Goal: Task Accomplishment & Management: Manage account settings

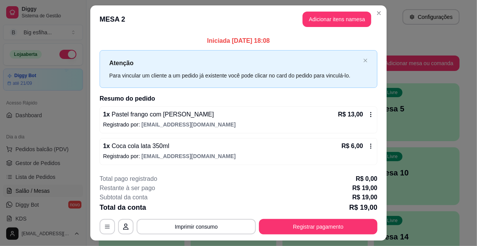
scroll to position [19, 0]
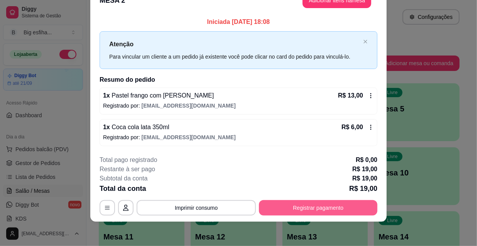
click at [315, 214] on button "Registrar pagamento" at bounding box center [318, 207] width 118 height 15
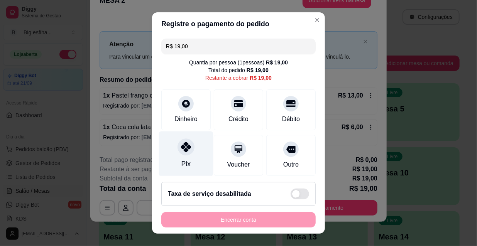
click at [186, 150] on icon at bounding box center [186, 147] width 10 height 10
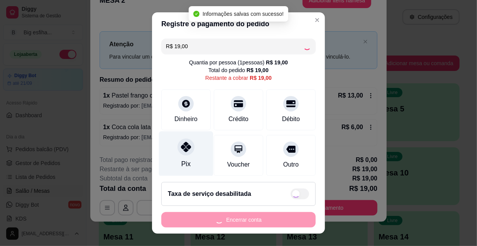
type input "R$ 0,00"
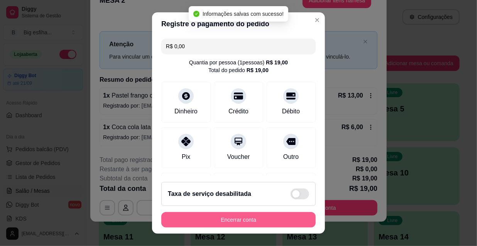
click at [262, 215] on button "Encerrar conta" at bounding box center [238, 219] width 154 height 15
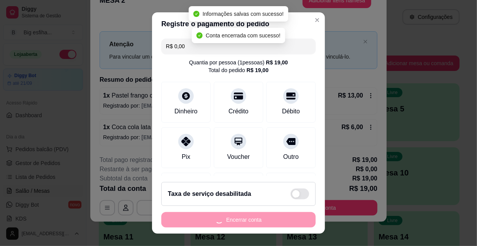
scroll to position [0, 0]
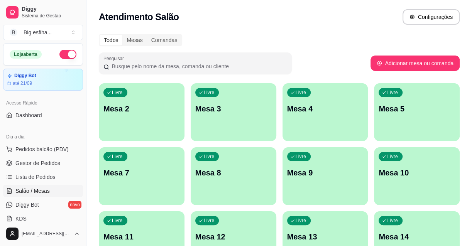
click at [141, 118] on div "Livre Mesa 2" at bounding box center [142, 107] width 86 height 49
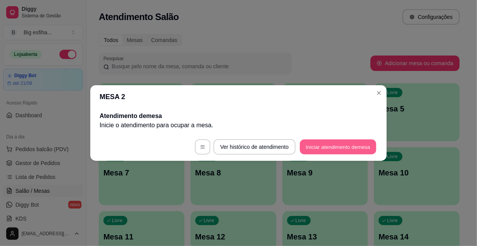
click at [316, 141] on button "Iniciar atendimento de mesa" at bounding box center [338, 147] width 76 height 15
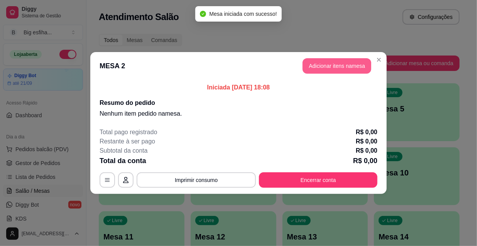
click at [340, 68] on button "Adicionar itens na mesa" at bounding box center [336, 65] width 69 height 15
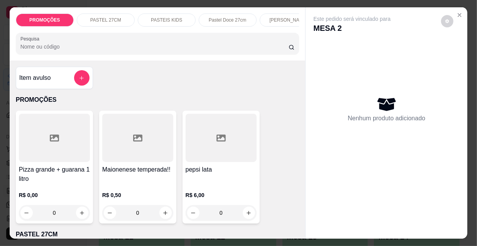
click at [220, 17] on p "Pastel Doce 27cm" at bounding box center [227, 20] width 37 height 6
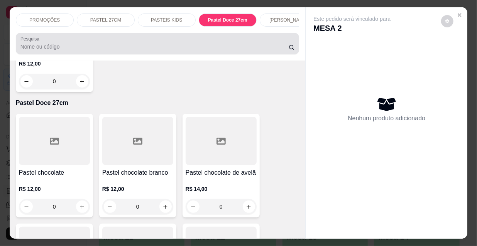
scroll to position [20, 0]
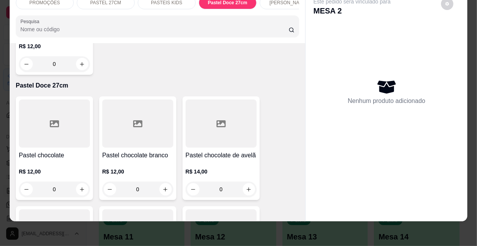
click at [68, 160] on div "R$ 12,00 0" at bounding box center [54, 178] width 71 height 37
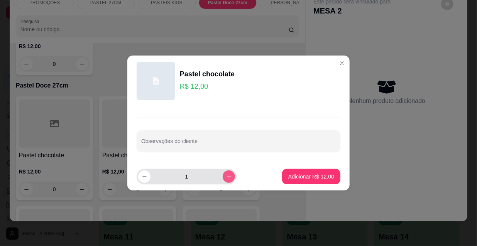
click at [226, 179] on icon "increase-product-quantity" at bounding box center [229, 177] width 6 height 6
type input "2"
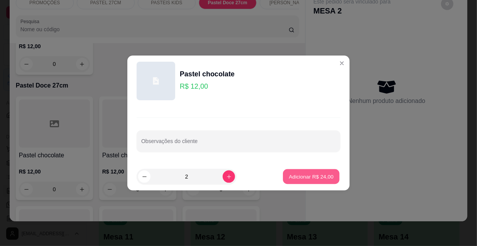
click at [302, 180] on p "Adicionar R$ 24,00" at bounding box center [311, 176] width 45 height 7
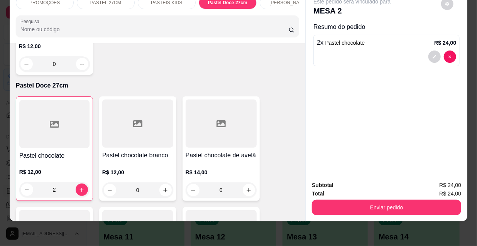
type input "2"
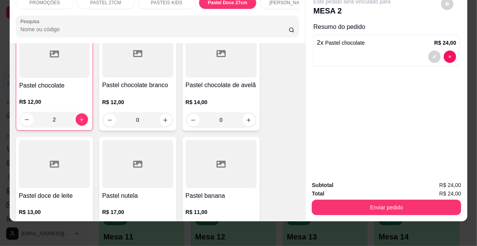
scroll to position [3073, 0]
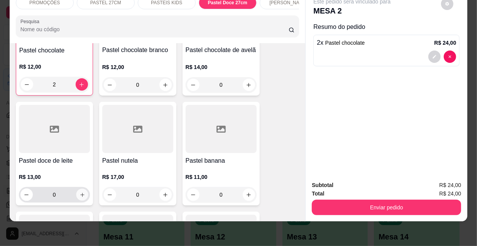
click at [81, 192] on icon "increase-product-quantity" at bounding box center [82, 195] width 6 height 6
type input "1"
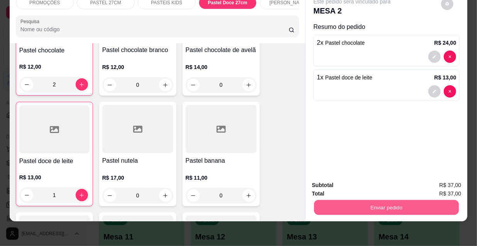
click at [370, 202] on button "Enviar pedido" at bounding box center [386, 207] width 145 height 15
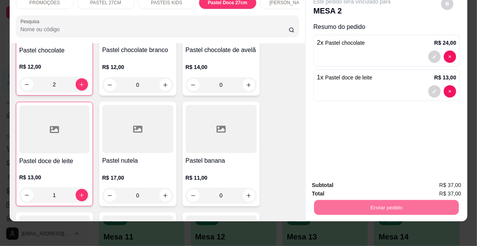
click at [358, 185] on button "Não registrar e enviar pedido" at bounding box center [361, 183] width 80 height 15
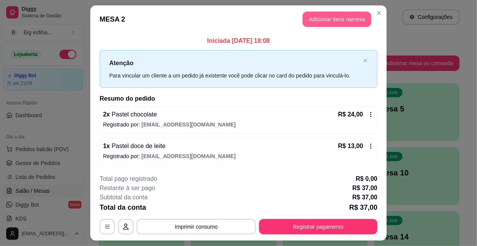
click at [332, 24] on button "Adicionar itens na mesa" at bounding box center [336, 19] width 69 height 15
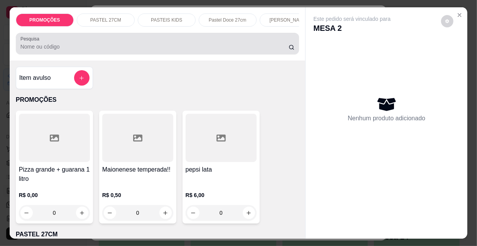
click at [44, 48] on input "Pesquisa" at bounding box center [154, 47] width 268 height 8
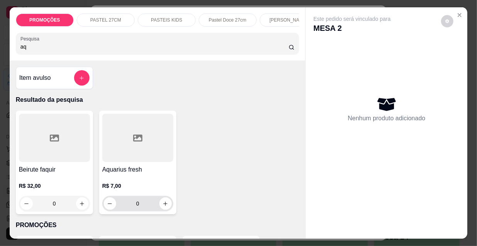
type input "aq"
click at [163, 202] on button "increase-product-quantity" at bounding box center [165, 204] width 12 height 12
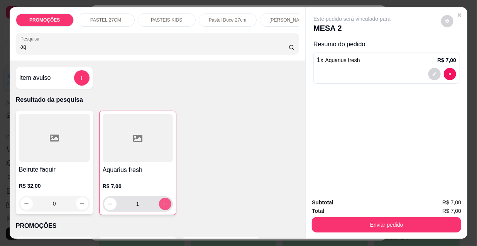
type input "1"
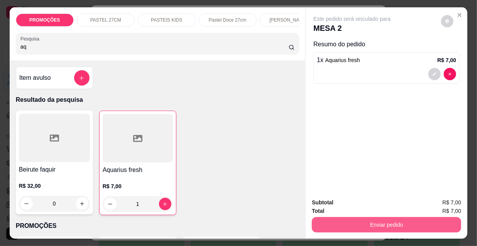
click at [348, 221] on button "Enviar pedido" at bounding box center [386, 224] width 149 height 15
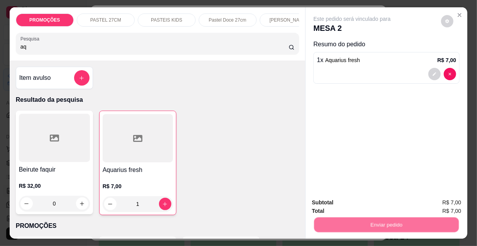
click at [346, 203] on button "Não registrar e enviar pedido" at bounding box center [362, 203] width 78 height 14
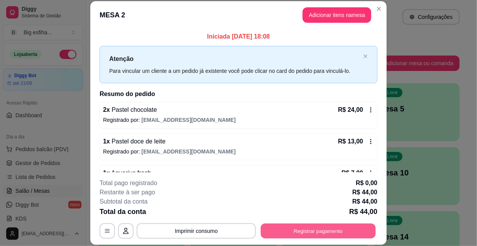
click at [330, 235] on button "Registrar pagamento" at bounding box center [318, 230] width 115 height 15
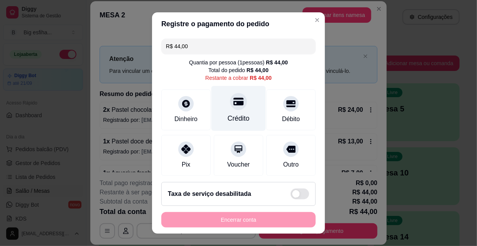
click at [230, 112] on div "Crédito" at bounding box center [238, 108] width 54 height 45
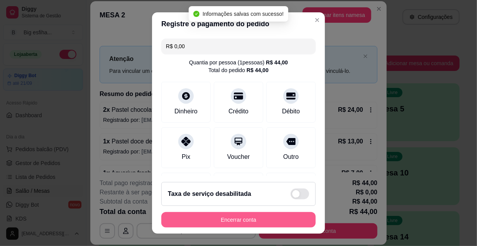
type input "R$ 0,00"
click at [230, 219] on button "Encerrar conta" at bounding box center [238, 219] width 154 height 15
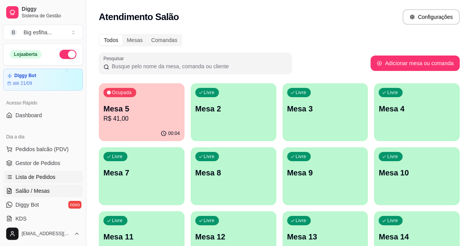
click at [33, 175] on span "Lista de Pedidos" at bounding box center [35, 177] width 40 height 8
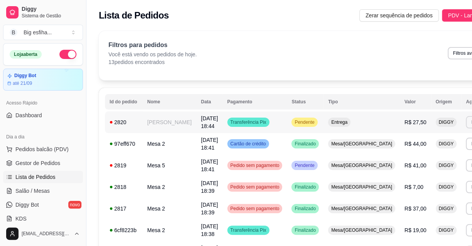
click at [466, 122] on button "Imprimir" at bounding box center [479, 122] width 27 height 12
click at [416, 146] on button "IMPRESSORA" at bounding box center [422, 149] width 56 height 12
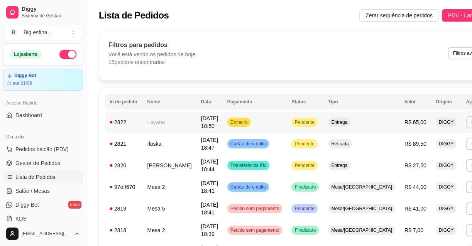
click at [466, 119] on button "Imprimir" at bounding box center [479, 122] width 27 height 12
click at [424, 151] on button "IMPRESSORA" at bounding box center [422, 149] width 56 height 12
click at [26, 189] on span "Salão / Mesas" at bounding box center [32, 191] width 34 height 8
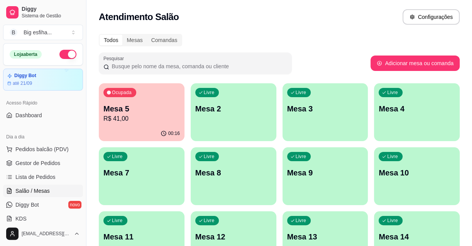
click at [147, 105] on p "Mesa 5" at bounding box center [141, 108] width 76 height 11
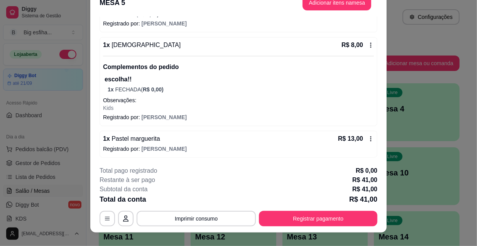
scroll to position [23, 0]
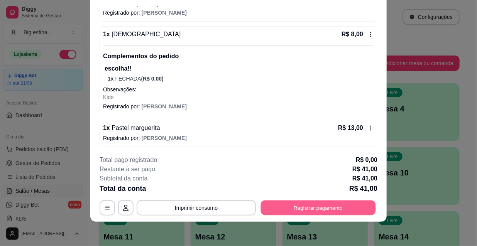
click at [316, 205] on button "Registrar pagamento" at bounding box center [318, 207] width 115 height 15
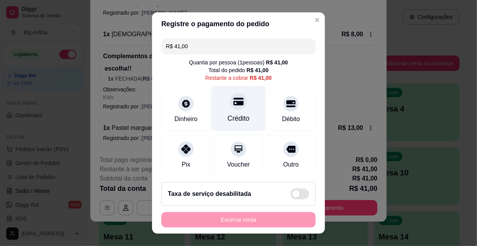
click at [232, 94] on div at bounding box center [238, 101] width 17 height 17
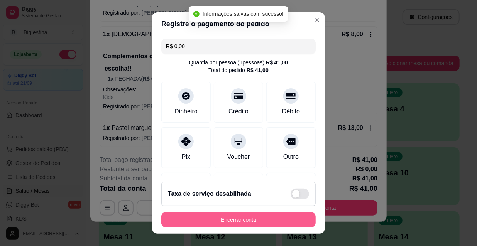
type input "R$ 0,00"
click at [233, 220] on button "Encerrar conta" at bounding box center [238, 219] width 154 height 15
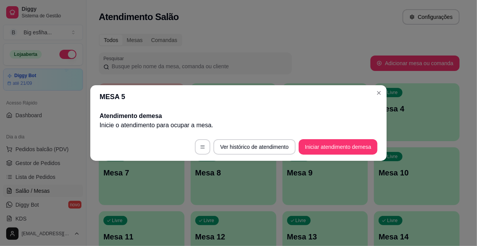
scroll to position [0, 0]
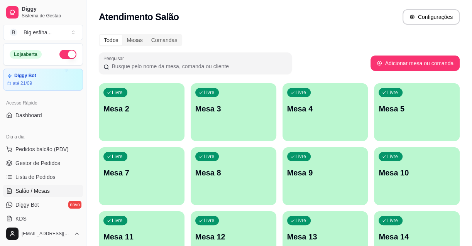
click at [101, 96] on div "Livre Mesa 2" at bounding box center [142, 107] width 86 height 49
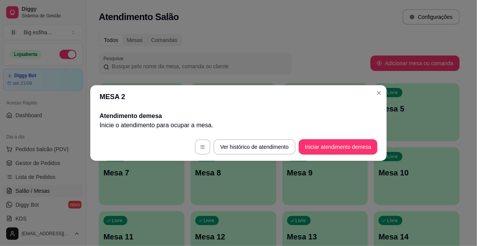
click at [342, 144] on button "Iniciar atendimento de mesa" at bounding box center [338, 146] width 79 height 15
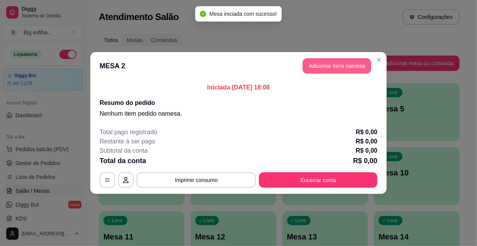
click at [337, 60] on button "Adicionar itens na mesa" at bounding box center [336, 65] width 69 height 15
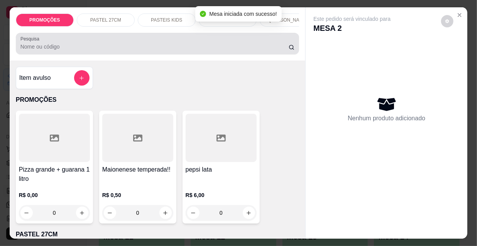
click at [106, 51] on div at bounding box center [157, 43] width 274 height 15
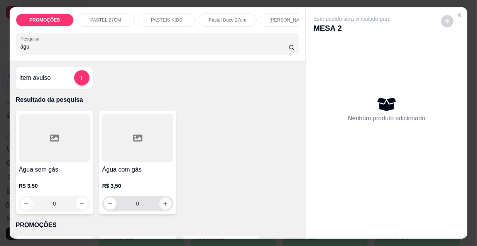
type input "águ"
click at [161, 209] on button "increase-product-quantity" at bounding box center [165, 204] width 12 height 12
type input "1"
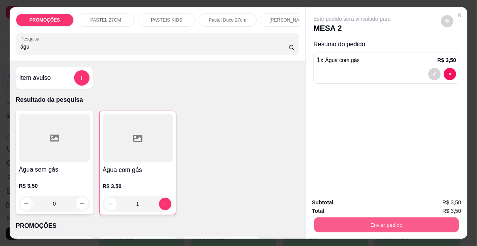
click at [360, 220] on button "Enviar pedido" at bounding box center [386, 224] width 145 height 15
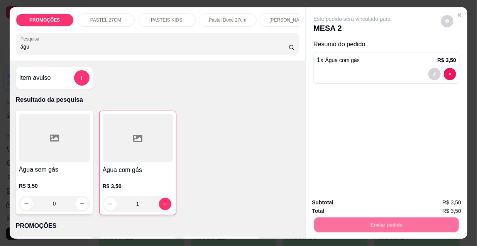
click at [353, 203] on button "Não registrar e enviar pedido" at bounding box center [361, 203] width 80 height 15
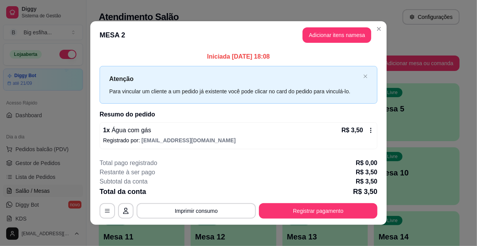
click at [294, 210] on button "Registrar pagamento" at bounding box center [318, 210] width 118 height 15
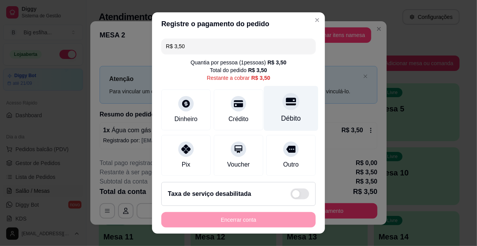
click at [286, 115] on div "Débito" at bounding box center [291, 118] width 20 height 10
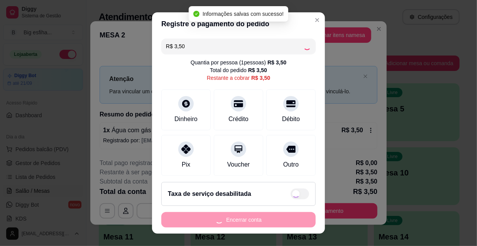
type input "R$ 0,00"
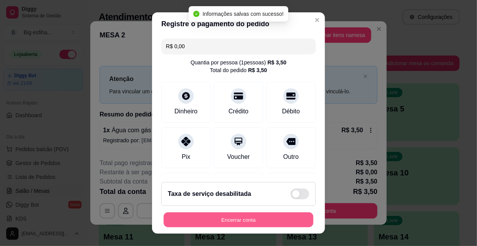
click at [252, 221] on button "Encerrar conta" at bounding box center [239, 220] width 150 height 15
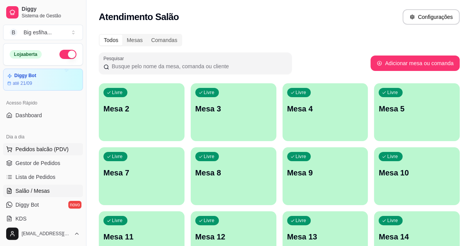
click at [38, 147] on span "Pedidos balcão (PDV)" at bounding box center [41, 149] width 53 height 8
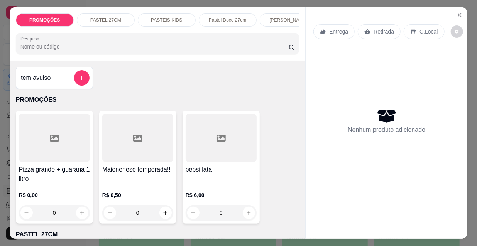
click at [329, 30] on p "Entrega" at bounding box center [338, 32] width 19 height 8
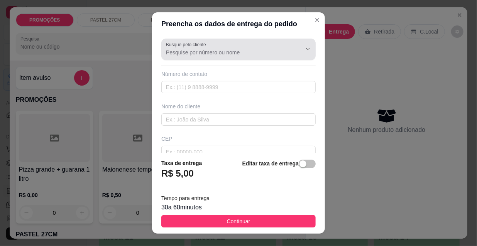
click at [194, 57] on div "Busque pelo cliente" at bounding box center [238, 50] width 154 height 22
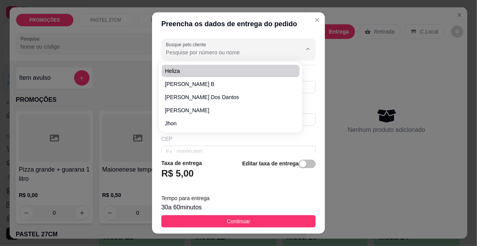
click at [181, 56] on input "Busque pelo cliente" at bounding box center [227, 53] width 123 height 8
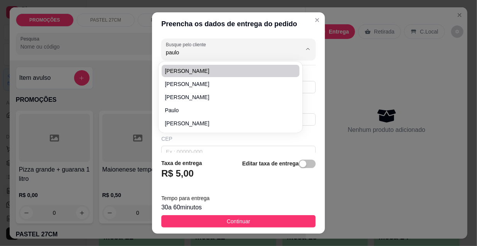
click at [204, 69] on span "[PERSON_NAME]" at bounding box center [227, 71] width 124 height 8
type input "[PERSON_NAME]"
type input "8581475783"
type input "[PERSON_NAME]"
type input "Leonardo mota1011 apt 402"
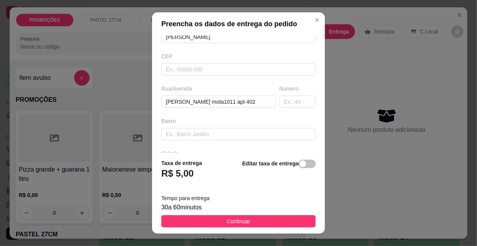
scroll to position [105, 0]
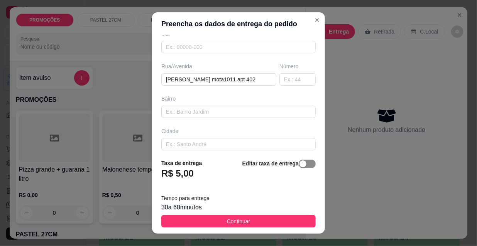
type input "[PERSON_NAME]"
click at [299, 167] on div "button" at bounding box center [302, 163] width 7 height 7
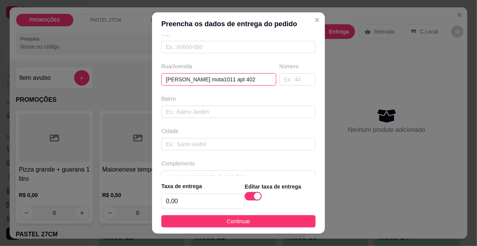
click at [200, 80] on input "Leonardo mota1011 apt 402" at bounding box center [218, 79] width 115 height 12
type input "Leonardo mota 1011 apt 402"
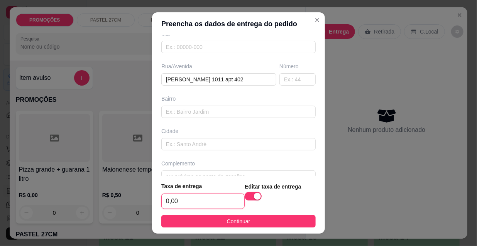
drag, startPoint x: 198, startPoint y: 205, endPoint x: 194, endPoint y: 208, distance: 4.4
click at [197, 205] on input "0,00" at bounding box center [203, 201] width 83 height 15
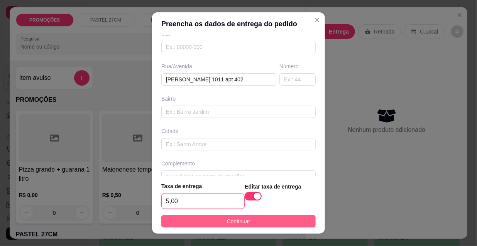
type input "5,00"
click at [209, 224] on button "Continuar" at bounding box center [238, 221] width 154 height 12
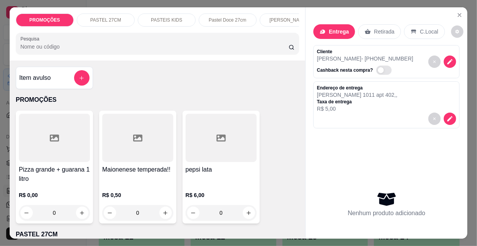
scroll to position [0, 248]
click at [231, 21] on div "Pizzas tradicionais" at bounding box center [223, 20] width 58 height 13
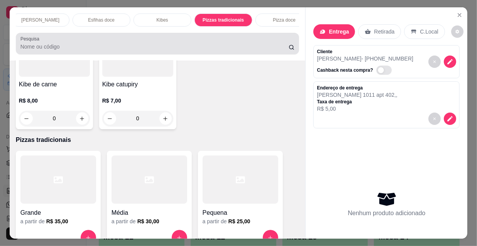
scroll to position [20, 0]
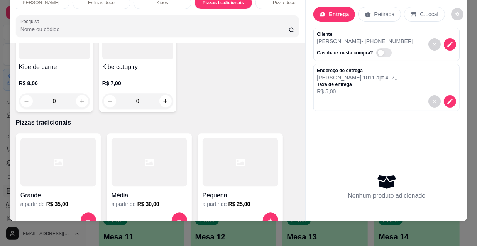
click at [70, 138] on div at bounding box center [58, 162] width 76 height 48
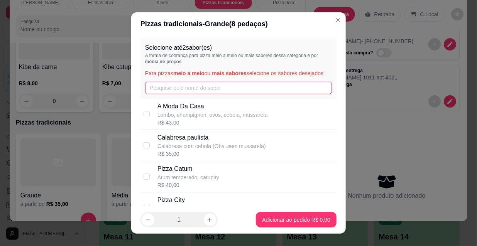
click at [157, 88] on input "text" at bounding box center [238, 88] width 187 height 12
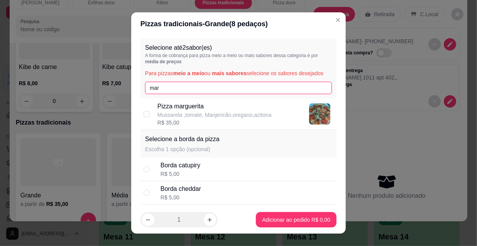
type input "mar"
click at [179, 111] on p "Mussarela ,tomate, Manjericão,oregano,azitona" at bounding box center [214, 115] width 114 height 8
checkbox input "true"
click at [176, 88] on input "mar" at bounding box center [238, 88] width 187 height 12
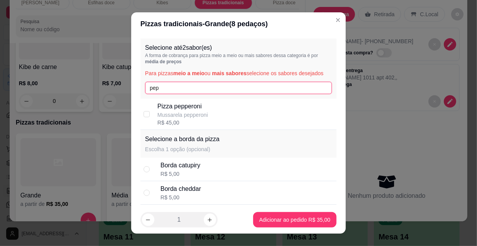
type input "pep"
click at [212, 109] on div "Pizza pepperoni Mussarela pepperoni R$ 45,00" at bounding box center [245, 114] width 176 height 25
checkbox input "true"
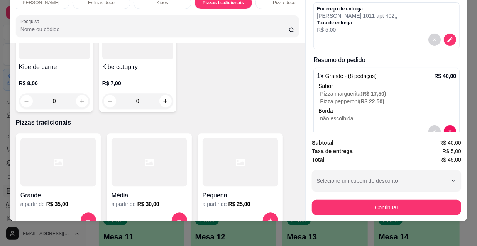
scroll to position [81, 0]
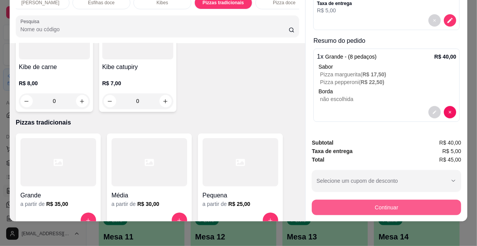
click at [339, 206] on button "Continuar" at bounding box center [386, 207] width 149 height 15
click at [184, 145] on icon at bounding box center [184, 140] width 10 height 10
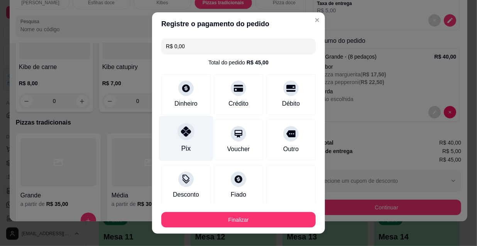
type input "R$ 0,00"
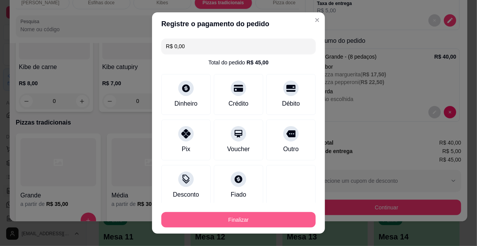
click at [242, 213] on button "Finalizar" at bounding box center [238, 219] width 154 height 15
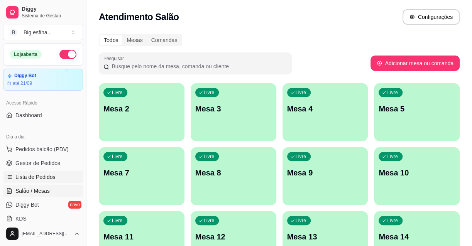
click at [57, 171] on link "Lista de Pedidos" at bounding box center [43, 177] width 80 height 12
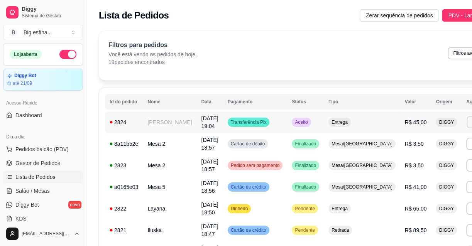
click at [466, 121] on button "Imprimir" at bounding box center [479, 122] width 27 height 12
click at [409, 147] on button "IMPRESSORA" at bounding box center [422, 149] width 56 height 12
click at [63, 187] on link "Salão / Mesas" at bounding box center [43, 191] width 80 height 12
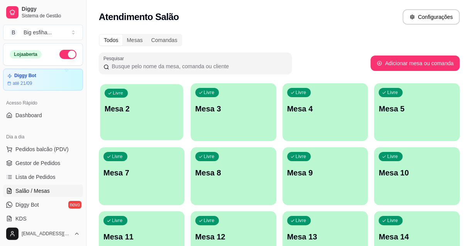
click at [133, 104] on p "Mesa 2" at bounding box center [142, 109] width 74 height 10
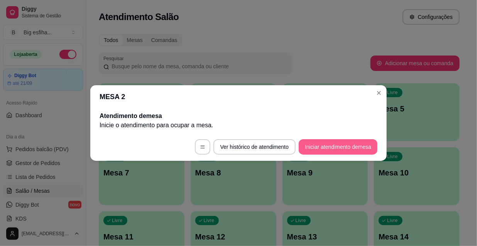
click at [327, 145] on button "Iniciar atendimento de mesa" at bounding box center [338, 146] width 79 height 15
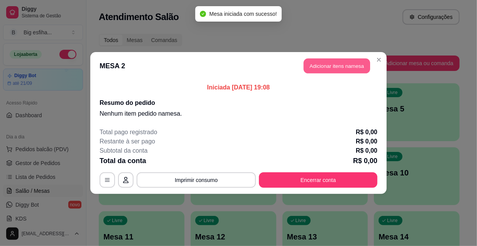
click at [338, 68] on button "Adicionar itens na mesa" at bounding box center [337, 66] width 66 height 15
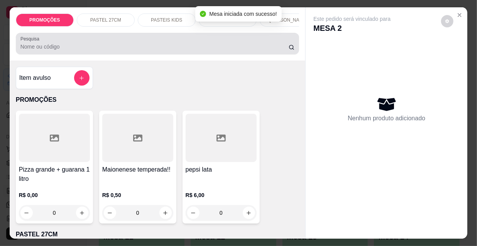
click at [81, 51] on input "Pesquisa" at bounding box center [154, 47] width 268 height 8
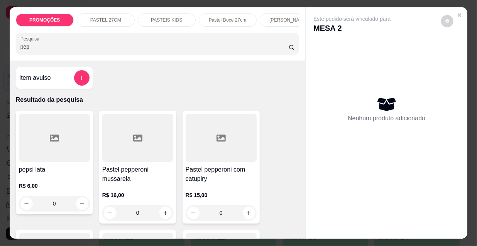
type input "pep"
click at [118, 177] on h4 "Pastel pepperoni mussarela" at bounding box center [137, 174] width 71 height 19
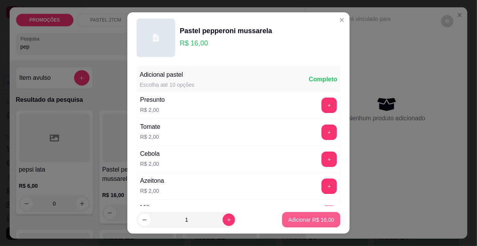
click at [316, 219] on p "Adicionar R$ 16,00" at bounding box center [311, 220] width 46 height 8
type input "1"
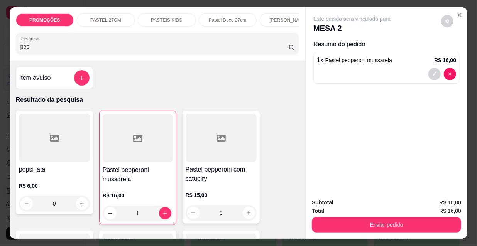
click at [167, 9] on div "PROMOÇÕES PASTEL 27CM PASTEIS KIDS Pastel Doce 27cm Esfihas Salgadas Esfihas do…" at bounding box center [158, 33] width 296 height 53
click at [168, 14] on div "PASTEIS KIDS" at bounding box center [167, 20] width 58 height 13
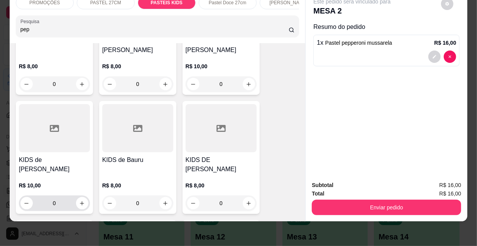
scroll to position [2890, 0]
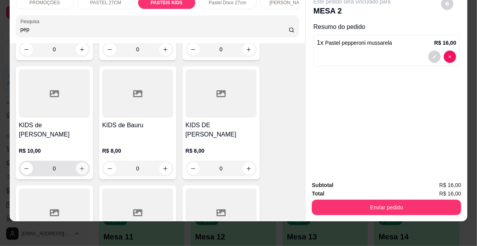
click at [79, 166] on icon "increase-product-quantity" at bounding box center [82, 169] width 6 height 6
type input "1"
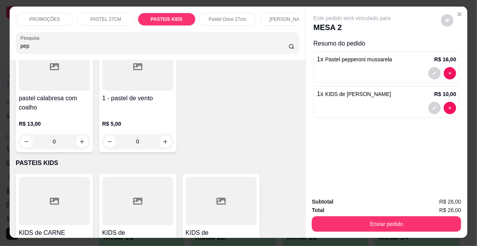
scroll to position [0, 0]
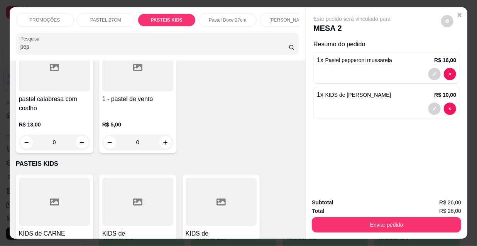
click at [37, 19] on p "PROMOÇÕES" at bounding box center [44, 20] width 30 height 6
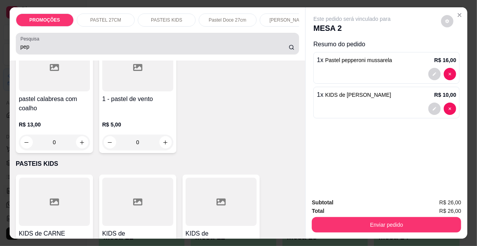
click at [37, 35] on label "Pesquisa" at bounding box center [31, 38] width 22 height 7
click at [37, 43] on input "pep" at bounding box center [154, 47] width 268 height 8
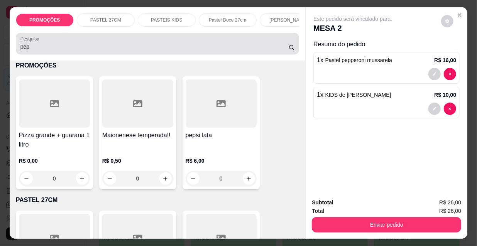
click at [68, 50] on input "pep" at bounding box center [154, 47] width 268 height 8
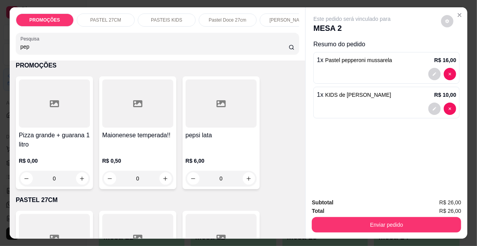
click at [68, 50] on input "pep" at bounding box center [154, 47] width 268 height 8
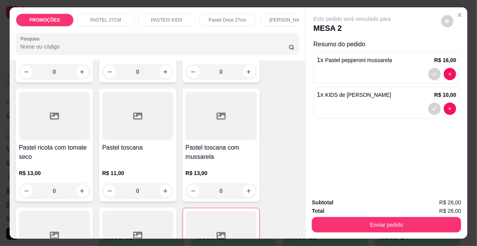
scroll to position [1894, 0]
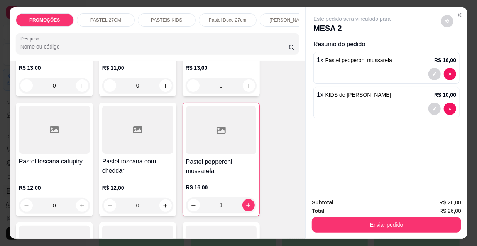
click at [58, 176] on div "R$ 12,00 0" at bounding box center [54, 194] width 71 height 37
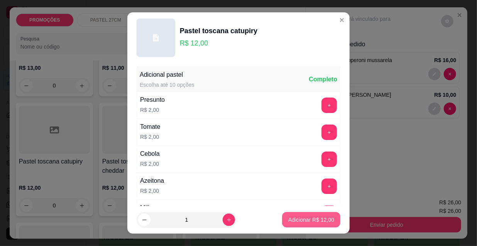
click at [282, 218] on button "Adicionar R$ 12,00" at bounding box center [311, 219] width 58 height 15
type input "1"
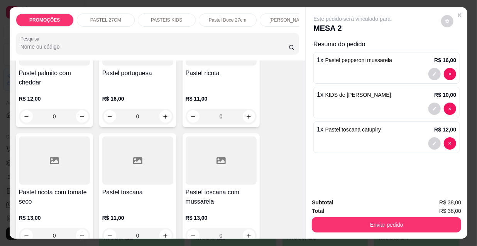
scroll to position [1718, 0]
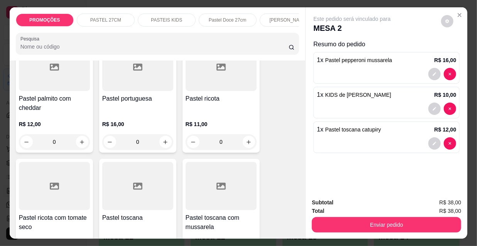
click at [277, 17] on p "[PERSON_NAME]" at bounding box center [288, 20] width 38 height 6
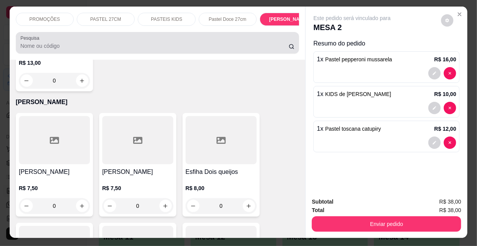
scroll to position [0, 0]
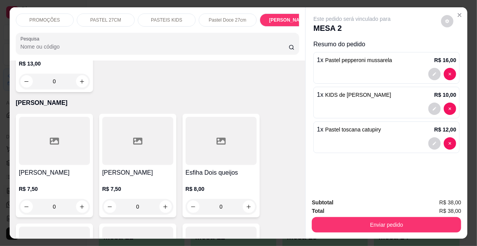
click at [211, 17] on p "Pastel Doce 27cm" at bounding box center [227, 20] width 37 height 6
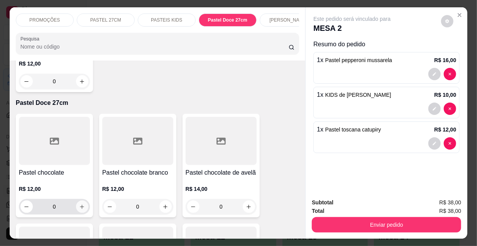
click at [79, 204] on icon "increase-product-quantity" at bounding box center [82, 207] width 6 height 6
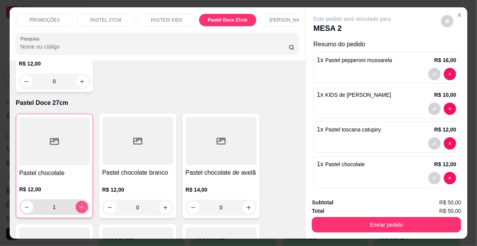
type input "1"
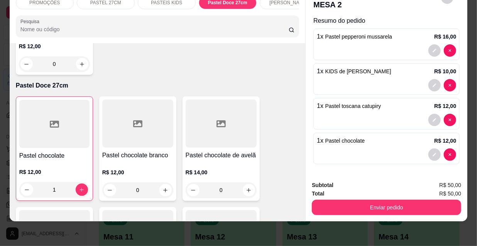
scroll to position [20, 0]
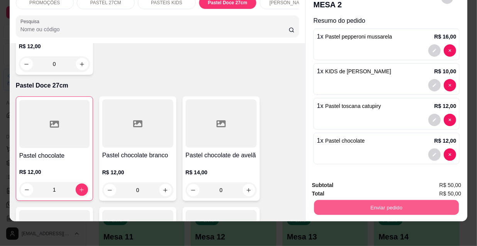
click at [356, 203] on button "Enviar pedido" at bounding box center [386, 207] width 145 height 15
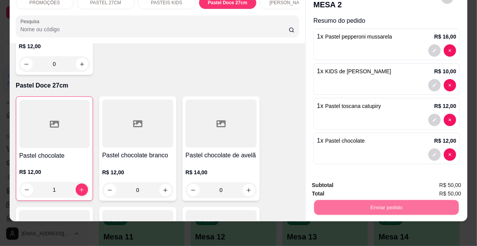
click at [355, 185] on button "Não registrar e enviar pedido" at bounding box center [361, 183] width 80 height 15
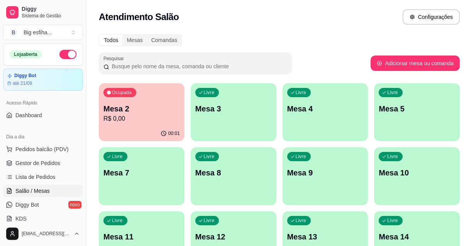
click at [229, 112] on p "Mesa 3" at bounding box center [233, 108] width 76 height 11
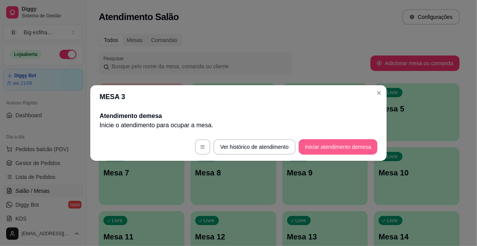
click at [351, 140] on footer "Ver histórico de atendimento Iniciar atendimento de mesa" at bounding box center [238, 147] width 296 height 28
click at [349, 143] on button "Iniciar atendimento de mesa" at bounding box center [338, 147] width 76 height 15
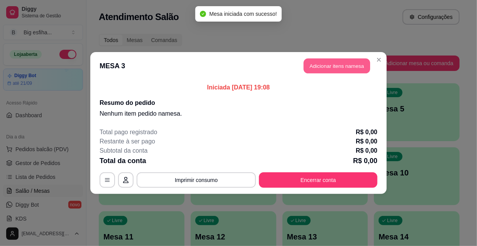
click at [326, 63] on button "Adicionar itens na mesa" at bounding box center [337, 66] width 66 height 15
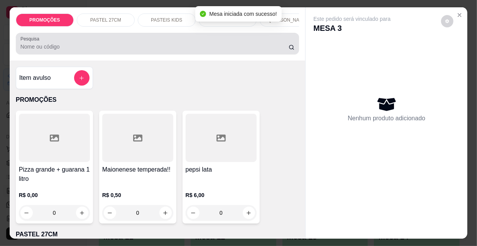
click at [212, 42] on div at bounding box center [157, 43] width 274 height 15
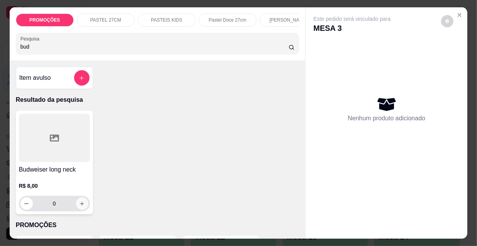
type input "bud"
click at [79, 206] on icon "increase-product-quantity" at bounding box center [82, 204] width 6 height 6
type input "1"
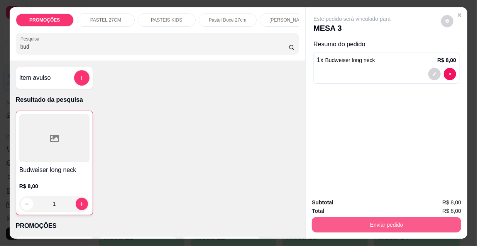
click at [364, 225] on button "Enviar pedido" at bounding box center [386, 224] width 149 height 15
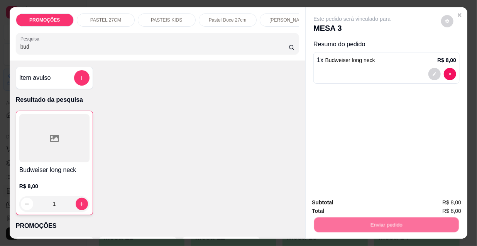
click at [353, 198] on button "Não registrar e enviar pedido" at bounding box center [362, 203] width 78 height 14
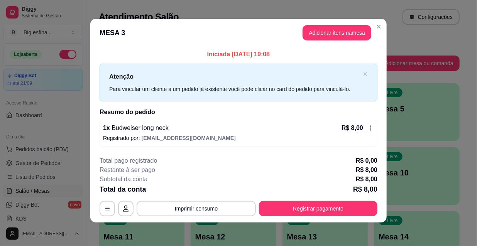
scroll to position [3, 0]
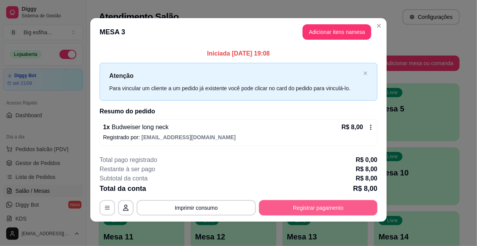
click at [329, 207] on button "Registrar pagamento" at bounding box center [318, 207] width 118 height 15
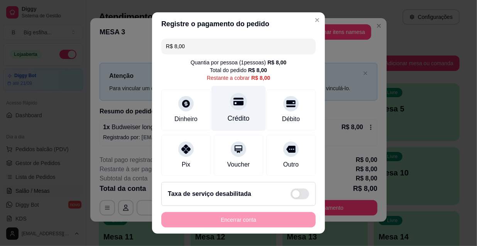
click at [238, 108] on div "Crédito" at bounding box center [238, 108] width 54 height 45
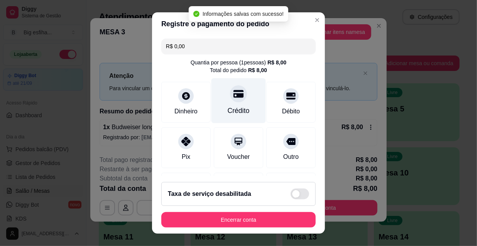
type input "R$ 0,00"
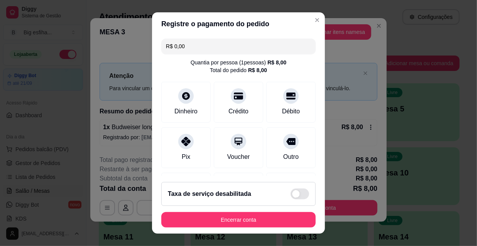
drag, startPoint x: 272, startPoint y: 208, endPoint x: 275, endPoint y: 216, distance: 8.0
click at [271, 211] on footer "Taxa de serviço desabilitada Encerrar conta" at bounding box center [238, 205] width 173 height 58
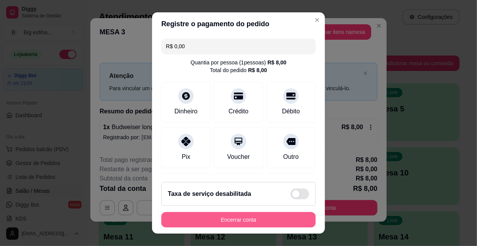
click at [277, 218] on button "Encerrar conta" at bounding box center [238, 219] width 154 height 15
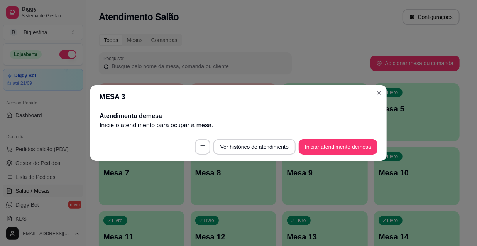
scroll to position [0, 0]
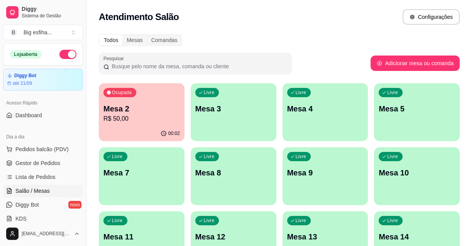
click at [157, 116] on p "R$ 50,00" at bounding box center [141, 118] width 76 height 9
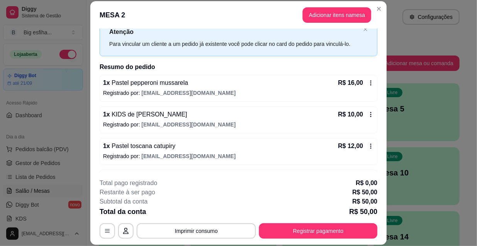
scroll to position [54, 0]
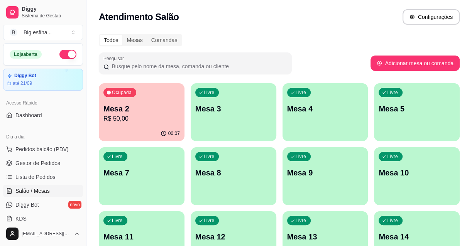
click at [42, 169] on ul "Pedidos balcão (PDV) Gestor de Pedidos Lista de Pedidos Salão / Mesas Diggy Bot…" at bounding box center [43, 184] width 80 height 82
click at [46, 179] on span "Lista de Pedidos" at bounding box center [35, 177] width 40 height 8
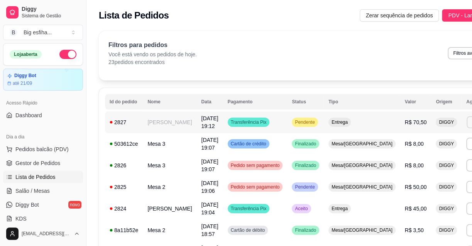
click at [466, 120] on button "Imprimir" at bounding box center [479, 122] width 27 height 12
click at [423, 150] on button "IMPRESSORA" at bounding box center [422, 149] width 56 height 12
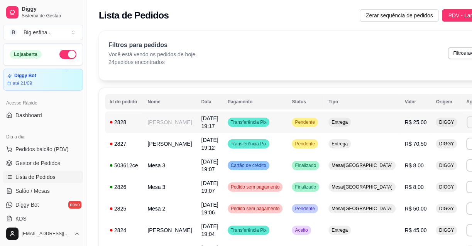
click at [466, 117] on button "Imprimir" at bounding box center [479, 122] width 27 height 12
click at [425, 153] on button "IMPRESSORA" at bounding box center [421, 149] width 54 height 12
click at [48, 194] on span "Salão / Mesas" at bounding box center [32, 191] width 34 height 8
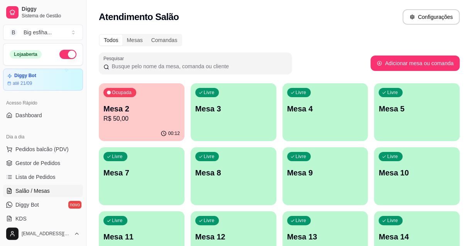
click at [155, 103] on div "Ocupada Mesa 2 R$ 50,00" at bounding box center [142, 104] width 86 height 43
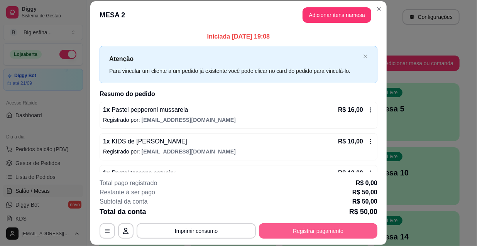
click at [341, 225] on div "**********" at bounding box center [239, 209] width 278 height 60
click at [345, 227] on button "Registrar pagamento" at bounding box center [318, 230] width 115 height 15
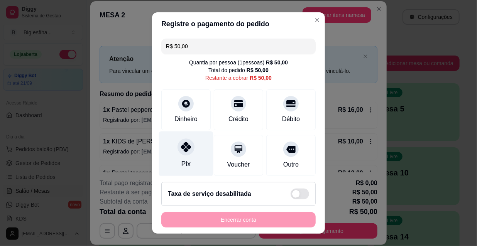
click at [187, 167] on div "Pix" at bounding box center [186, 154] width 54 height 45
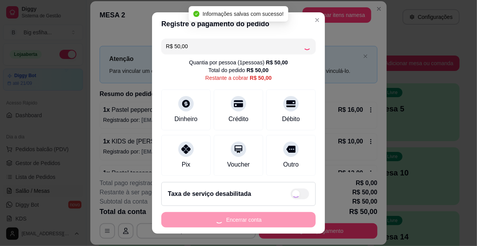
type input "R$ 0,00"
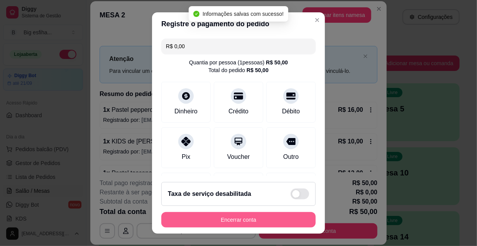
click at [212, 222] on button "Encerrar conta" at bounding box center [238, 219] width 154 height 15
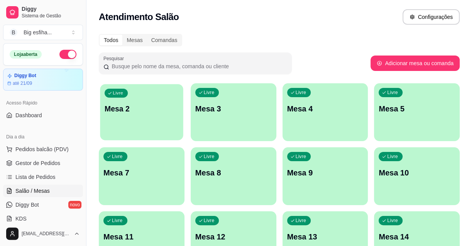
click at [135, 138] on div "button" at bounding box center [141, 135] width 83 height 9
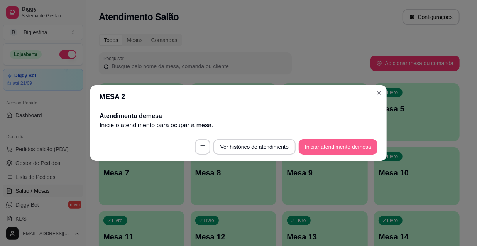
click at [306, 145] on button "Iniciar atendimento de mesa" at bounding box center [338, 146] width 79 height 15
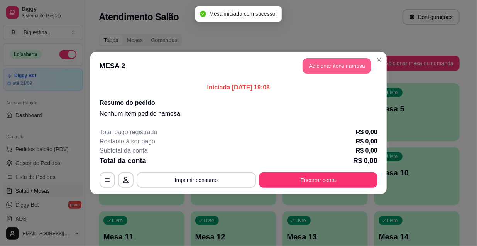
click at [339, 62] on button "Adicionar itens na mesa" at bounding box center [336, 65] width 69 height 15
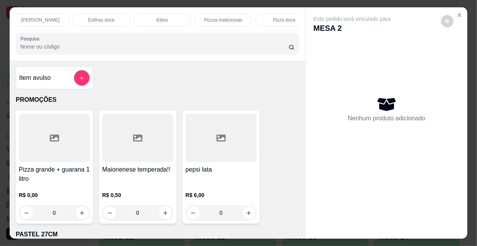
scroll to position [0, 444]
click at [265, 18] on p "Suco" at bounding box center [270, 20] width 10 height 6
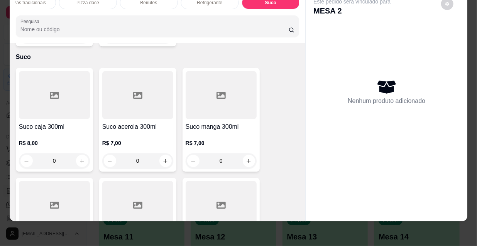
scroll to position [7579, 0]
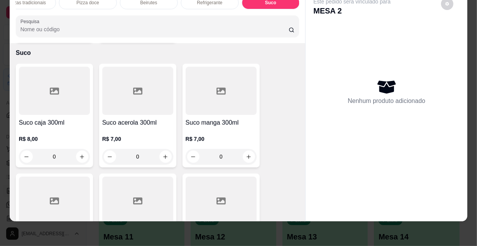
click at [44, 174] on div "Suco morango 300ml R$ 8,00 0" at bounding box center [54, 226] width 77 height 104
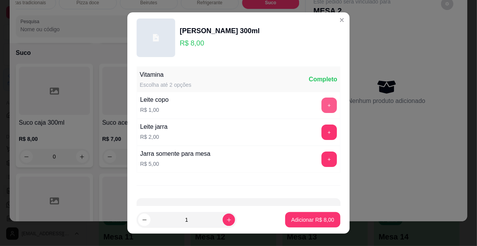
click at [321, 107] on button "+" at bounding box center [328, 105] width 15 height 15
click at [323, 219] on p "Adicionar R$ 9,00" at bounding box center [312, 220] width 43 height 8
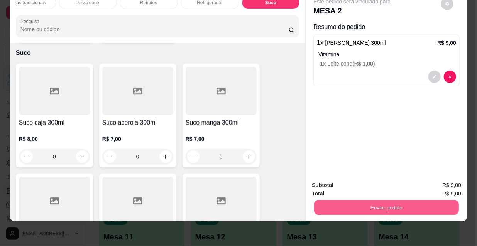
click at [376, 209] on button "Enviar pedido" at bounding box center [386, 207] width 145 height 15
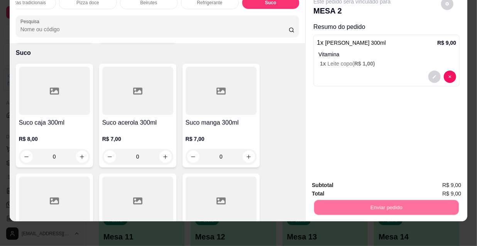
click at [363, 183] on button "Não registrar e enviar pedido" at bounding box center [362, 183] width 78 height 14
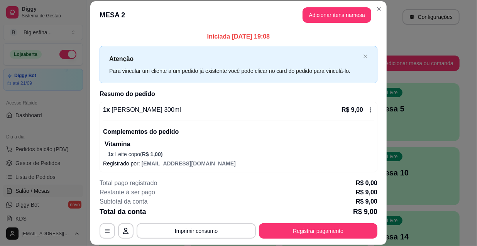
click at [103, 186] on p "Total pago registrado" at bounding box center [128, 183] width 57 height 9
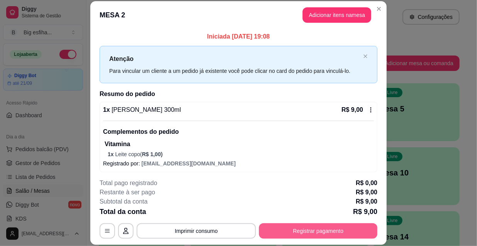
click at [309, 235] on button "Registrar pagamento" at bounding box center [318, 230] width 118 height 15
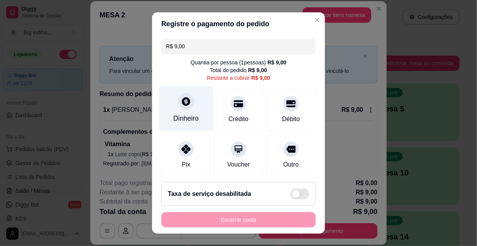
click at [190, 115] on div "Dinheiro" at bounding box center [185, 118] width 25 height 10
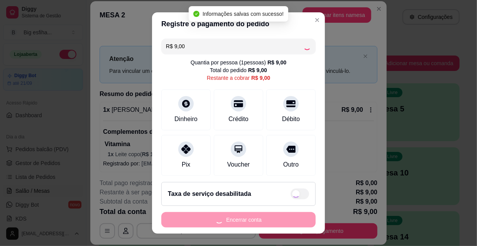
type input "R$ 0,00"
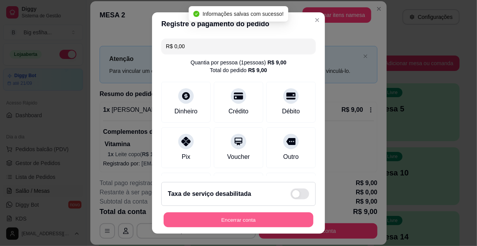
click at [245, 220] on button "Encerrar conta" at bounding box center [239, 220] width 150 height 15
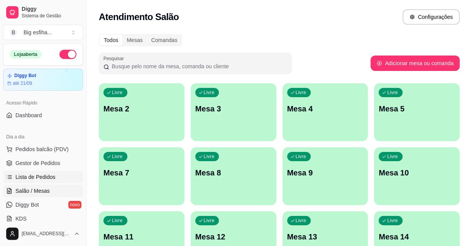
click at [54, 181] on link "Lista de Pedidos" at bounding box center [43, 177] width 80 height 12
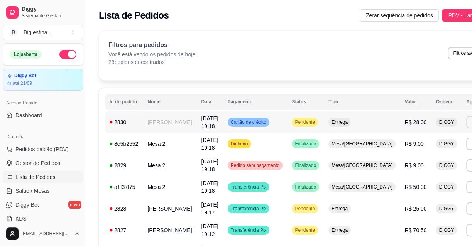
click at [466, 127] on button "Imprimir" at bounding box center [479, 122] width 27 height 12
click at [421, 154] on button "IMPRESSORA" at bounding box center [421, 153] width 54 height 12
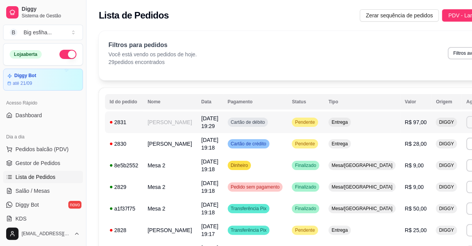
click at [466, 122] on button "Imprimir" at bounding box center [479, 122] width 27 height 12
click at [415, 151] on button "IMPRESSORA" at bounding box center [427, 146] width 45 height 10
click at [52, 191] on link "Salão / Mesas" at bounding box center [43, 191] width 80 height 12
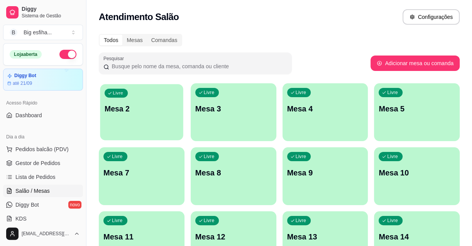
click at [131, 125] on div "Livre Mesa 2" at bounding box center [141, 107] width 83 height 47
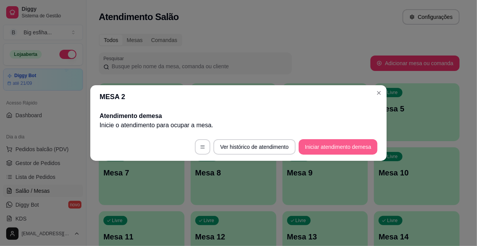
click at [324, 143] on button "Iniciar atendimento de mesa" at bounding box center [338, 146] width 79 height 15
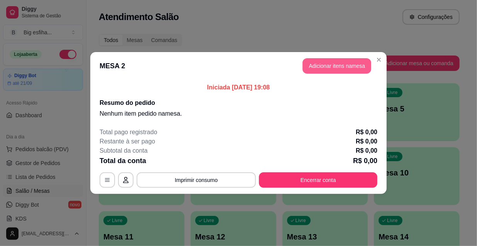
click at [323, 64] on button "Adicionar itens na mesa" at bounding box center [336, 65] width 69 height 15
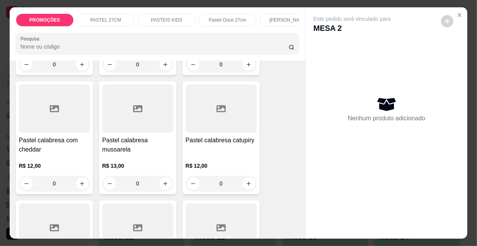
scroll to position [737, 0]
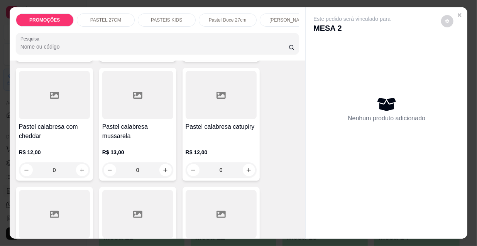
click at [191, 141] on div "R$ 12,00 0" at bounding box center [221, 159] width 71 height 37
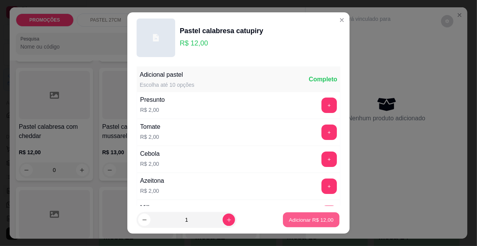
click at [320, 221] on p "Adicionar R$ 12,00" at bounding box center [311, 219] width 45 height 7
type input "1"
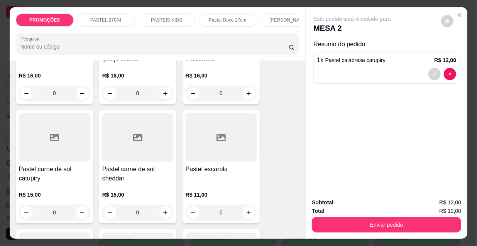
scroll to position [1052, 0]
click at [57, 145] on div at bounding box center [54, 137] width 71 height 48
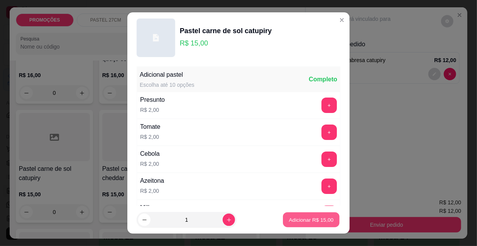
click at [311, 217] on p "Adicionar R$ 15,00" at bounding box center [311, 219] width 45 height 7
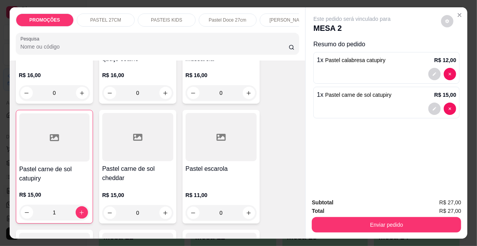
type input "1"
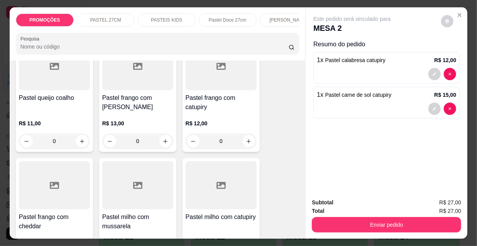
scroll to position [1368, 0]
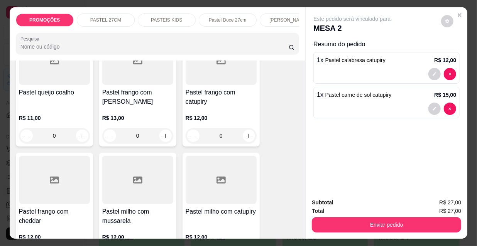
click at [222, 114] on p "R$ 12,00" at bounding box center [221, 118] width 71 height 8
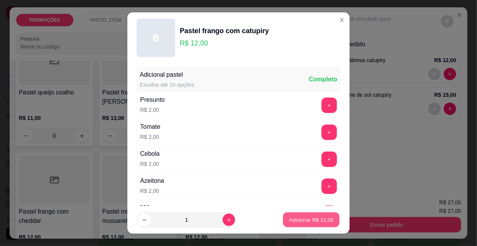
click at [292, 217] on p "Adicionar R$ 12,00" at bounding box center [311, 219] width 45 height 7
type input "1"
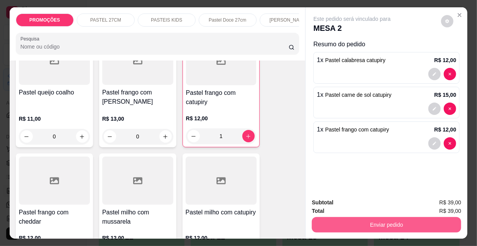
click at [331, 228] on button "Enviar pedido" at bounding box center [386, 224] width 149 height 15
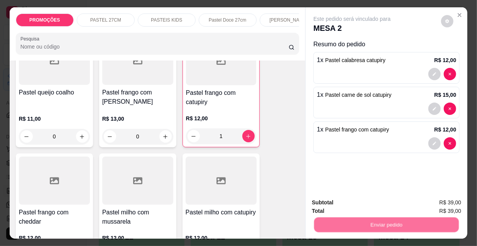
click at [334, 198] on button "Não registrar e enviar pedido" at bounding box center [362, 203] width 78 height 14
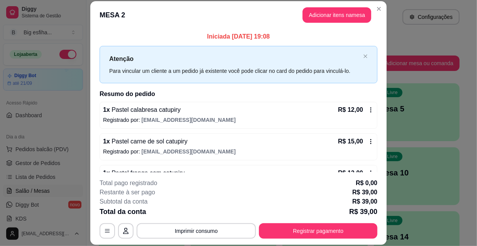
click at [110, 202] on p "Subtotal da conta" at bounding box center [124, 201] width 48 height 9
click at [171, 231] on button "Imprimir consumo" at bounding box center [196, 230] width 119 height 15
click at [189, 219] on button "IMPRESSORA" at bounding box center [196, 215] width 45 height 10
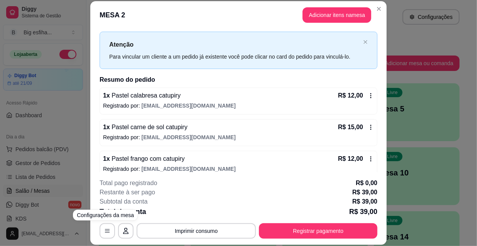
scroll to position [22, 0]
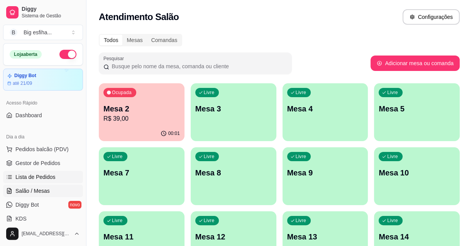
click at [71, 181] on link "Lista de Pedidos" at bounding box center [43, 177] width 80 height 12
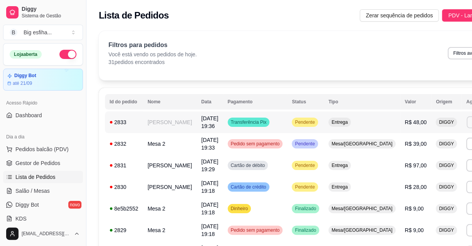
click at [466, 120] on button "Imprimir" at bounding box center [479, 122] width 27 height 12
click at [410, 148] on button "IMPRESSORA" at bounding box center [421, 149] width 56 height 12
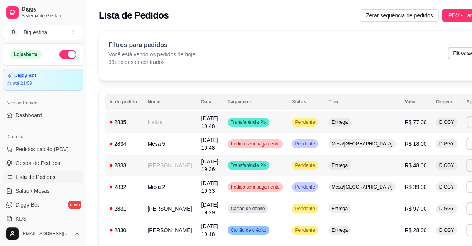
click at [466, 125] on button "Imprimir" at bounding box center [479, 122] width 27 height 12
click at [414, 149] on button "IMPRESSORA" at bounding box center [421, 149] width 54 height 12
click at [40, 193] on span "Salão / Mesas" at bounding box center [32, 191] width 34 height 8
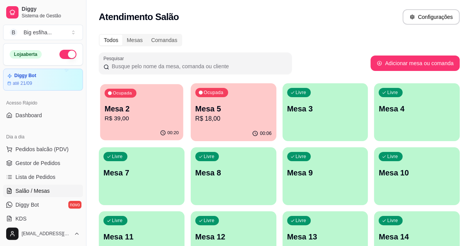
click at [125, 118] on p "R$ 39,00" at bounding box center [142, 118] width 74 height 9
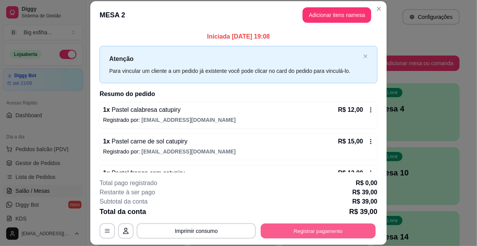
click at [343, 228] on button "Registrar pagamento" at bounding box center [318, 230] width 115 height 15
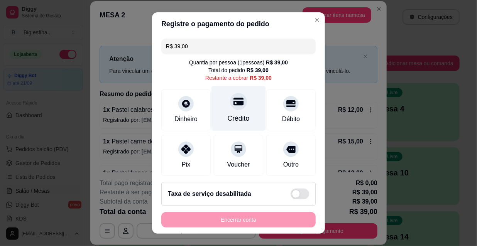
click at [248, 112] on div "Crédito" at bounding box center [238, 108] width 54 height 45
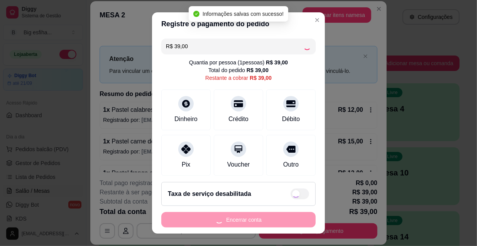
type input "R$ 0,00"
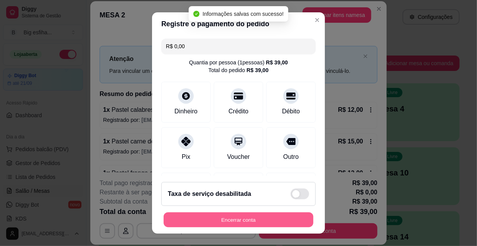
click at [252, 218] on button "Encerrar conta" at bounding box center [239, 220] width 150 height 15
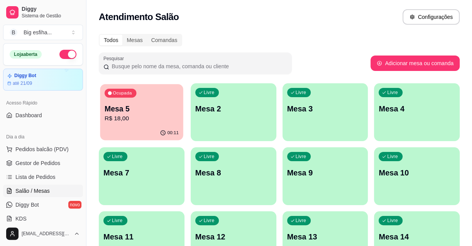
click at [144, 137] on div "00:11" at bounding box center [141, 133] width 83 height 15
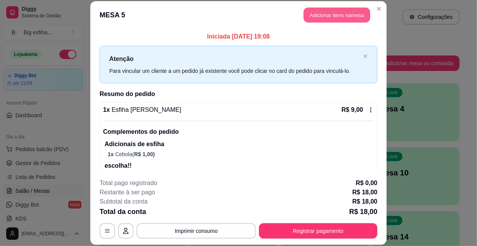
click at [315, 14] on button "Adicionar itens na mesa" at bounding box center [337, 15] width 66 height 15
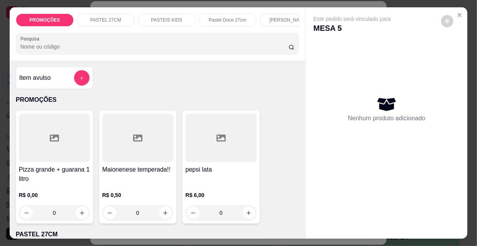
click at [286, 17] on p "[PERSON_NAME]" at bounding box center [288, 20] width 38 height 6
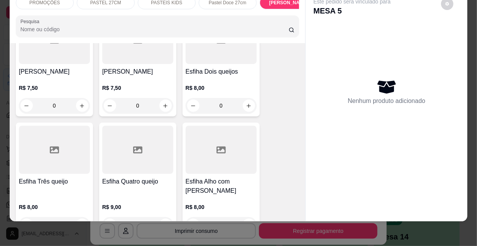
scroll to position [3547, 0]
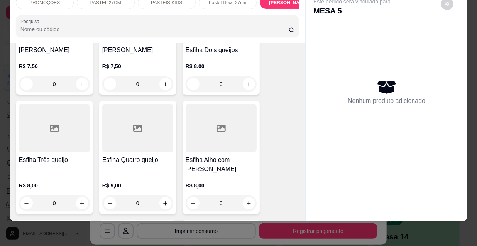
click at [140, 155] on h4 "Esfiha Quatro queijo" at bounding box center [137, 159] width 71 height 9
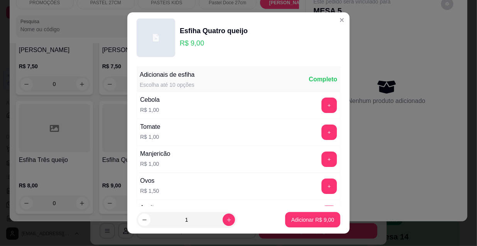
scroll to position [35, 0]
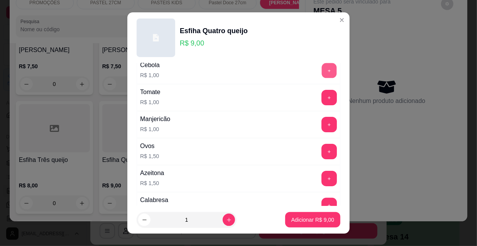
click at [322, 73] on button "+" at bounding box center [329, 70] width 15 height 15
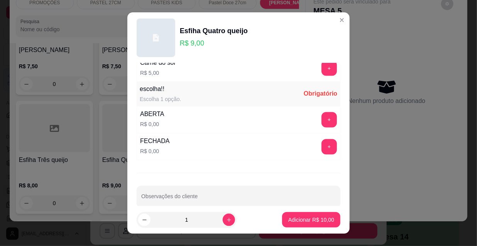
scroll to position [641, 0]
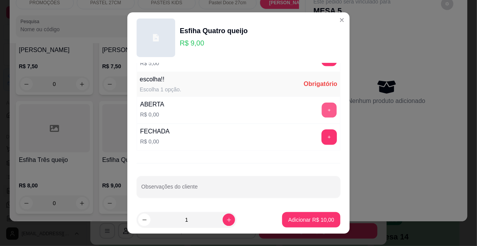
click at [322, 103] on button "+" at bounding box center [329, 110] width 15 height 15
click at [306, 218] on p "Adicionar R$ 10,00" at bounding box center [311, 220] width 46 height 8
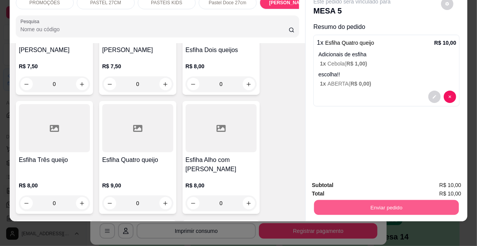
click at [387, 204] on button "Enviar pedido" at bounding box center [386, 207] width 145 height 15
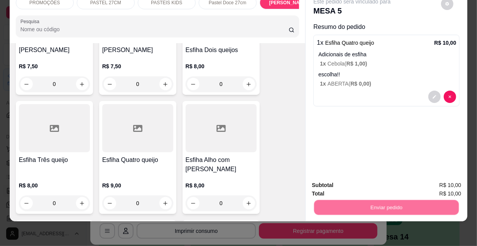
click at [365, 184] on button "Não registrar e enviar pedido" at bounding box center [361, 183] width 80 height 15
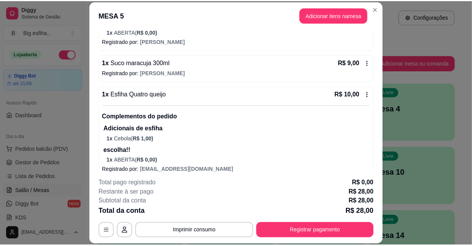
scroll to position [153, 0]
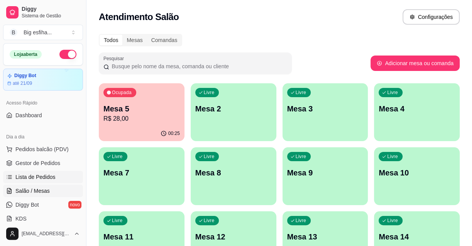
click at [32, 176] on span "Lista de Pedidos" at bounding box center [35, 177] width 40 height 8
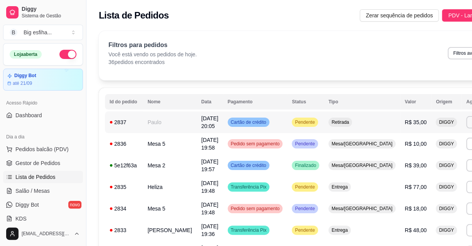
click at [324, 123] on td "Retirada" at bounding box center [362, 123] width 76 height 22
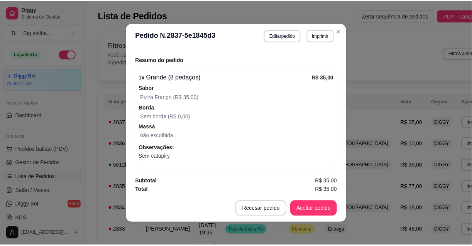
scroll to position [176, 0]
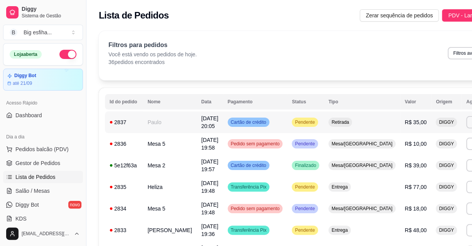
click at [345, 113] on td "Retirada" at bounding box center [362, 123] width 76 height 22
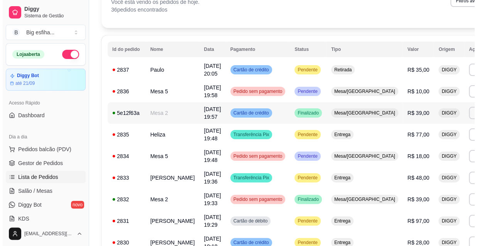
scroll to position [70, 0]
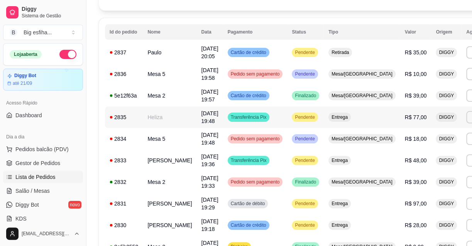
click at [287, 125] on td "Pendente" at bounding box center [305, 117] width 37 height 22
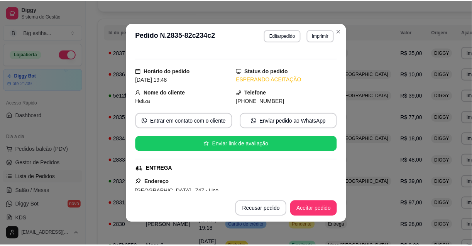
scroll to position [0, 0]
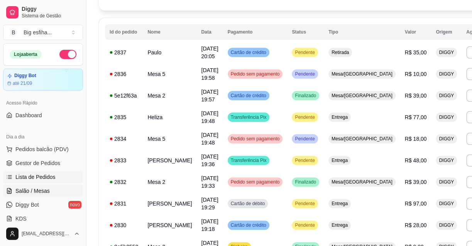
click at [54, 185] on link "Salão / Mesas" at bounding box center [43, 191] width 80 height 12
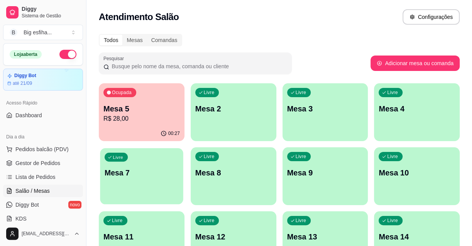
click at [115, 150] on div "Livre Mesa 7" at bounding box center [141, 171] width 83 height 47
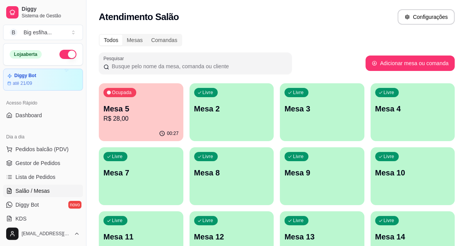
click at [127, 131] on div "Loading" at bounding box center [235, 128] width 281 height 12
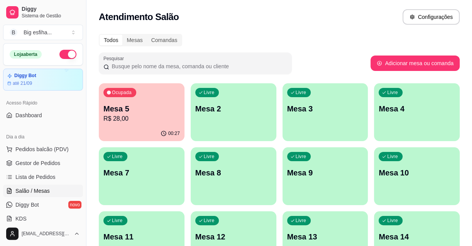
click at [108, 117] on p "R$ 28,00" at bounding box center [141, 118] width 76 height 9
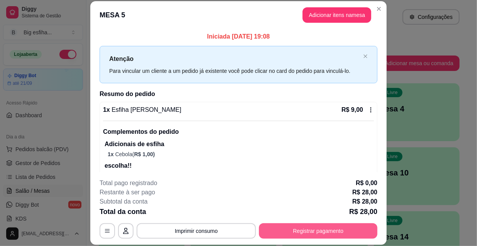
click at [285, 231] on button "Registrar pagamento" at bounding box center [318, 230] width 118 height 15
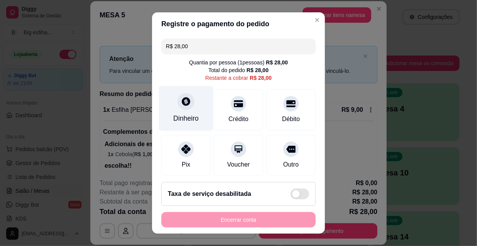
click at [187, 115] on div "Dinheiro" at bounding box center [185, 118] width 25 height 10
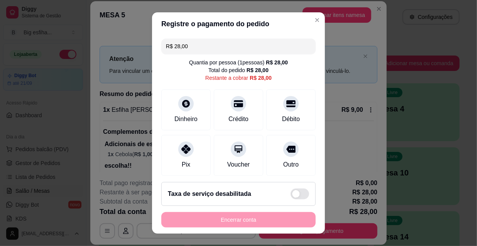
click at [210, 115] on input "0,00" at bounding box center [238, 115] width 154 height 15
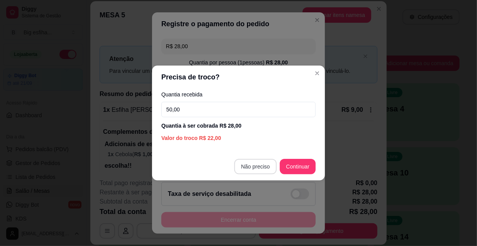
type input "50,00"
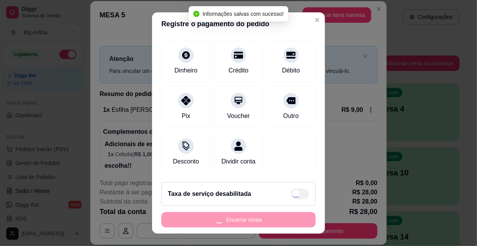
type input "R$ 0,00"
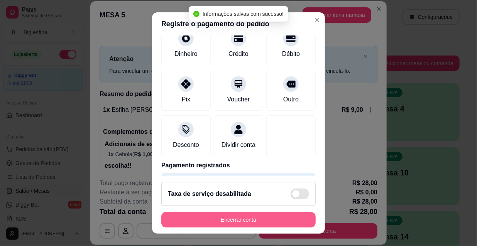
scroll to position [50, 0]
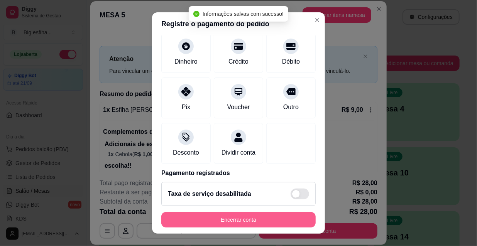
click at [238, 220] on button "Encerrar conta" at bounding box center [238, 219] width 154 height 15
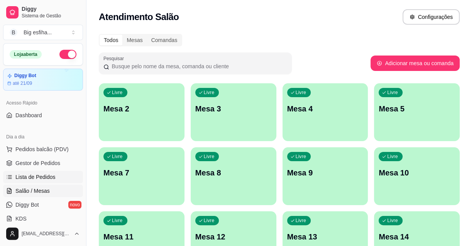
click at [59, 176] on link "Lista de Pedidos" at bounding box center [43, 177] width 80 height 12
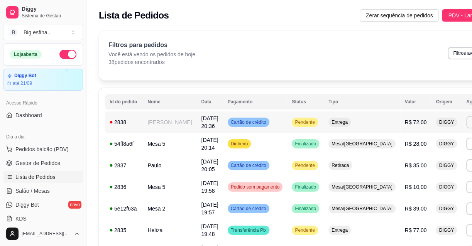
click at [466, 119] on button "Imprimir" at bounding box center [479, 122] width 27 height 12
click at [405, 153] on button "IMPRESSORA" at bounding box center [421, 149] width 54 height 12
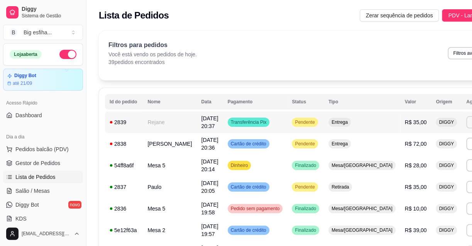
click at [466, 119] on button "Imprimir" at bounding box center [479, 122] width 27 height 12
drag, startPoint x: 424, startPoint y: 138, endPoint x: 423, endPoint y: 153, distance: 15.4
click at [423, 141] on div "Escolha a impressora IMPRESSORA" at bounding box center [427, 141] width 51 height 21
click at [423, 153] on button "IMPRESSORA" at bounding box center [422, 149] width 56 height 12
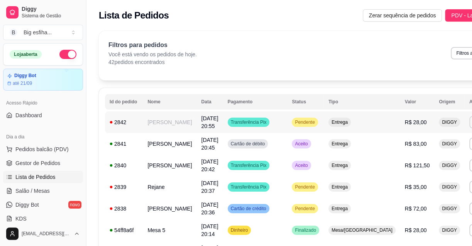
click at [419, 152] on button "IMPRESSORA" at bounding box center [422, 149] width 56 height 12
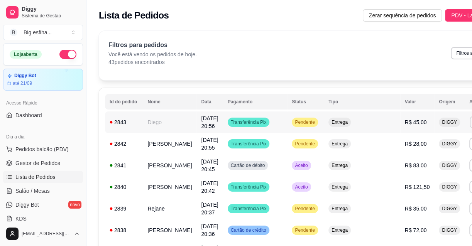
click at [423, 149] on button "IMPRESSORA" at bounding box center [421, 149] width 56 height 12
click at [45, 193] on span "Salão / Mesas" at bounding box center [32, 191] width 34 height 8
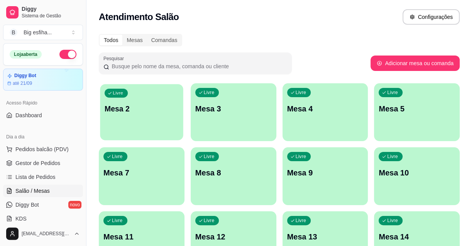
click at [155, 121] on div "Livre Mesa 2" at bounding box center [141, 107] width 83 height 47
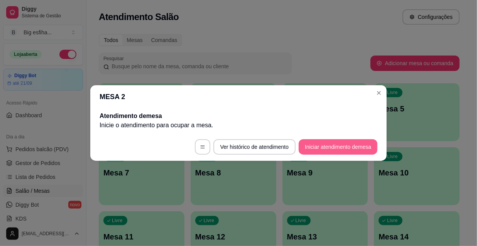
click at [336, 148] on button "Iniciar atendimento de mesa" at bounding box center [338, 146] width 79 height 15
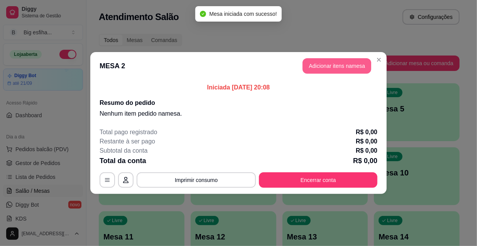
click at [334, 67] on button "Adicionar itens na mesa" at bounding box center [336, 65] width 69 height 15
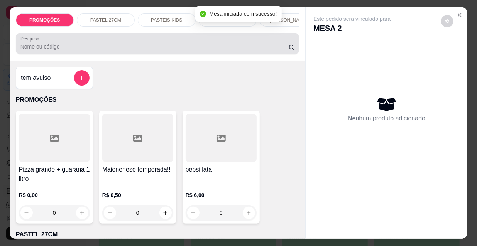
click at [242, 51] on input "Pesquisa" at bounding box center [154, 47] width 268 height 8
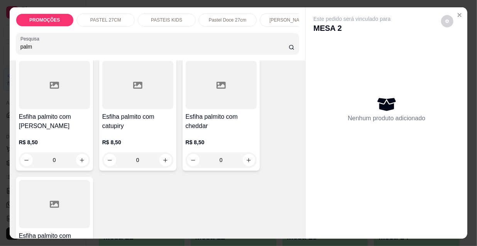
scroll to position [175, 0]
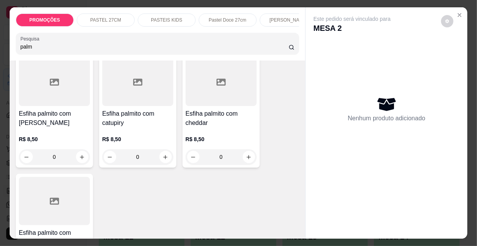
type input "palm"
click at [47, 97] on div at bounding box center [54, 82] width 71 height 48
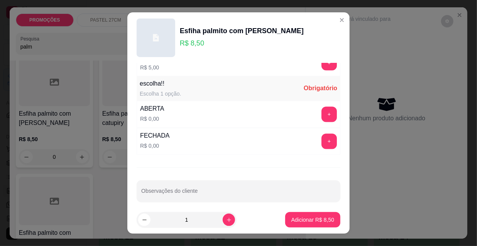
scroll to position [641, 0]
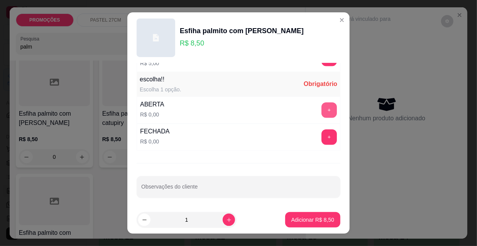
click at [321, 111] on button "+" at bounding box center [328, 110] width 15 height 15
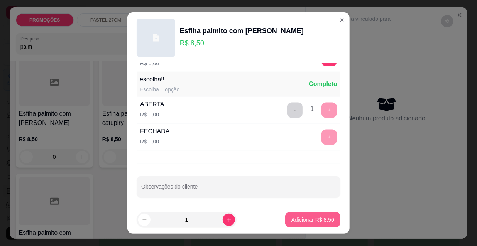
click at [313, 221] on p "Adicionar R$ 8,50" at bounding box center [312, 220] width 43 height 8
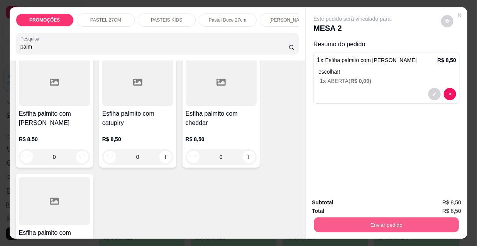
click at [331, 223] on button "Enviar pedido" at bounding box center [386, 224] width 145 height 15
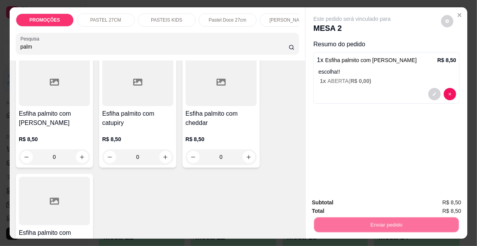
click at [339, 204] on button "Não registrar e enviar pedido" at bounding box center [361, 203] width 80 height 15
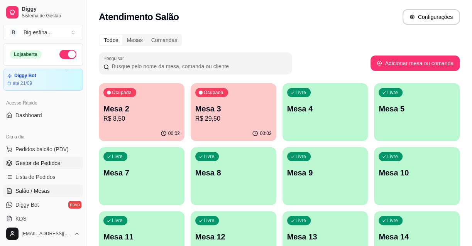
click at [54, 167] on link "Gestor de Pedidos" at bounding box center [43, 163] width 80 height 12
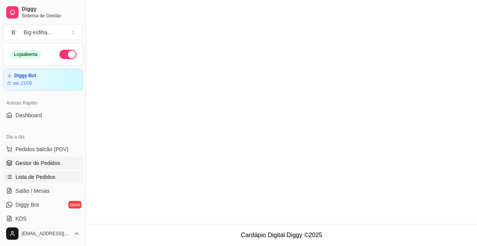
click at [42, 179] on span "Lista de Pedidos" at bounding box center [35, 177] width 40 height 8
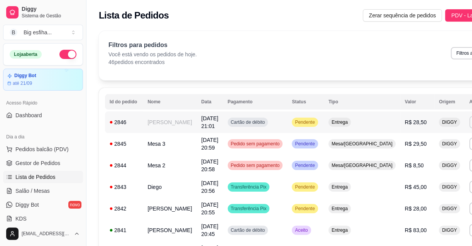
click at [409, 154] on button "IMPRESSORA" at bounding box center [421, 149] width 54 height 12
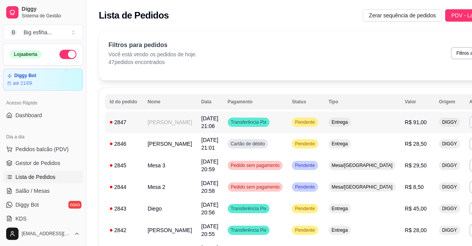
click at [421, 145] on button "IMPRESSORA" at bounding box center [421, 149] width 56 height 12
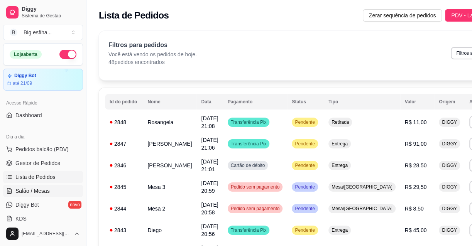
click at [37, 189] on span "Salão / Mesas" at bounding box center [32, 191] width 34 height 8
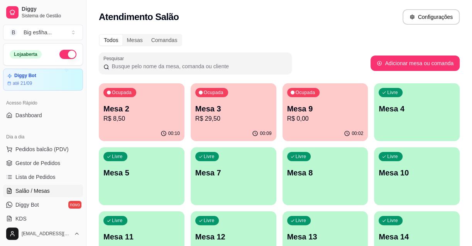
click at [160, 107] on p "Mesa 2" at bounding box center [141, 108] width 76 height 11
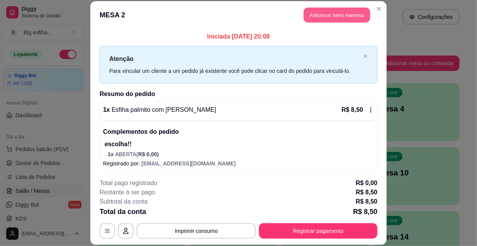
click at [334, 20] on button "Adicionar itens na mesa" at bounding box center [337, 15] width 66 height 15
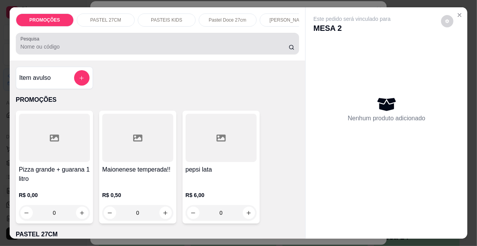
click at [92, 48] on input "Pesquisa" at bounding box center [154, 47] width 268 height 8
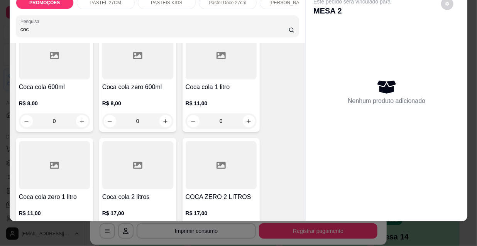
scroll to position [245, 0]
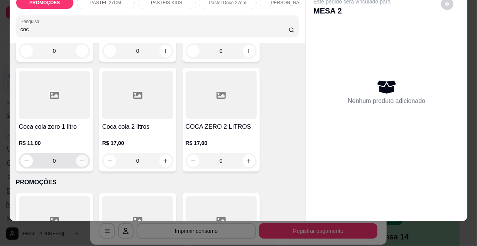
type input "coc"
click at [79, 162] on icon "increase-product-quantity" at bounding box center [82, 161] width 6 height 6
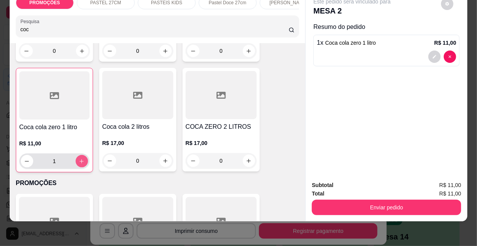
type input "1"
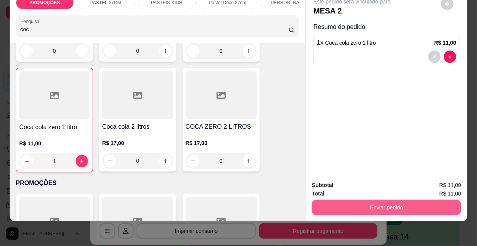
click at [377, 201] on button "Enviar pedido" at bounding box center [386, 207] width 149 height 15
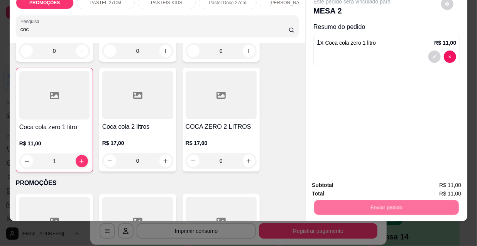
click at [368, 178] on button "Não registrar e enviar pedido" at bounding box center [362, 183] width 78 height 14
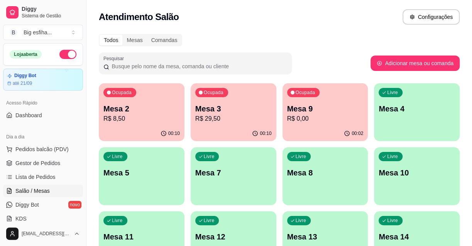
click at [124, 108] on p "Mesa 2" at bounding box center [141, 108] width 76 height 11
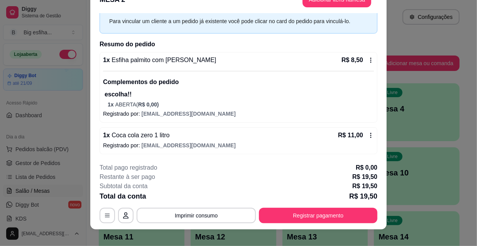
scroll to position [23, 0]
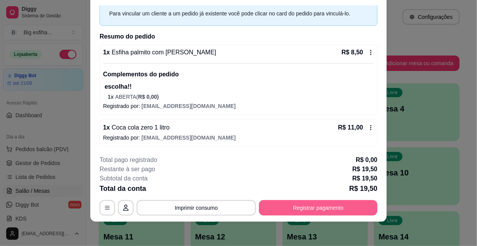
click at [283, 208] on button "Registrar pagamento" at bounding box center [318, 207] width 118 height 15
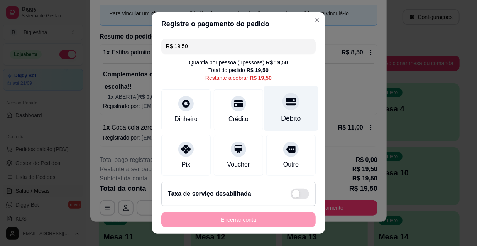
click at [281, 117] on div "Débito" at bounding box center [291, 118] width 20 height 10
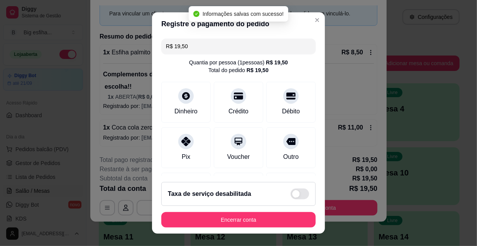
type input "R$ 0,00"
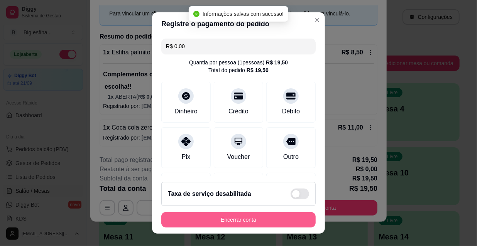
click at [229, 223] on button "Encerrar conta" at bounding box center [238, 219] width 154 height 15
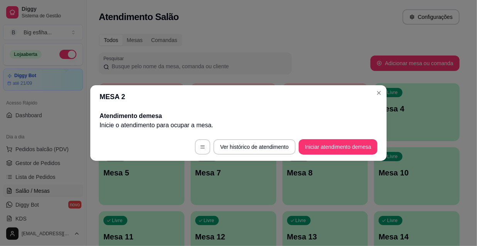
scroll to position [0, 0]
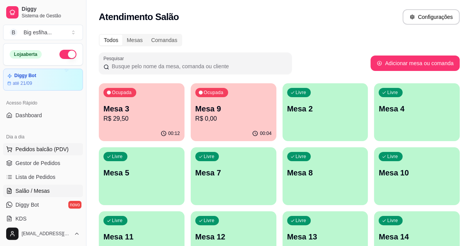
click at [58, 147] on span "Pedidos balcão (PDV)" at bounding box center [41, 149] width 53 height 8
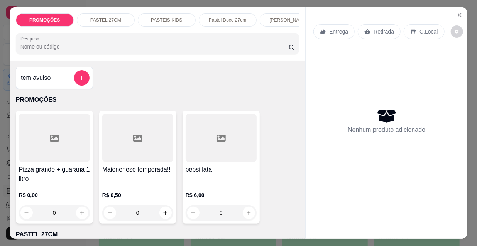
click at [329, 28] on p "Entrega" at bounding box center [338, 32] width 19 height 8
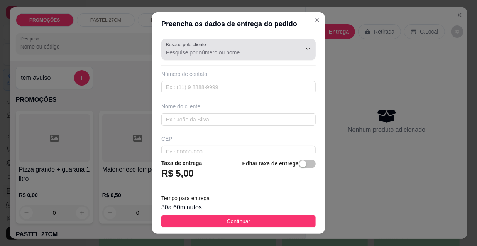
click at [205, 52] on input "Busque pelo cliente" at bounding box center [227, 53] width 123 height 8
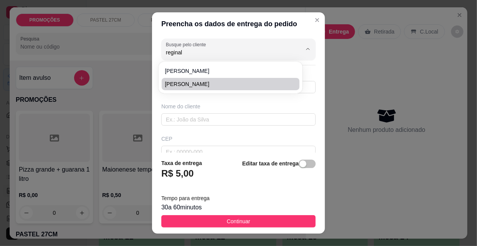
click at [235, 81] on span "[PERSON_NAME]" at bounding box center [227, 84] width 124 height 8
type input "[PERSON_NAME]"
type input "8532422619"
type input "[PERSON_NAME]"
type input "canuto de aguiar 961"
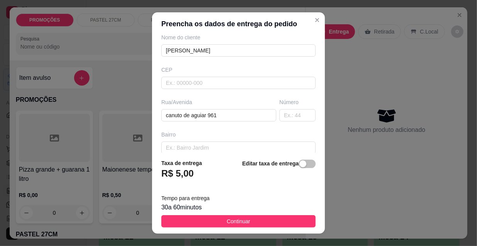
scroll to position [70, 0]
type input "[PERSON_NAME]"
click at [299, 162] on div "button" at bounding box center [302, 163] width 7 height 7
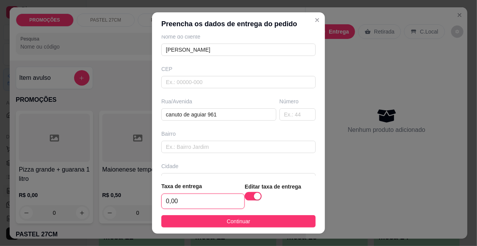
click at [198, 198] on input "0,00" at bounding box center [203, 201] width 83 height 15
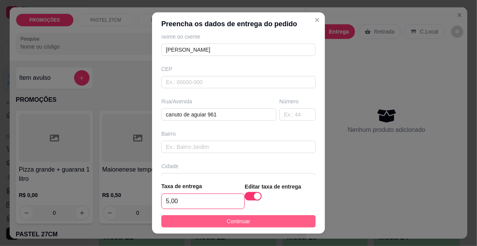
type input "5,00"
click at [201, 226] on button "Continuar" at bounding box center [238, 221] width 154 height 12
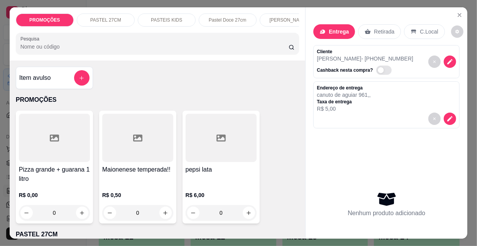
click at [85, 46] on input "Pesquisa" at bounding box center [154, 47] width 268 height 8
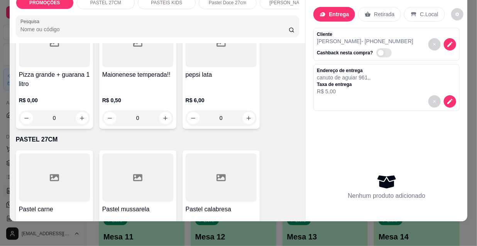
scroll to position [105, 0]
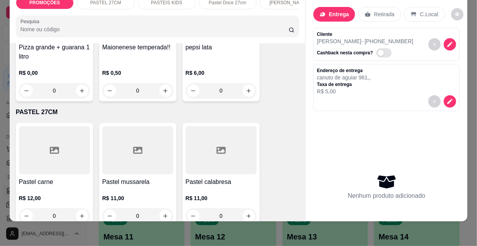
click at [70, 145] on div at bounding box center [54, 150] width 71 height 48
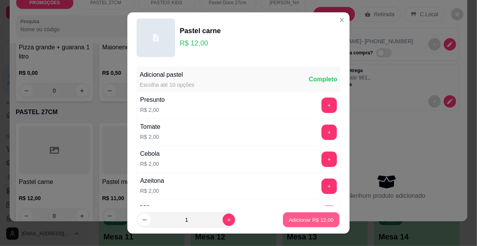
click at [317, 218] on p "Adicionar R$ 12,00" at bounding box center [311, 219] width 45 height 7
type input "1"
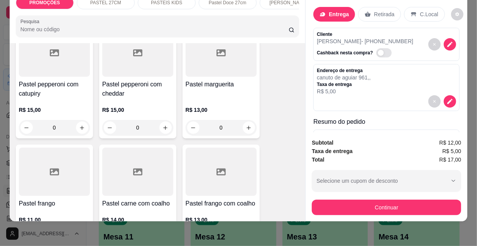
scroll to position [2139, 0]
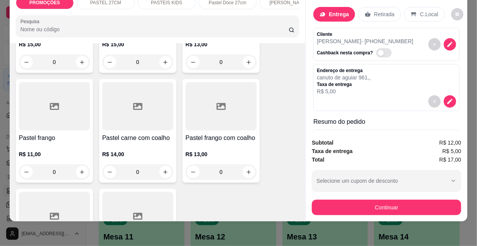
click at [81, 164] on div "0" at bounding box center [54, 171] width 71 height 15
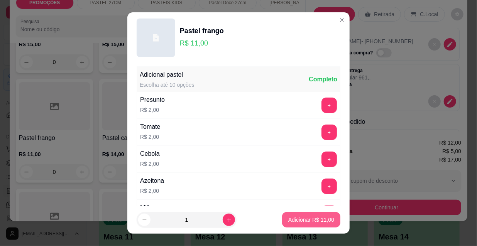
click at [300, 219] on p "Adicionar R$ 11,00" at bounding box center [311, 220] width 46 height 8
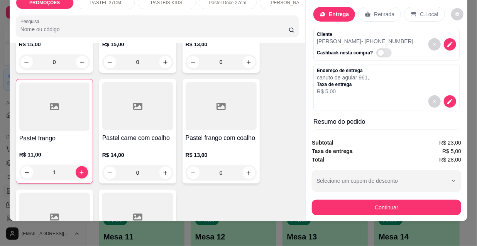
type input "1"
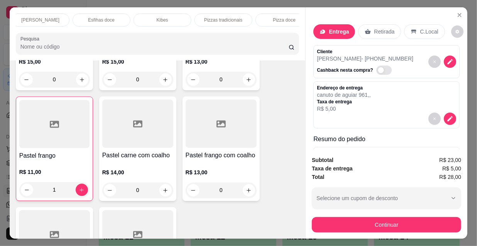
scroll to position [0, 444]
click at [232, 19] on div "Refrigerante" at bounding box center [210, 20] width 58 height 13
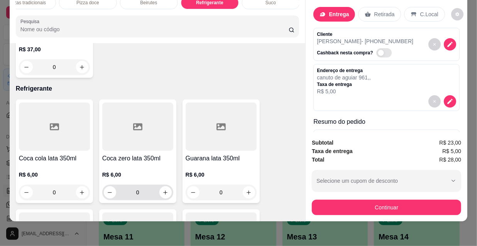
scroll to position [6796, 0]
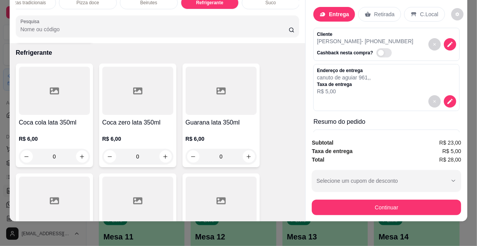
type input "1"
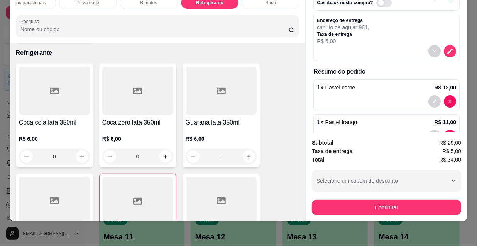
scroll to position [108, 0]
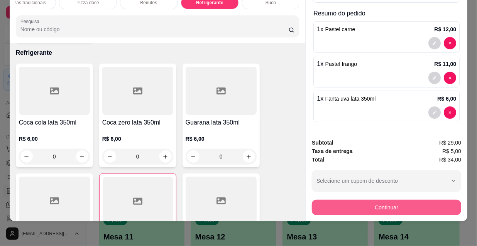
click at [365, 201] on button "Continuar" at bounding box center [386, 207] width 149 height 15
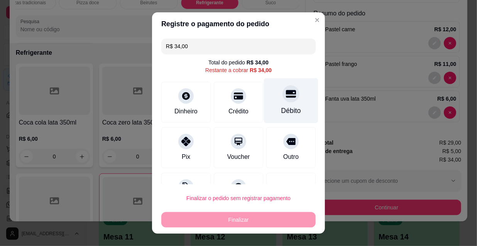
click at [282, 101] on div at bounding box center [290, 93] width 17 height 17
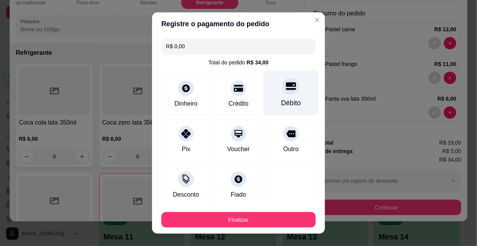
type input "R$ 0,00"
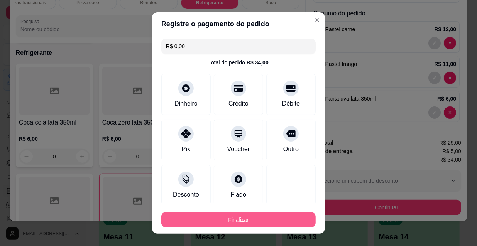
click at [243, 222] on button "Finalizar" at bounding box center [238, 219] width 154 height 15
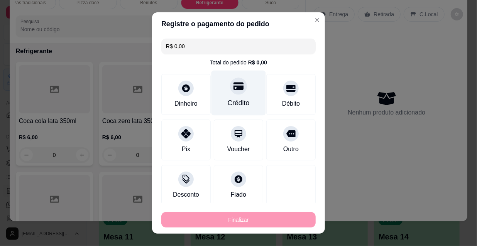
type input "0"
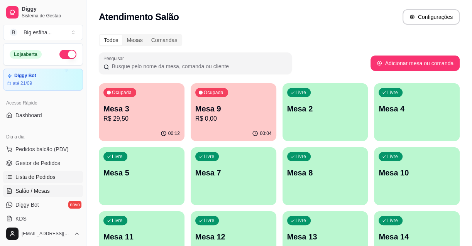
click at [39, 172] on link "Lista de Pedidos" at bounding box center [43, 177] width 80 height 12
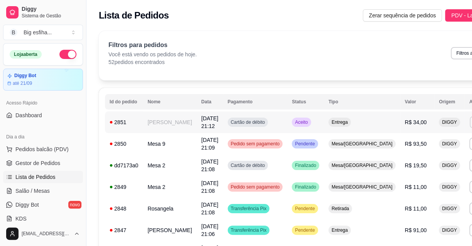
click at [419, 146] on button "IMPRESSORA" at bounding box center [422, 149] width 56 height 12
click at [42, 195] on link "Salão / Mesas" at bounding box center [43, 191] width 80 height 12
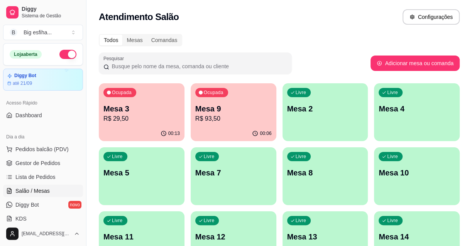
click at [163, 117] on p "R$ 29,50" at bounding box center [141, 118] width 76 height 9
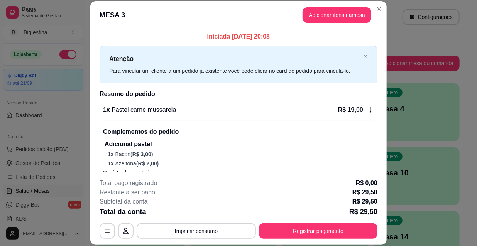
click at [335, 21] on button "Adicionar itens na mesa" at bounding box center [336, 14] width 69 height 15
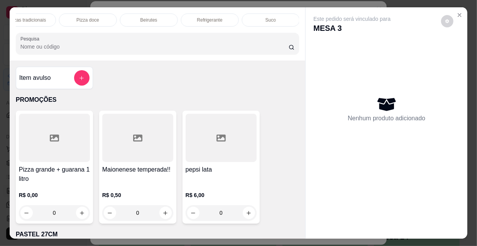
scroll to position [0, 417]
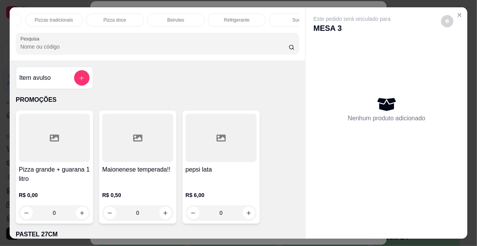
click at [250, 15] on div "Refrigerante" at bounding box center [237, 20] width 58 height 13
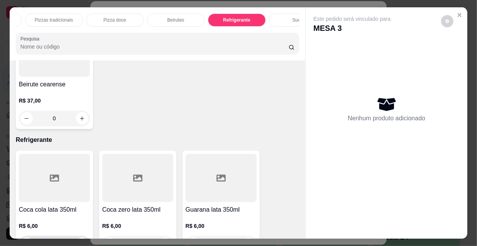
scroll to position [20, 0]
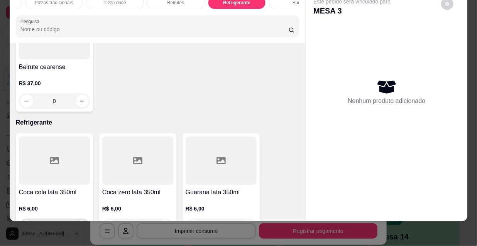
click at [79, 224] on icon "increase-product-quantity" at bounding box center [82, 227] width 6 height 6
type input "1"
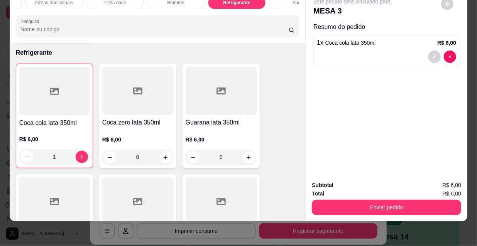
scroll to position [6829, 0]
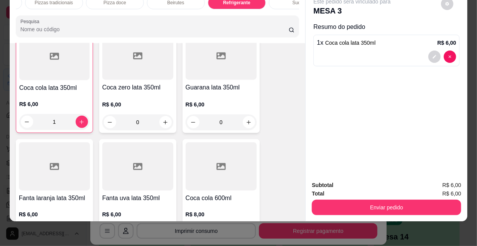
click at [166, 230] on icon "increase-product-quantity" at bounding box center [165, 233] width 6 height 6
type input "1"
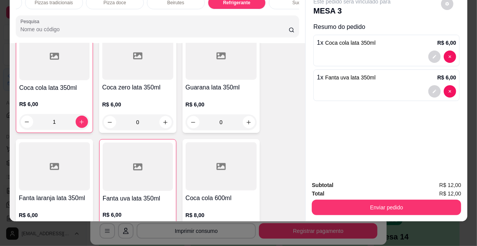
click at [78, 227] on button "increase-product-quantity" at bounding box center [82, 233] width 12 height 12
type input "1"
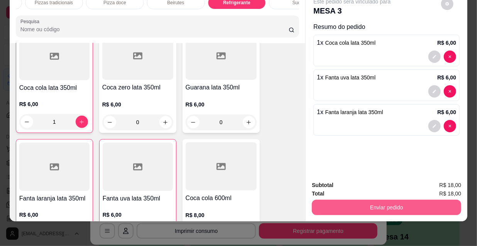
click at [435, 200] on button "Enviar pedido" at bounding box center [386, 207] width 149 height 15
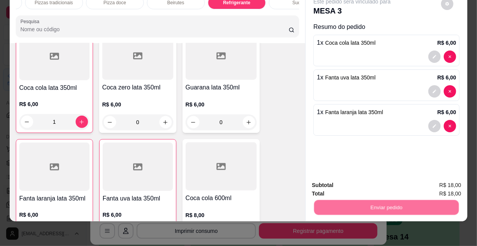
click at [363, 184] on button "Não registrar e enviar pedido" at bounding box center [362, 183] width 78 height 14
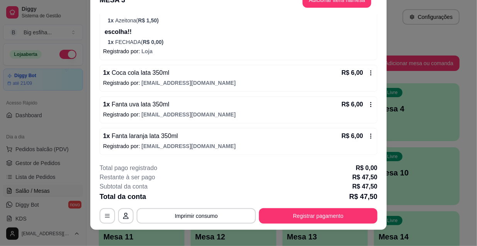
scroll to position [23, 0]
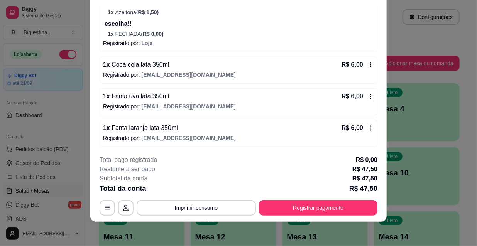
click at [175, 67] on div "1 x Coca cola lata 350ml R$ 6,00" at bounding box center [238, 64] width 271 height 9
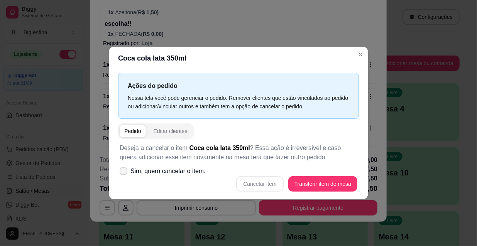
click at [197, 170] on span "Sim, quero cancelar o item." at bounding box center [167, 171] width 75 height 9
click at [124, 173] on input "Sim, quero cancelar o item." at bounding box center [121, 175] width 5 height 5
checkbox input "true"
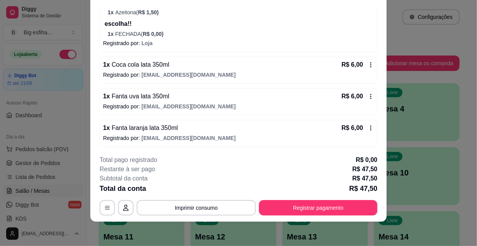
click at [235, 72] on p "Registrado por: jailsonmota.pierre@gmail.com" at bounding box center [238, 75] width 271 height 8
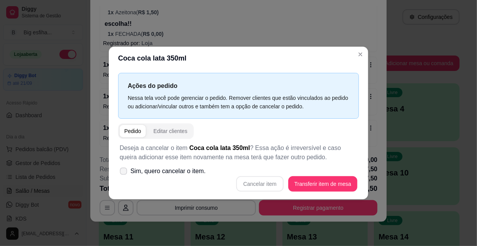
click at [184, 170] on span "Sim, quero cancelar o item." at bounding box center [167, 171] width 75 height 9
click at [124, 173] on input "Sim, quero cancelar o item." at bounding box center [121, 175] width 5 height 5
checkbox input "true"
click at [252, 183] on button "Cancelar item" at bounding box center [260, 184] width 46 height 15
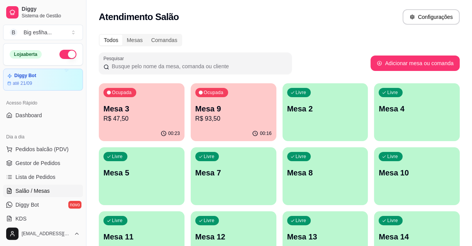
click at [123, 100] on div "Ocupada Mesa 3 R$ 47,50" at bounding box center [142, 104] width 86 height 43
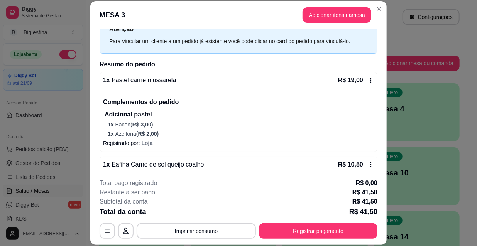
scroll to position [0, 0]
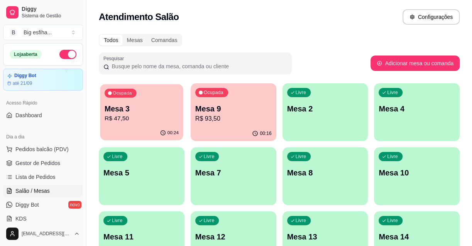
click at [141, 108] on p "Mesa 3" at bounding box center [142, 109] width 74 height 10
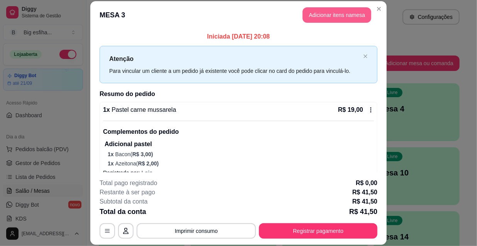
click at [312, 18] on button "Adicionar itens na mesa" at bounding box center [336, 14] width 69 height 15
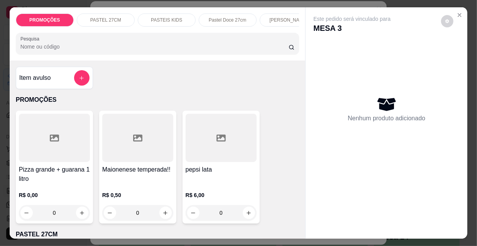
click at [283, 23] on div "[PERSON_NAME]" at bounding box center [289, 20] width 58 height 13
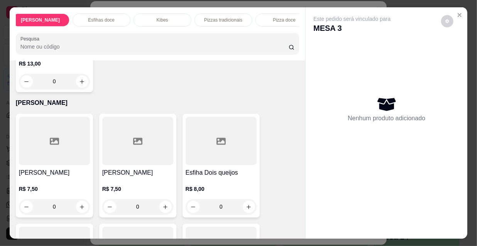
scroll to position [0, 444]
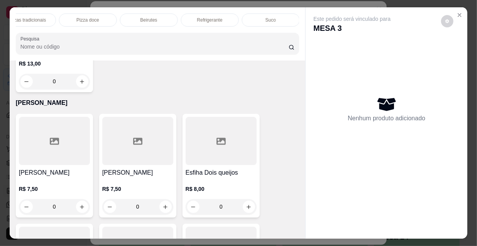
click at [199, 14] on div "Refrigerante" at bounding box center [210, 20] width 58 height 13
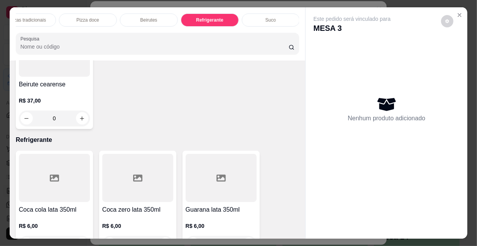
scroll to position [20, 0]
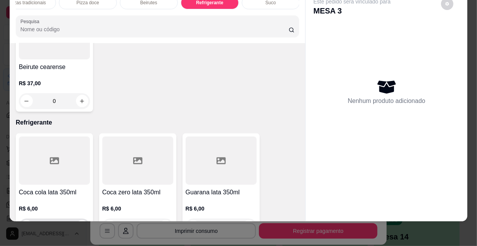
click at [81, 220] on button "increase-product-quantity" at bounding box center [82, 226] width 12 height 12
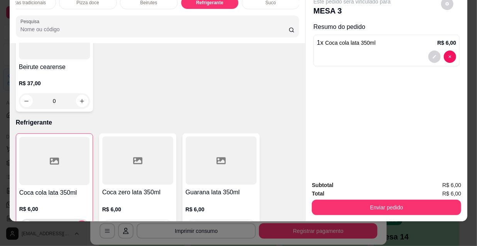
type input "1"
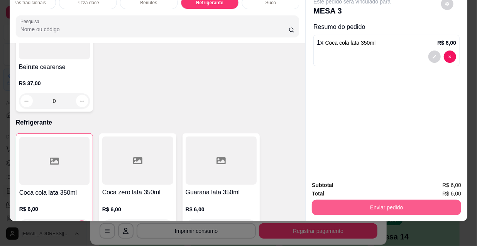
click at [382, 208] on button "Enviar pedido" at bounding box center [386, 207] width 149 height 15
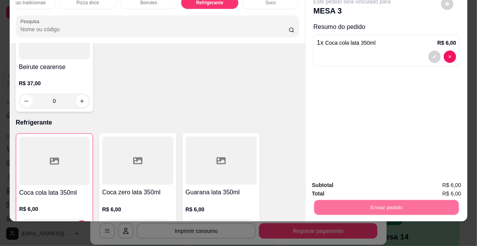
click at [352, 185] on button "Não registrar e enviar pedido" at bounding box center [361, 183] width 80 height 15
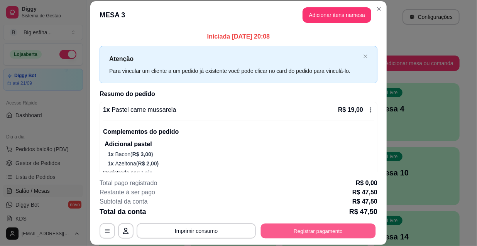
click at [330, 230] on button "Registrar pagamento" at bounding box center [318, 230] width 115 height 15
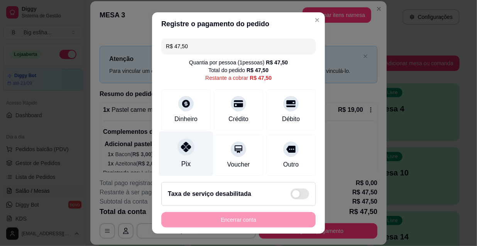
click at [197, 149] on div "Pix" at bounding box center [186, 154] width 54 height 45
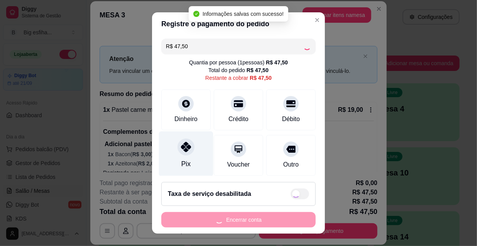
type input "R$ 0,00"
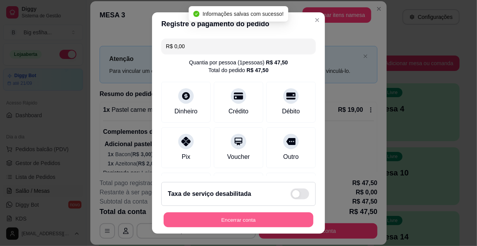
click at [212, 222] on button "Encerrar conta" at bounding box center [239, 220] width 150 height 15
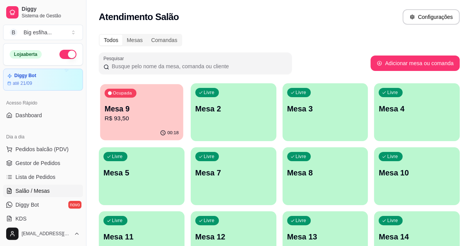
click at [144, 94] on div "Ocupada Mesa 9 R$ 93,50" at bounding box center [141, 105] width 83 height 42
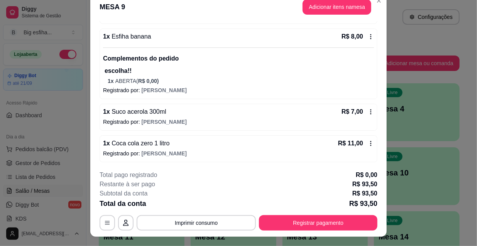
scroll to position [23, 0]
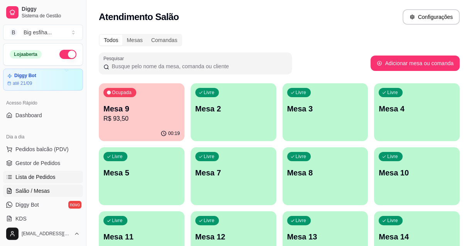
click at [48, 181] on link "Lista de Pedidos" at bounding box center [43, 177] width 80 height 12
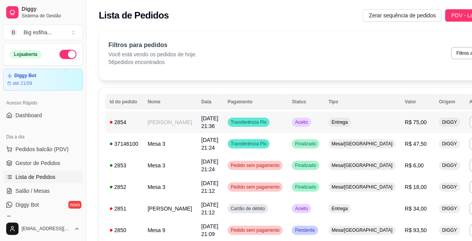
click at [412, 150] on button "IMPRESSORA" at bounding box center [426, 149] width 56 height 12
click at [29, 191] on span "Salão / Mesas" at bounding box center [32, 191] width 34 height 8
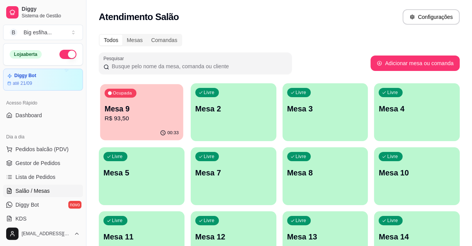
click at [141, 127] on div "00:33" at bounding box center [141, 133] width 83 height 15
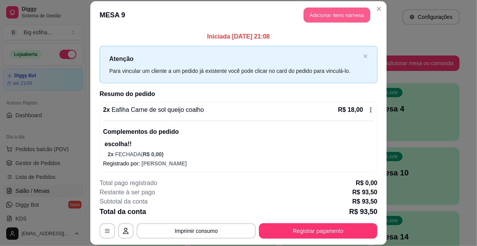
click at [331, 9] on button "Adicionar itens na mesa" at bounding box center [337, 15] width 66 height 15
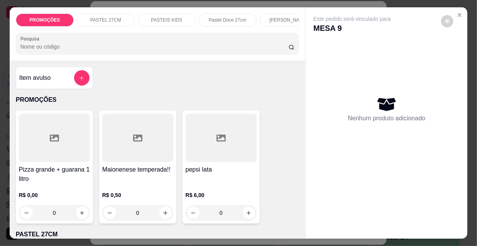
click at [284, 18] on p "[PERSON_NAME]" at bounding box center [288, 20] width 38 height 6
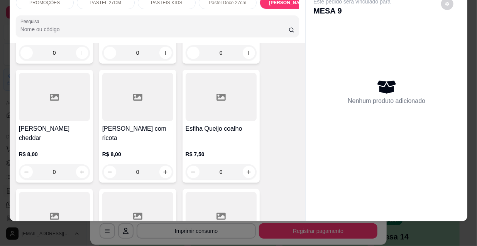
scroll to position [4670, 0]
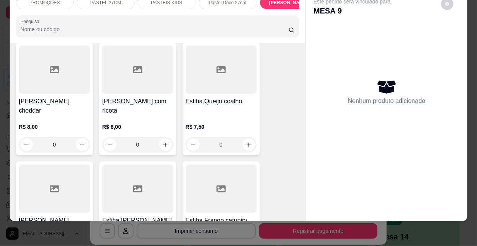
click at [140, 162] on div "Esfiha Frango mussarela R$ 8,00 0" at bounding box center [137, 214] width 77 height 104
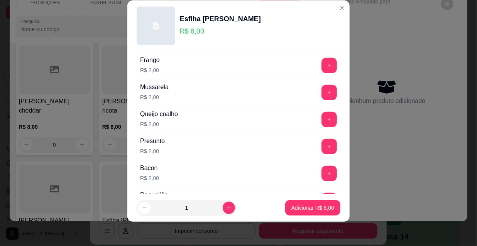
scroll to position [280, 0]
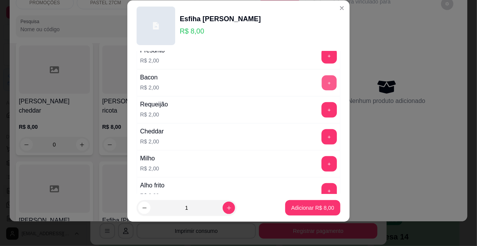
click at [322, 80] on button "+" at bounding box center [329, 83] width 15 height 15
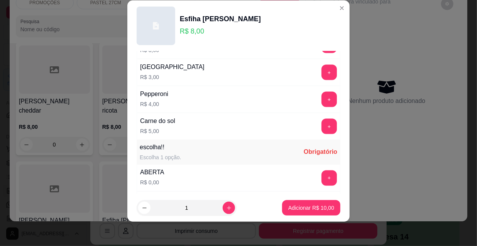
scroll to position [641, 0]
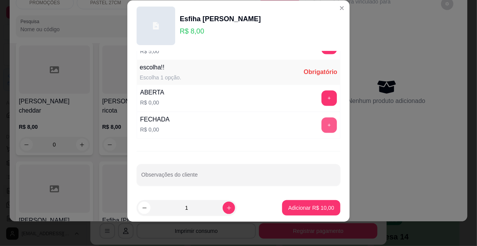
click at [321, 120] on button "+" at bounding box center [328, 125] width 15 height 15
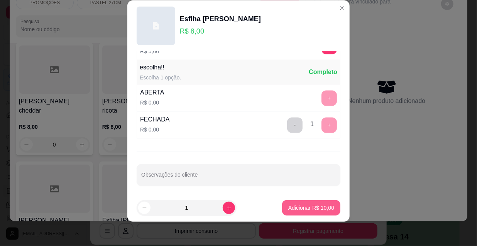
click at [311, 210] on p "Adicionar R$ 10,00" at bounding box center [311, 208] width 46 height 8
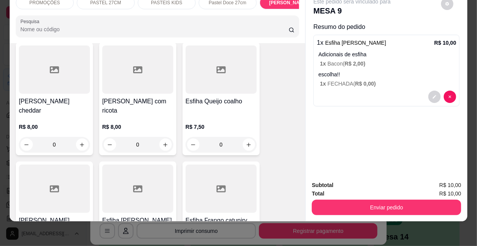
click at [419, 203] on button "Enviar pedido" at bounding box center [386, 207] width 149 height 15
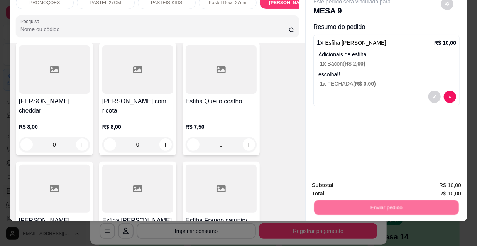
click at [372, 186] on button "Não registrar e enviar pedido" at bounding box center [361, 183] width 80 height 15
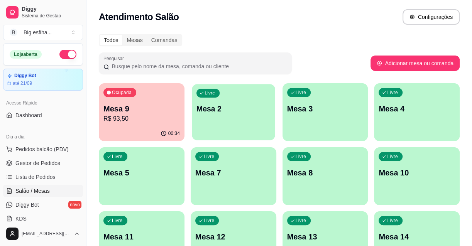
click at [252, 117] on div "Livre Mesa 2" at bounding box center [233, 107] width 83 height 47
click at [237, 108] on p "Mesa 2" at bounding box center [233, 109] width 74 height 10
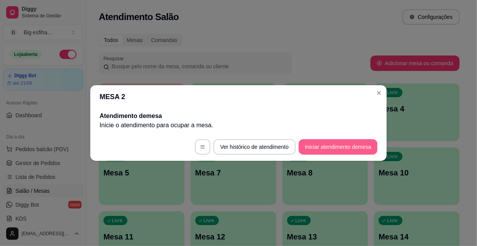
click at [305, 147] on button "Iniciar atendimento de mesa" at bounding box center [338, 146] width 79 height 15
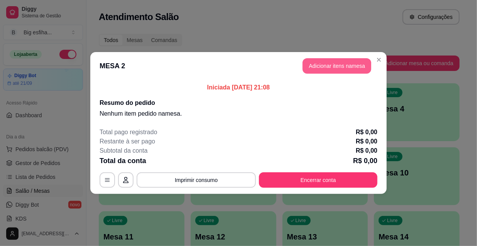
click at [340, 68] on button "Adicionar itens na mesa" at bounding box center [336, 65] width 69 height 15
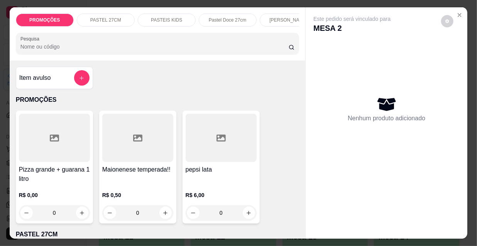
click at [289, 17] on p "[PERSON_NAME]" at bounding box center [288, 20] width 38 height 6
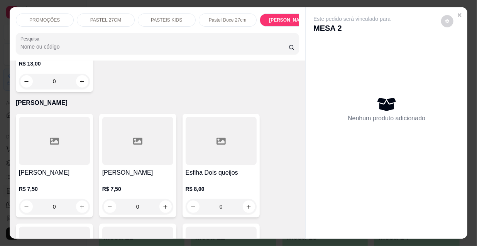
scroll to position [20, 0]
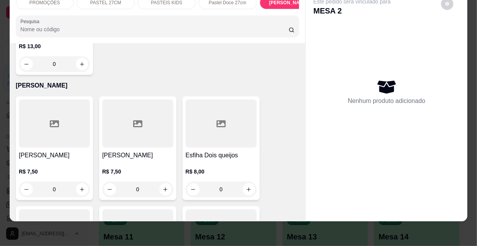
click at [55, 100] on div at bounding box center [54, 124] width 71 height 48
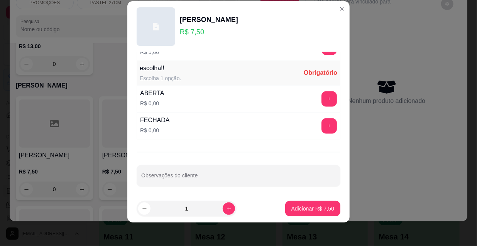
scroll to position [12, 0]
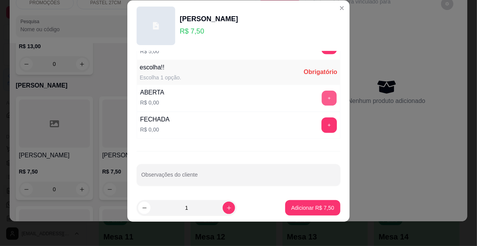
click at [322, 94] on button "+" at bounding box center [329, 98] width 15 height 15
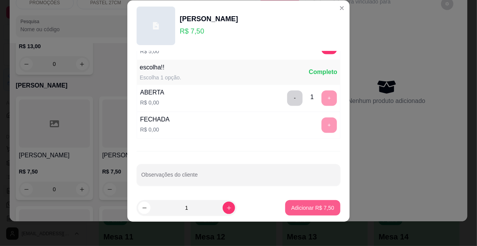
click at [291, 208] on p "Adicionar R$ 7,50" at bounding box center [312, 208] width 43 height 8
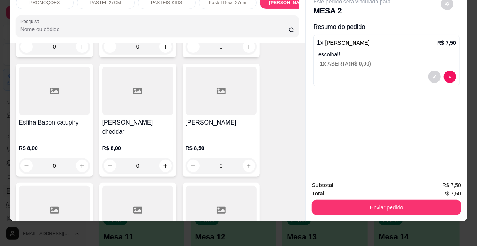
scroll to position [3968, 0]
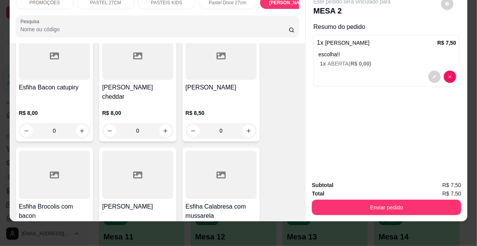
click at [107, 151] on div at bounding box center [137, 175] width 71 height 48
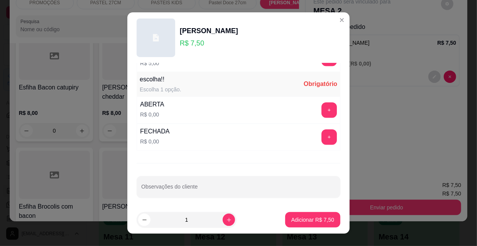
scroll to position [12, 0]
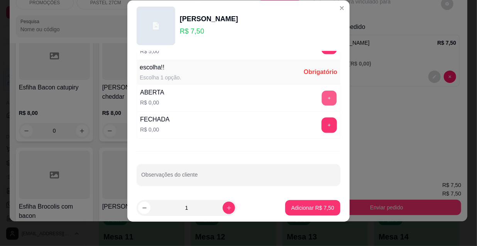
click at [322, 97] on button "+" at bounding box center [329, 98] width 15 height 15
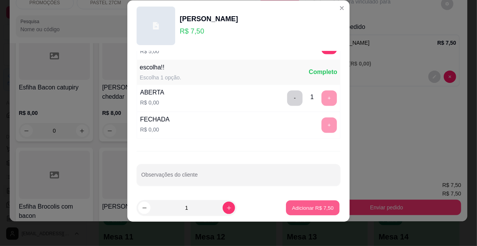
click at [307, 210] on p "Adicionar R$ 7,50" at bounding box center [313, 207] width 42 height 7
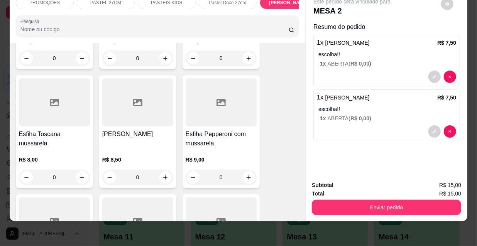
scroll to position [5126, 0]
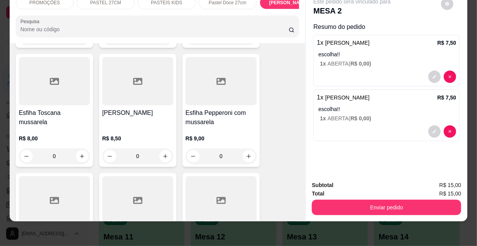
click at [145, 135] on p "R$ 8,50" at bounding box center [137, 139] width 71 height 8
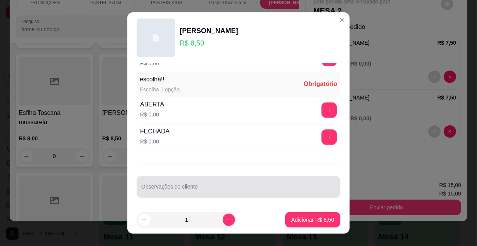
scroll to position [12, 0]
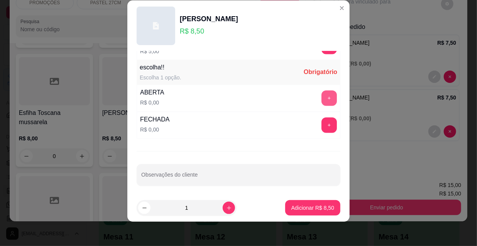
click at [321, 91] on button "+" at bounding box center [328, 98] width 15 height 15
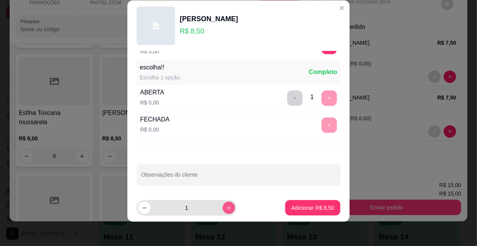
click at [226, 209] on icon "increase-product-quantity" at bounding box center [229, 208] width 6 height 6
type input "2"
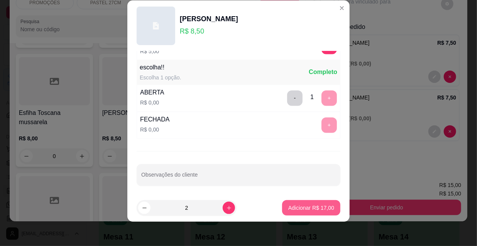
click at [313, 208] on p "Adicionar R$ 17,00" at bounding box center [311, 208] width 46 height 8
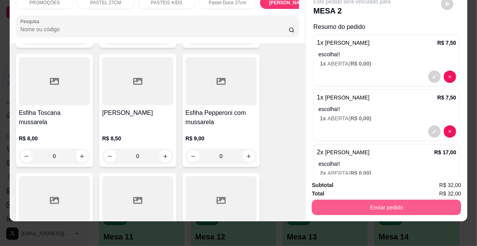
click at [373, 204] on button "Enviar pedido" at bounding box center [386, 207] width 149 height 15
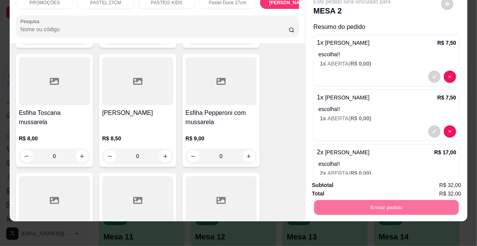
click at [335, 185] on button "Não registrar e enviar pedido" at bounding box center [361, 183] width 80 height 15
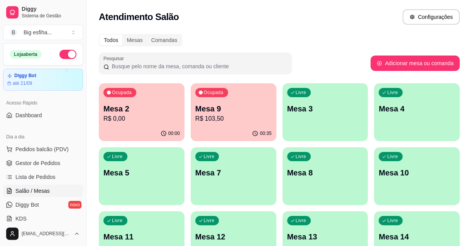
click at [136, 125] on div "Ocupada Mesa 2 R$ 0,00" at bounding box center [142, 104] width 86 height 43
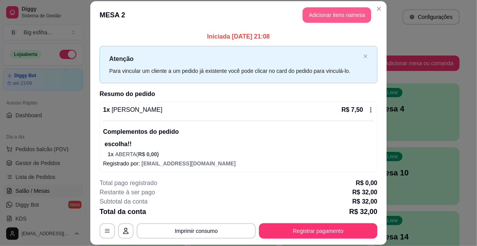
click at [319, 18] on button "Adicionar itens na mesa" at bounding box center [336, 14] width 69 height 15
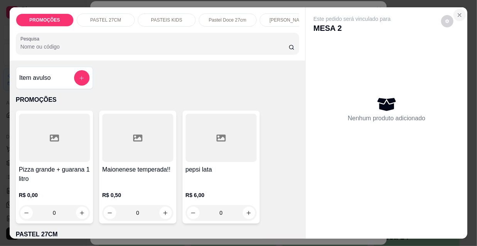
click at [453, 14] on button "Close" at bounding box center [459, 15] width 12 height 12
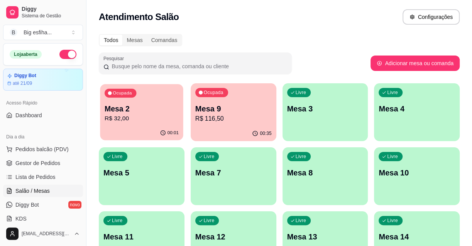
click at [160, 114] on p "R$ 32,00" at bounding box center [142, 118] width 74 height 9
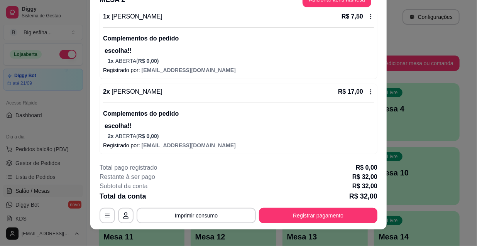
scroll to position [23, 0]
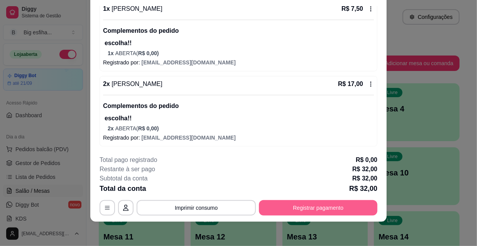
click at [305, 213] on button "Registrar pagamento" at bounding box center [318, 207] width 118 height 15
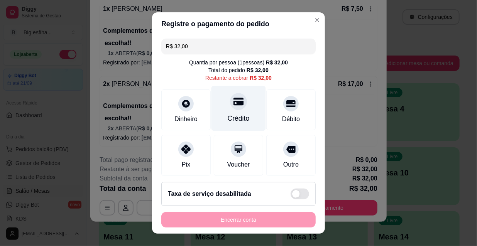
click at [232, 108] on div at bounding box center [238, 101] width 17 height 17
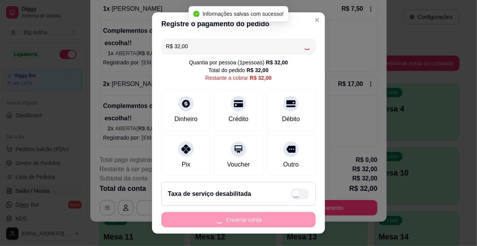
click at [243, 219] on div "Encerrar conta" at bounding box center [238, 219] width 154 height 15
type input "R$ 0,00"
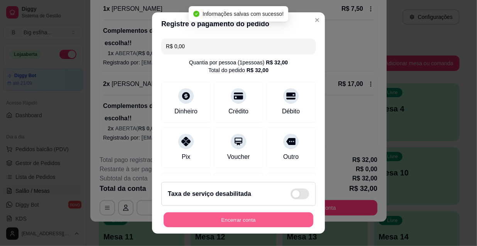
click at [240, 220] on button "Encerrar conta" at bounding box center [239, 220] width 150 height 15
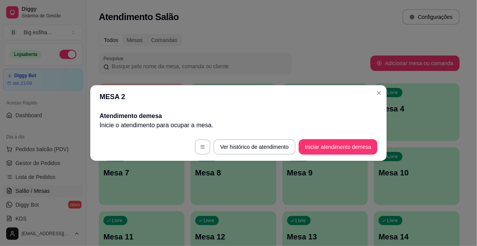
scroll to position [0, 0]
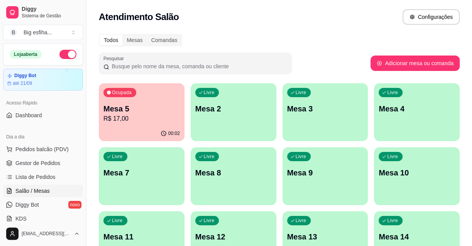
click at [158, 102] on div "Ocupada Mesa 5 R$ 17,00" at bounding box center [142, 104] width 86 height 43
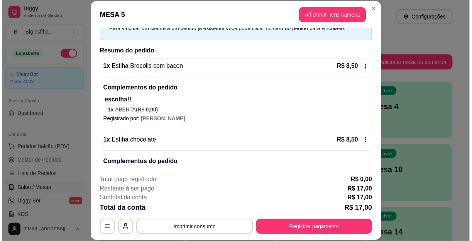
scroll to position [78, 0]
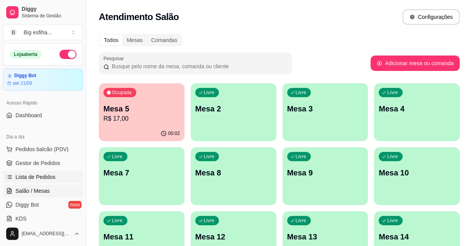
click at [48, 173] on span "Lista de Pedidos" at bounding box center [35, 177] width 40 height 8
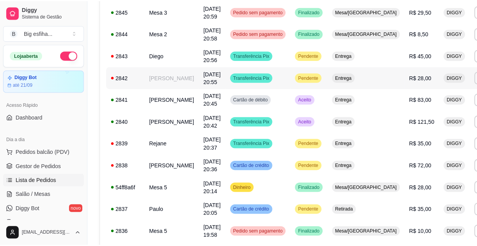
scroll to position [491, 0]
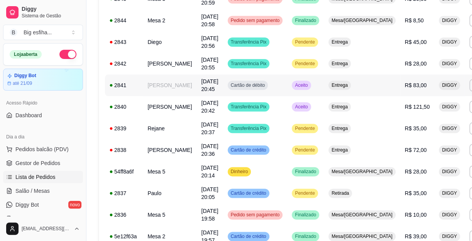
click at [211, 81] on td "[DATE] 20:45" at bounding box center [209, 85] width 26 height 22
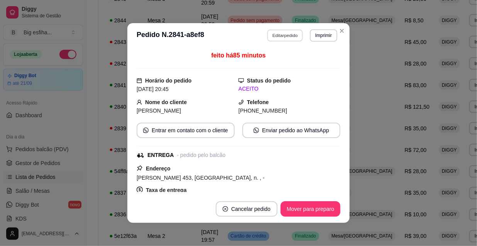
click at [286, 38] on button "Editar pedido" at bounding box center [285, 35] width 36 height 12
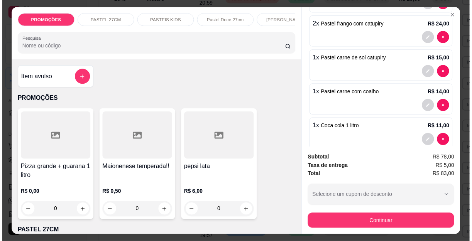
scroll to position [177, 0]
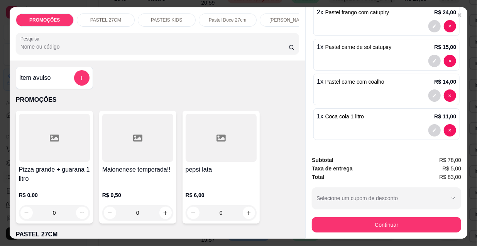
click at [363, 223] on button "Continuar" at bounding box center [386, 224] width 149 height 15
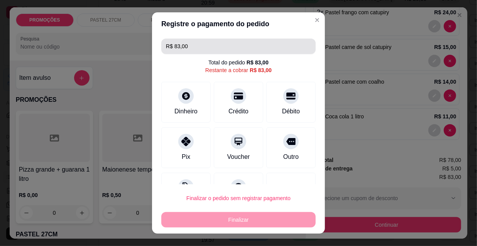
click at [206, 44] on input "R$ 83,00" at bounding box center [238, 46] width 145 height 15
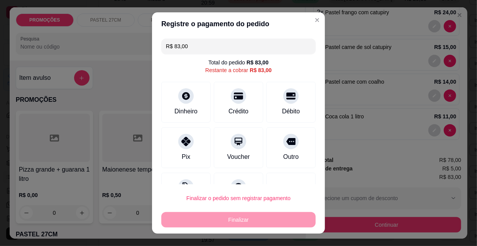
click at [206, 44] on input "R$ 83,00" at bounding box center [238, 46] width 145 height 15
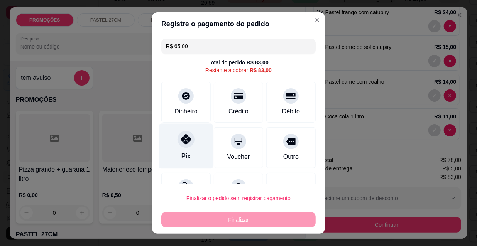
click at [184, 150] on div "Pix" at bounding box center [186, 146] width 54 height 45
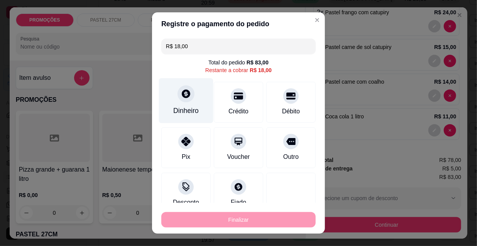
click at [177, 101] on div at bounding box center [185, 93] width 17 height 17
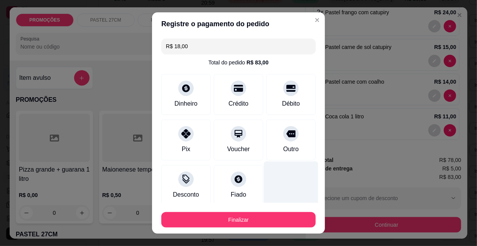
type input "R$ 0,00"
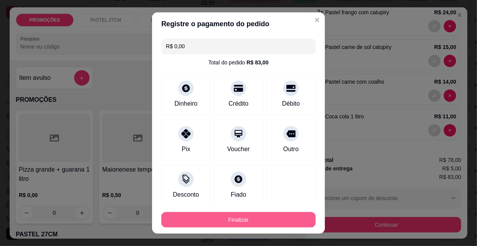
click at [239, 216] on button "Finalizar" at bounding box center [238, 219] width 154 height 15
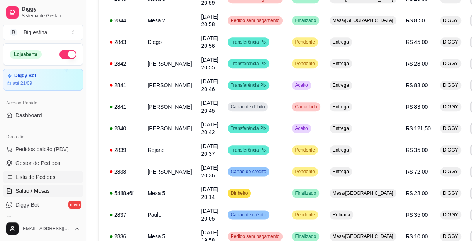
click at [41, 189] on span "Salão / Mesas" at bounding box center [32, 191] width 34 height 8
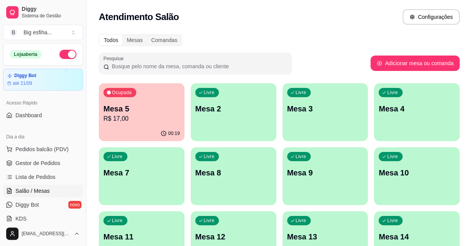
click at [168, 111] on p "Mesa 5" at bounding box center [141, 108] width 76 height 11
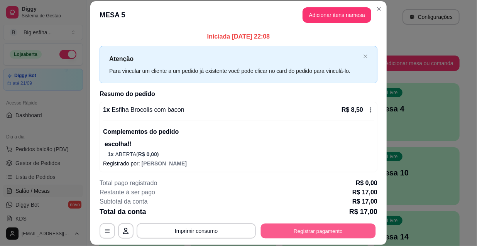
click at [311, 227] on button "Registrar pagamento" at bounding box center [318, 230] width 115 height 15
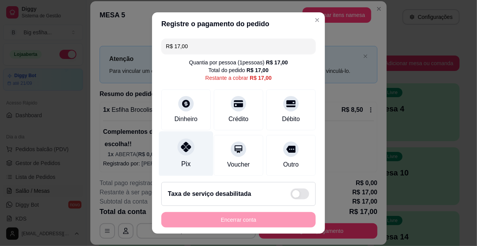
click at [171, 158] on div "Pix" at bounding box center [186, 154] width 54 height 45
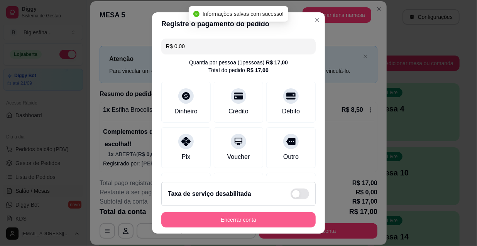
type input "R$ 0,00"
click at [233, 219] on button "Encerrar conta" at bounding box center [238, 219] width 154 height 15
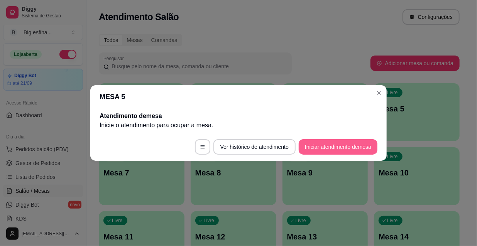
click at [321, 141] on button "Iniciar atendimento de mesa" at bounding box center [338, 146] width 79 height 15
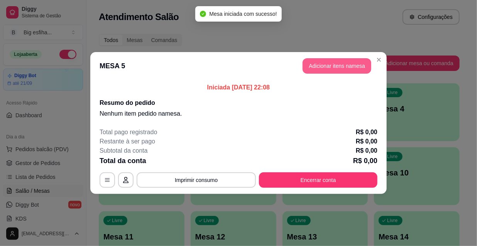
click at [332, 66] on button "Adicionar itens na mesa" at bounding box center [336, 65] width 69 height 15
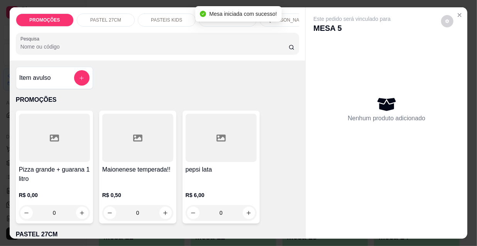
scroll to position [105, 0]
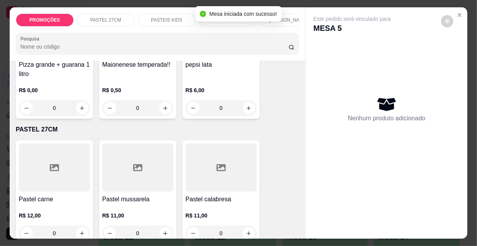
click at [50, 170] on icon at bounding box center [54, 167] width 9 height 9
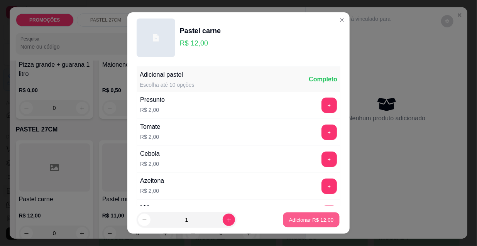
click at [291, 221] on p "Adicionar R$ 12,00" at bounding box center [311, 219] width 45 height 7
type input "1"
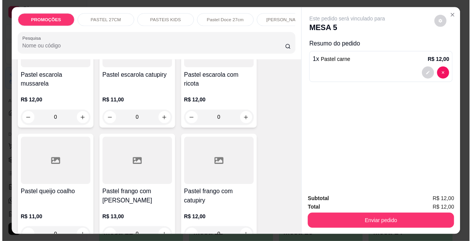
scroll to position [1297, 0]
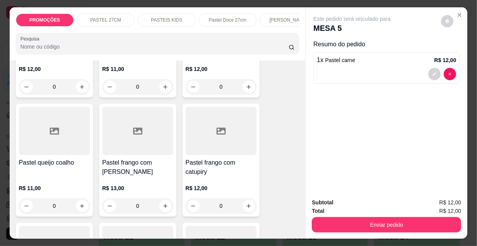
click at [198, 177] on div "R$ 12,00 0" at bounding box center [221, 195] width 71 height 37
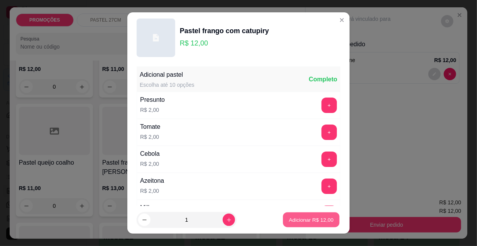
click at [306, 221] on p "Adicionar R$ 12,00" at bounding box center [311, 219] width 45 height 7
type input "1"
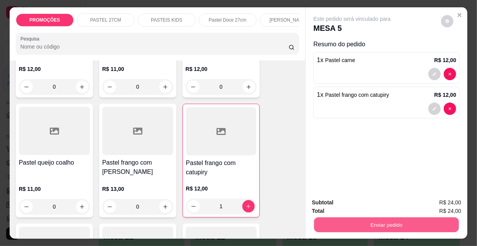
click at [345, 220] on button "Enviar pedido" at bounding box center [386, 224] width 145 height 15
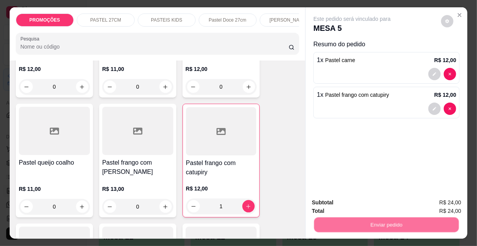
click at [341, 205] on button "Não registrar e enviar pedido" at bounding box center [362, 203] width 78 height 14
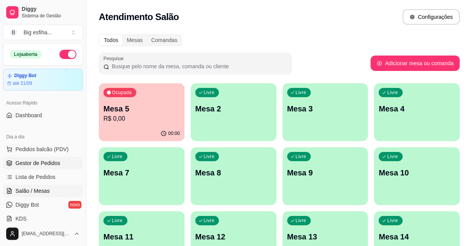
click at [34, 166] on span "Gestor de Pedidos" at bounding box center [37, 163] width 45 height 8
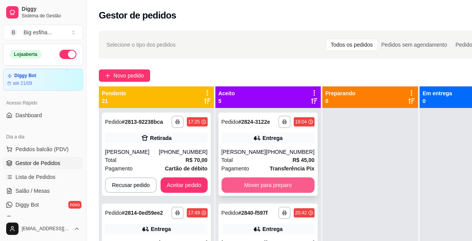
click at [260, 187] on button "Mover para preparo" at bounding box center [267, 184] width 93 height 15
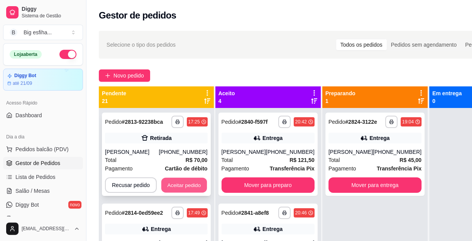
click at [196, 181] on button "Aceitar pedido" at bounding box center [184, 185] width 46 height 15
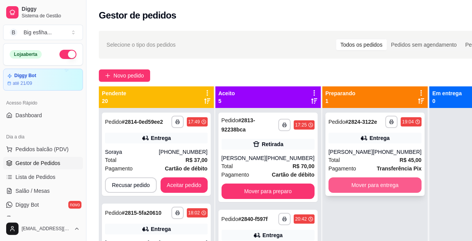
click at [375, 187] on button "Mover para entrega" at bounding box center [374, 184] width 93 height 15
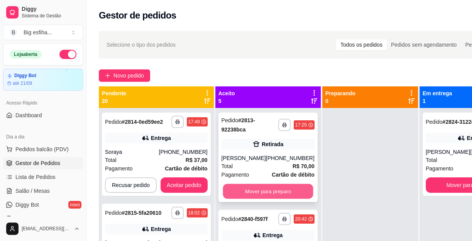
click at [275, 190] on button "Mover para preparo" at bounding box center [268, 191] width 90 height 15
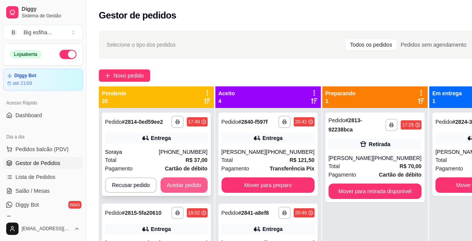
click at [181, 185] on button "Aceitar pedido" at bounding box center [183, 184] width 47 height 15
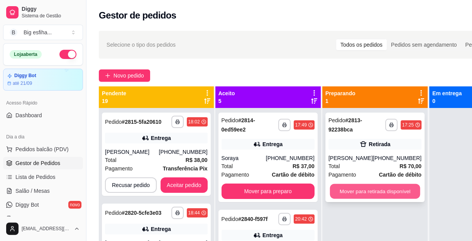
click at [371, 188] on button "Mover para retirada disponível" at bounding box center [374, 191] width 90 height 15
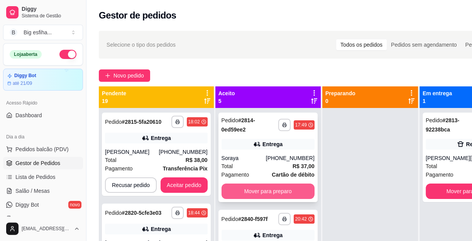
click at [265, 193] on button "Mover para preparo" at bounding box center [267, 191] width 93 height 15
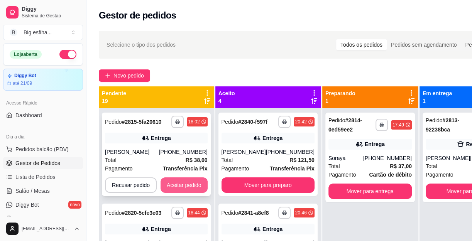
click at [172, 186] on button "Aceitar pedido" at bounding box center [183, 184] width 47 height 15
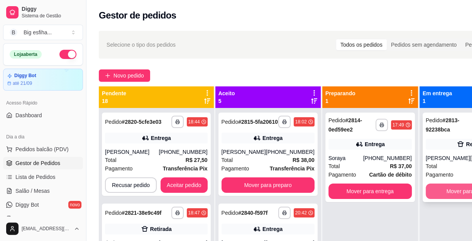
click at [426, 190] on button "Mover para finalizado" at bounding box center [472, 191] width 93 height 15
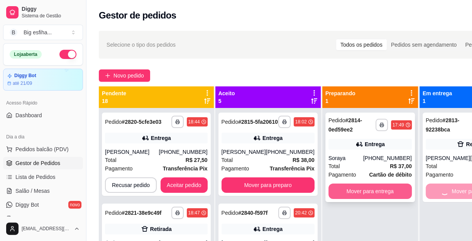
click at [364, 187] on button "Mover para entrega" at bounding box center [369, 191] width 83 height 15
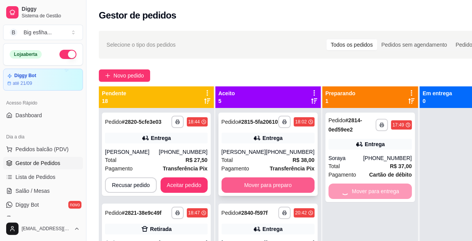
click at [280, 189] on button "Mover para preparo" at bounding box center [267, 184] width 93 height 15
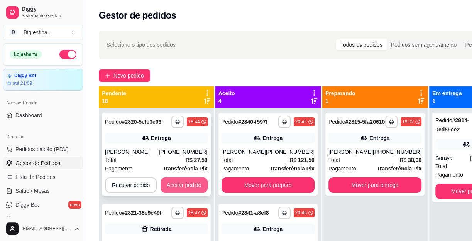
click at [190, 189] on button "Aceitar pedido" at bounding box center [183, 184] width 47 height 15
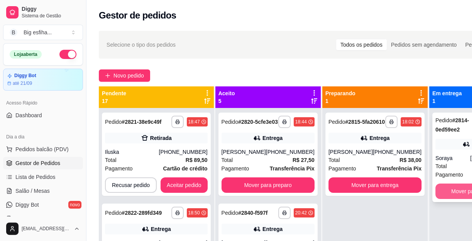
click at [436, 189] on button "Mover para finalizado" at bounding box center [476, 191] width 83 height 15
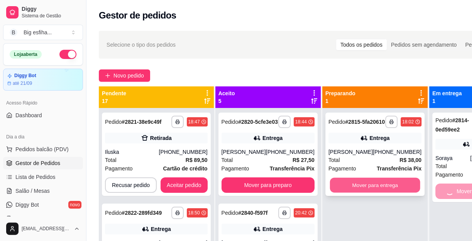
click at [361, 189] on button "Mover para entrega" at bounding box center [374, 185] width 90 height 15
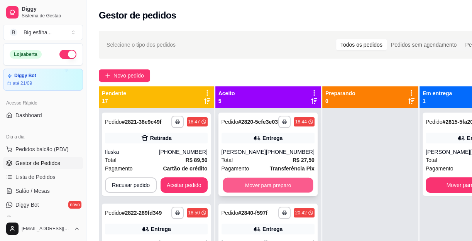
click at [265, 187] on button "Mover para preparo" at bounding box center [268, 185] width 90 height 15
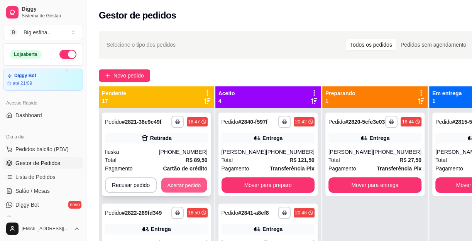
click at [173, 177] on div "Recusar pedido Aceitar pedido" at bounding box center [156, 184] width 103 height 15
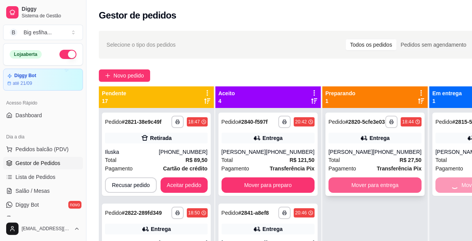
click at [374, 185] on button "Mover para entrega" at bounding box center [374, 184] width 93 height 15
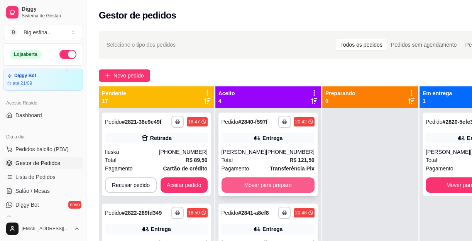
click at [274, 189] on button "Mover para preparo" at bounding box center [267, 184] width 93 height 15
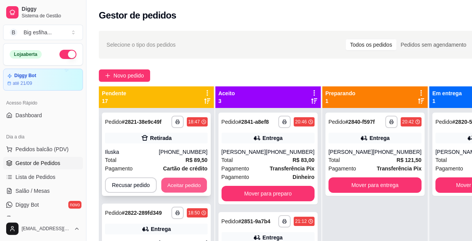
click at [187, 180] on button "Aceitar pedido" at bounding box center [184, 185] width 46 height 15
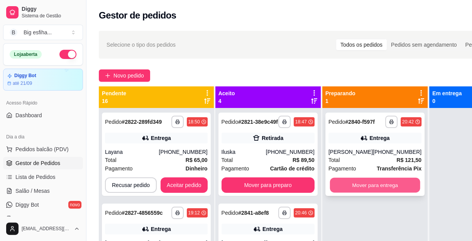
click at [373, 193] on button "Mover para entrega" at bounding box center [374, 185] width 90 height 15
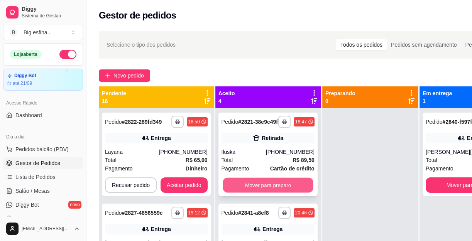
click at [266, 193] on button "Mover para preparo" at bounding box center [268, 185] width 90 height 15
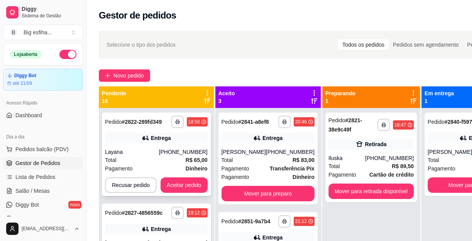
click at [181, 194] on div "**********" at bounding box center [156, 154] width 109 height 83
click at [439, 189] on button "Mover para finalizado" at bounding box center [473, 184] width 93 height 15
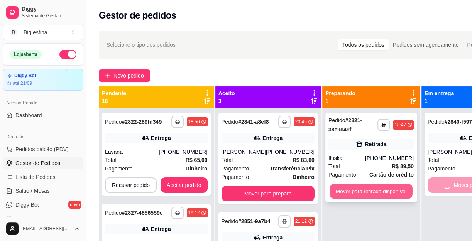
click at [401, 189] on button "Mover para retirada disponível" at bounding box center [370, 191] width 83 height 15
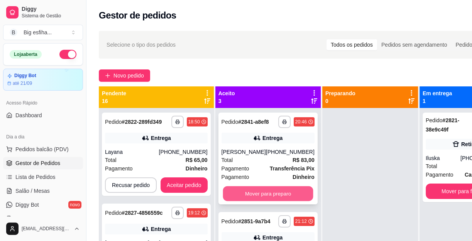
click at [269, 199] on button "Mover para preparo" at bounding box center [268, 193] width 90 height 15
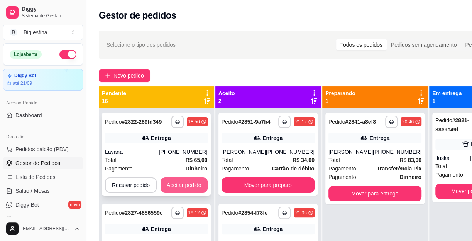
click at [169, 182] on button "Aceitar pedido" at bounding box center [183, 184] width 47 height 15
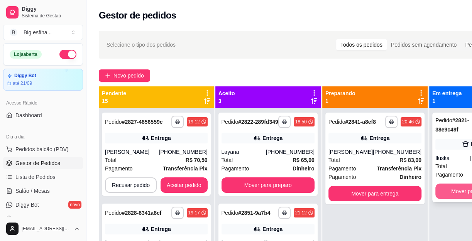
click at [439, 192] on button "Mover para finalizado" at bounding box center [476, 191] width 83 height 15
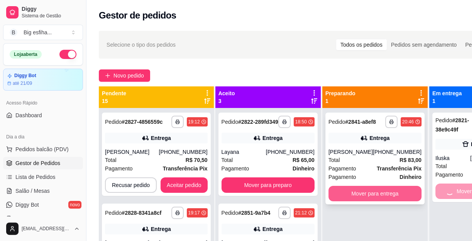
click at [385, 194] on button "Mover para entrega" at bounding box center [374, 193] width 93 height 15
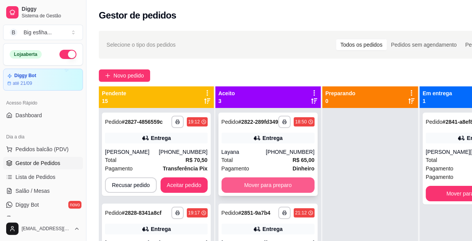
click at [264, 186] on button "Mover para preparo" at bounding box center [267, 184] width 93 height 15
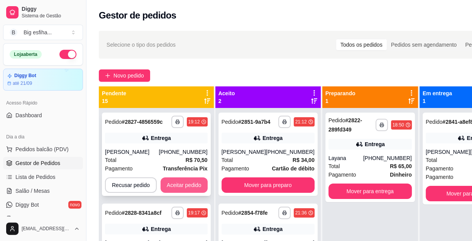
click at [179, 182] on button "Aceitar pedido" at bounding box center [183, 184] width 47 height 15
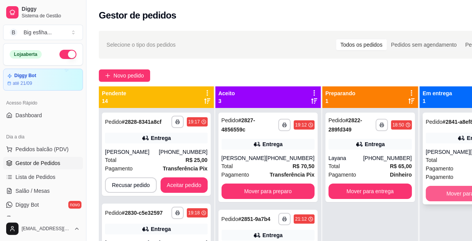
click at [459, 201] on button "Mover para finalizado" at bounding box center [472, 193] width 93 height 15
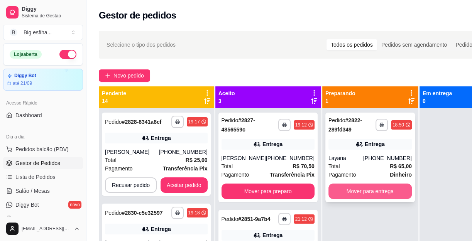
click at [367, 189] on button "Mover para entrega" at bounding box center [369, 191] width 83 height 15
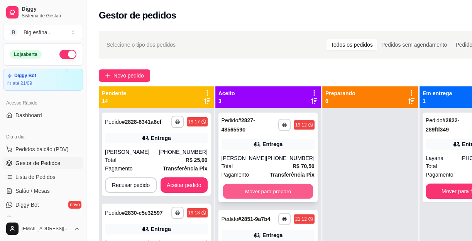
click at [267, 185] on button "Mover para preparo" at bounding box center [268, 191] width 90 height 15
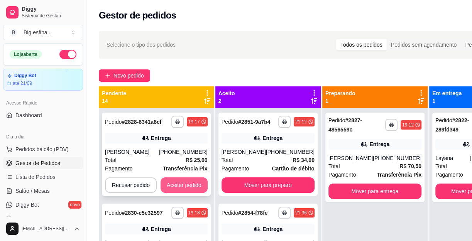
click at [188, 186] on button "Aceitar pedido" at bounding box center [183, 184] width 47 height 15
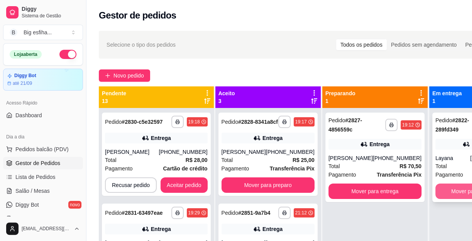
click at [435, 193] on button "Mover para finalizado" at bounding box center [476, 191] width 83 height 15
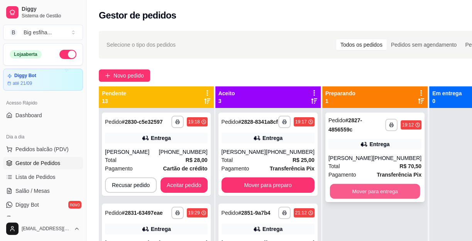
click at [393, 194] on button "Mover para entrega" at bounding box center [374, 191] width 90 height 15
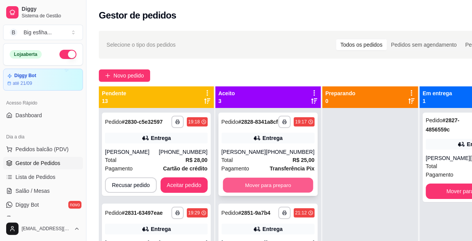
click at [270, 193] on button "Mover para preparo" at bounding box center [268, 185] width 90 height 15
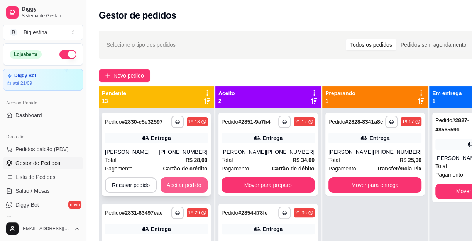
click at [194, 193] on button "Aceitar pedido" at bounding box center [183, 184] width 47 height 15
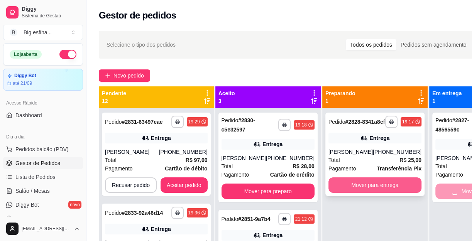
click at [385, 188] on button "Mover para entrega" at bounding box center [374, 184] width 93 height 15
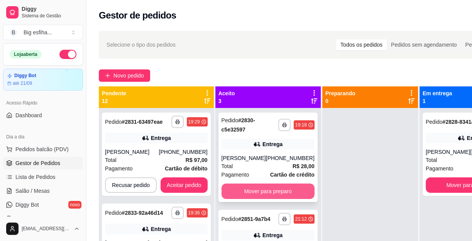
click at [286, 199] on button "Mover para preparo" at bounding box center [267, 191] width 93 height 15
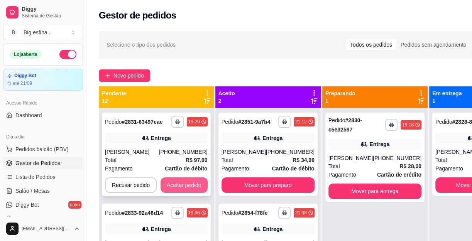
click at [176, 188] on button "Aceitar pedido" at bounding box center [183, 184] width 47 height 15
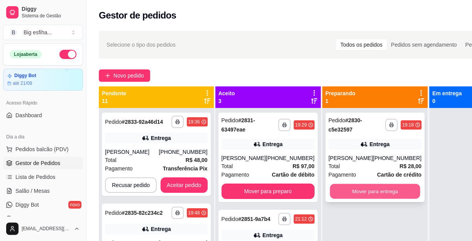
click at [376, 198] on button "Mover para entrega" at bounding box center [374, 191] width 90 height 15
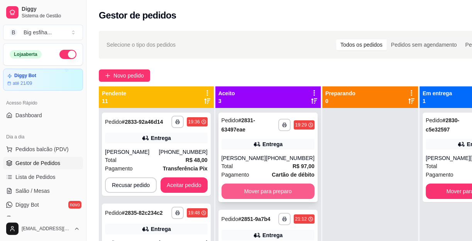
click at [283, 193] on button "Mover para preparo" at bounding box center [267, 191] width 93 height 15
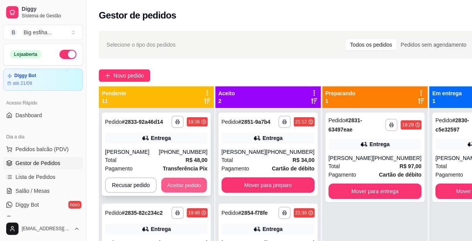
click at [197, 187] on button "Aceitar pedido" at bounding box center [184, 185] width 46 height 15
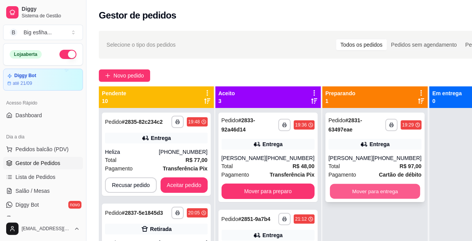
click at [365, 189] on button "Mover para entrega" at bounding box center [374, 191] width 90 height 15
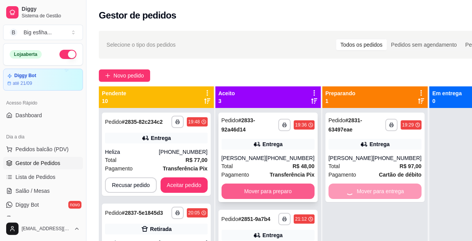
click at [267, 189] on button "Mover para preparo" at bounding box center [267, 191] width 93 height 15
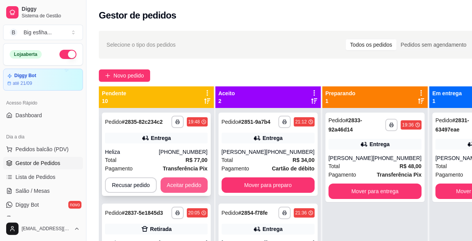
click at [189, 186] on button "Aceitar pedido" at bounding box center [183, 184] width 47 height 15
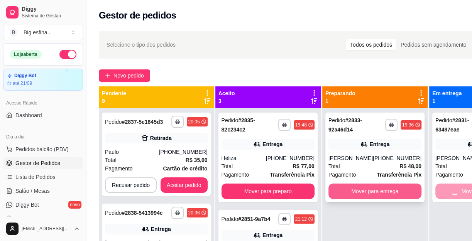
click at [396, 193] on button "Mover para entrega" at bounding box center [374, 191] width 93 height 15
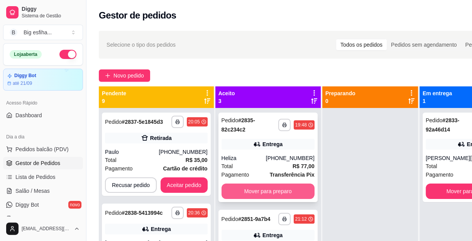
click at [262, 196] on button "Mover para preparo" at bounding box center [267, 191] width 93 height 15
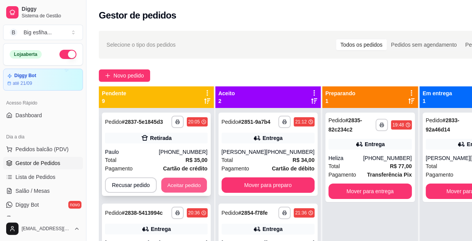
click at [194, 189] on button "Aceitar pedido" at bounding box center [184, 185] width 46 height 15
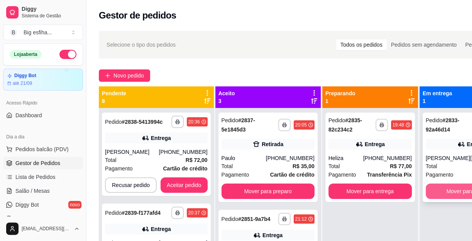
click at [441, 188] on button "Mover para finalizado" at bounding box center [472, 191] width 93 height 15
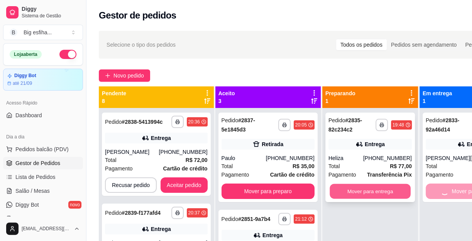
click at [367, 194] on button "Mover para entrega" at bounding box center [369, 191] width 81 height 15
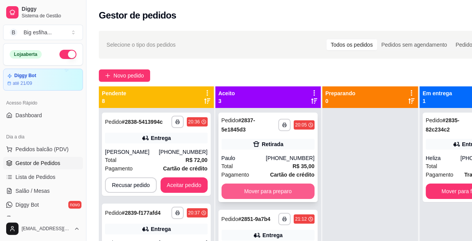
click at [235, 194] on button "Mover para preparo" at bounding box center [267, 191] width 93 height 15
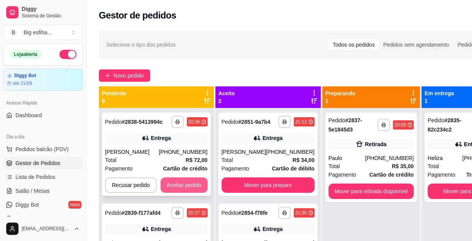
click at [189, 185] on button "Aceitar pedido" at bounding box center [183, 184] width 47 height 15
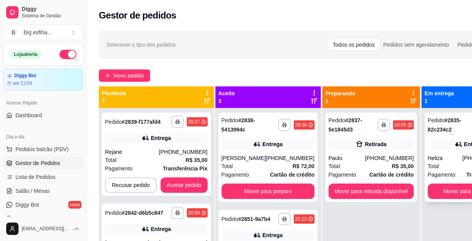
click at [454, 184] on button "Mover para finalizado" at bounding box center [468, 191] width 83 height 15
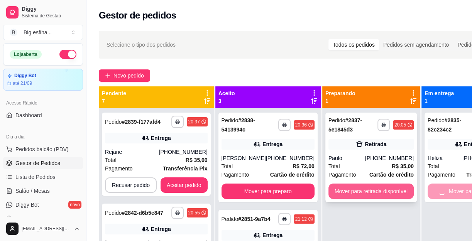
click at [379, 189] on button "Mover para retirada disponível" at bounding box center [370, 191] width 85 height 15
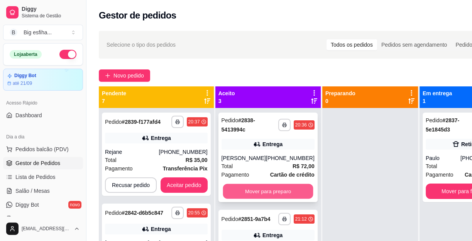
click at [265, 196] on button "Mover para preparo" at bounding box center [268, 191] width 90 height 15
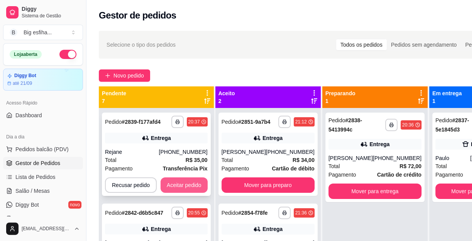
click at [195, 183] on button "Aceitar pedido" at bounding box center [183, 184] width 47 height 15
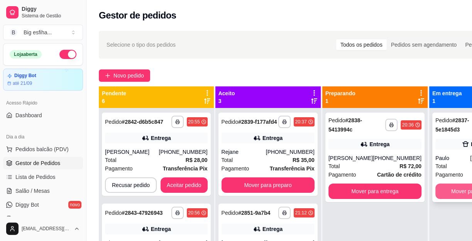
click at [435, 193] on button "Mover para finalizado" at bounding box center [476, 191] width 83 height 15
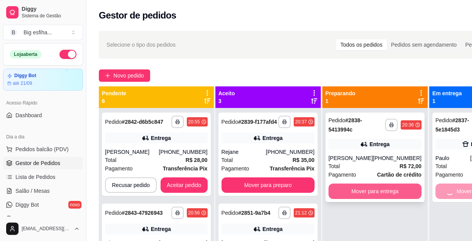
click at [371, 192] on button "Mover para entrega" at bounding box center [374, 191] width 93 height 15
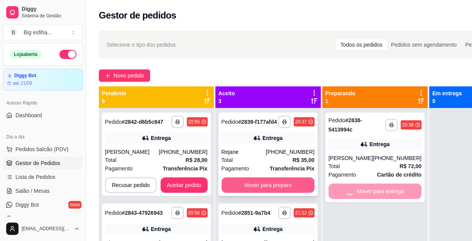
click at [259, 193] on div "Mover para preparo" at bounding box center [267, 184] width 93 height 15
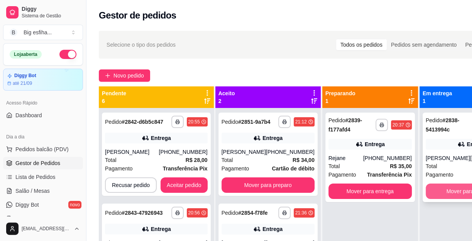
click at [436, 193] on button "Mover para finalizado" at bounding box center [472, 191] width 93 height 15
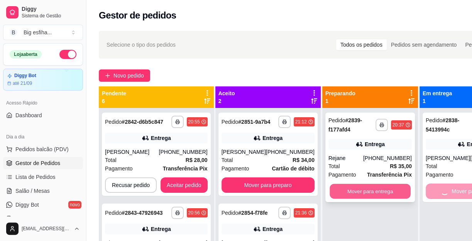
click at [381, 189] on button "Mover para entrega" at bounding box center [369, 191] width 81 height 15
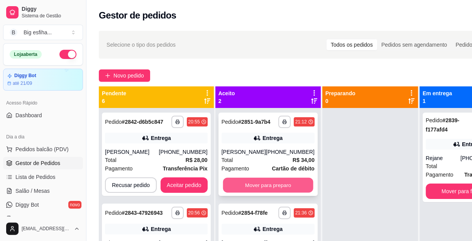
click at [286, 186] on button "Mover para preparo" at bounding box center [268, 185] width 90 height 15
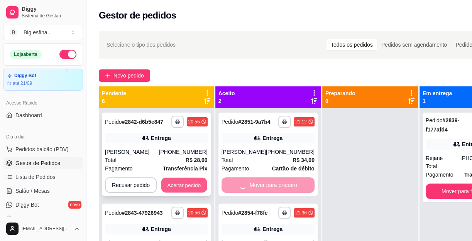
click at [192, 180] on button "Aceitar pedido" at bounding box center [184, 185] width 46 height 15
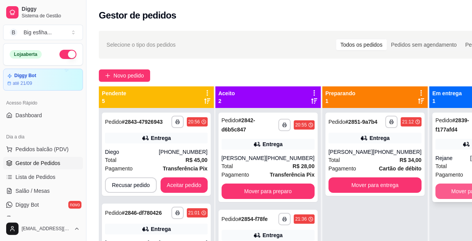
click at [446, 189] on button "Mover para finalizado" at bounding box center [476, 191] width 83 height 15
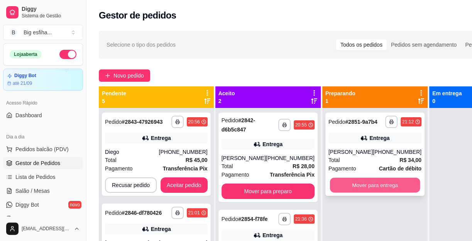
click at [361, 188] on button "Mover para entrega" at bounding box center [374, 185] width 90 height 15
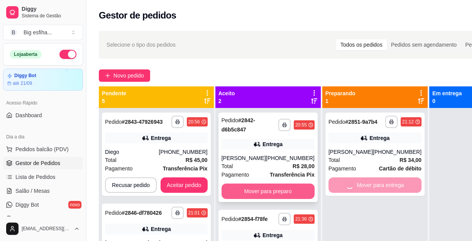
click at [275, 187] on button "Mover para preparo" at bounding box center [267, 191] width 93 height 15
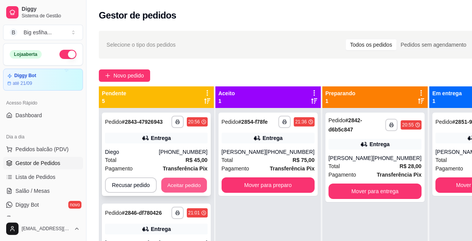
click at [165, 185] on button "Aceitar pedido" at bounding box center [184, 185] width 46 height 15
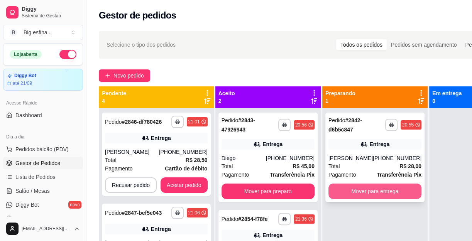
click at [325, 199] on div "**********" at bounding box center [374, 158] width 99 height 90
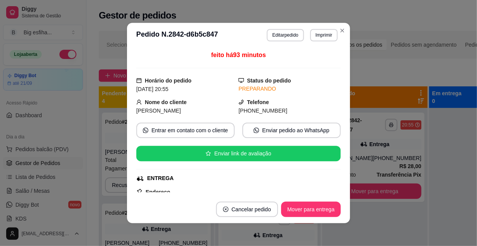
drag, startPoint x: 275, startPoint y: 196, endPoint x: 250, endPoint y: 186, distance: 26.3
click at [274, 196] on footer "Cancelar pedido Mover para entrega" at bounding box center [238, 210] width 223 height 28
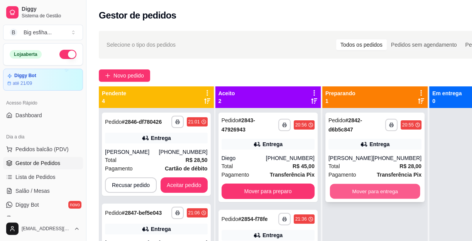
click at [380, 192] on button "Mover para entrega" at bounding box center [374, 191] width 90 height 15
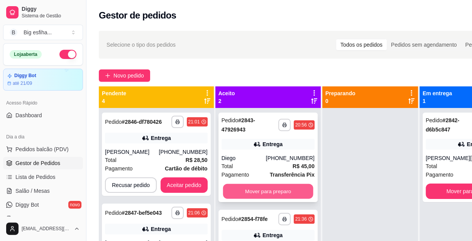
click at [279, 193] on button "Mover para preparo" at bounding box center [268, 191] width 90 height 15
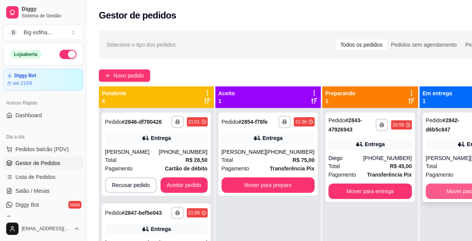
click at [430, 189] on button "Mover para finalizado" at bounding box center [472, 191] width 93 height 15
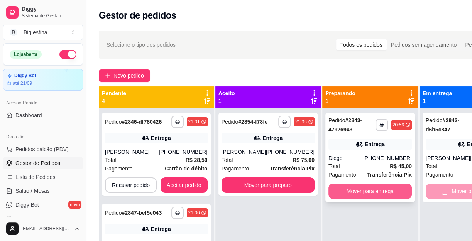
click at [374, 197] on button "Mover para entrega" at bounding box center [369, 191] width 83 height 15
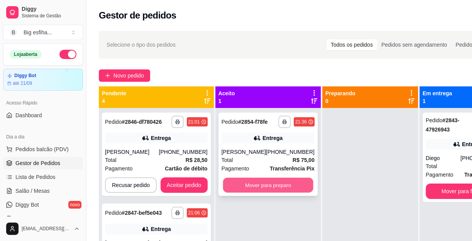
click at [273, 193] on button "Mover para preparo" at bounding box center [268, 185] width 90 height 15
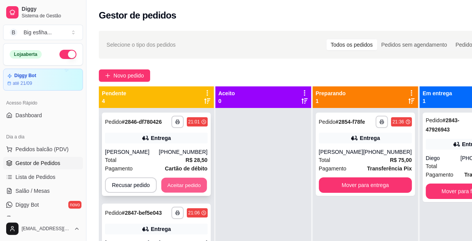
click at [181, 186] on button "Aceitar pedido" at bounding box center [184, 185] width 46 height 15
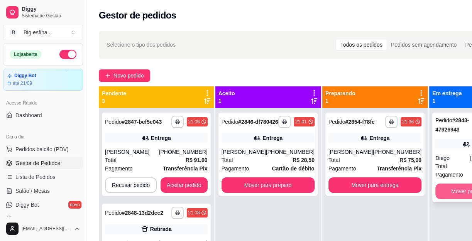
click at [439, 192] on button "Mover para finalizado" at bounding box center [476, 191] width 83 height 15
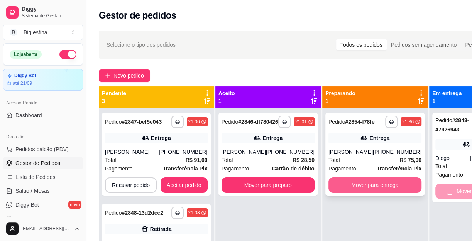
click at [361, 193] on button "Mover para entrega" at bounding box center [374, 184] width 93 height 15
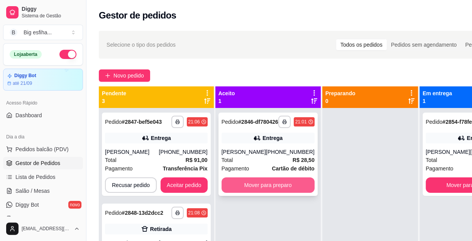
click at [266, 193] on button "Mover para preparo" at bounding box center [267, 184] width 93 height 15
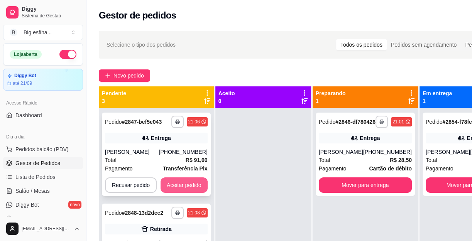
click at [176, 179] on button "Aceitar pedido" at bounding box center [183, 184] width 47 height 15
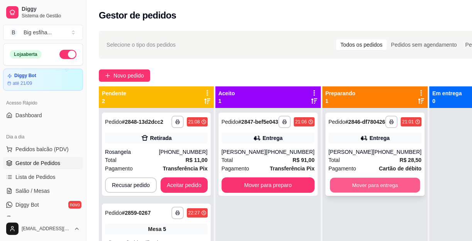
click at [351, 193] on button "Mover para entrega" at bounding box center [374, 185] width 90 height 15
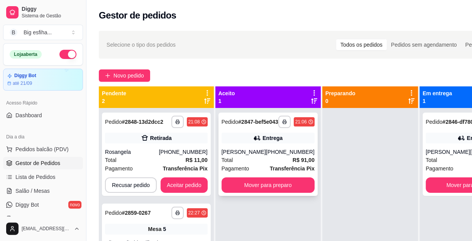
click at [256, 196] on div "**********" at bounding box center [267, 154] width 99 height 83
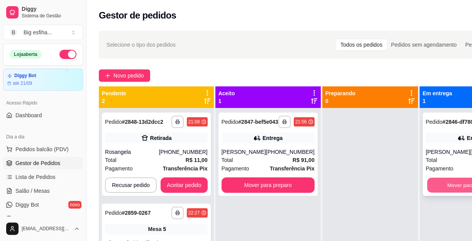
click at [443, 186] on button "Mover para finalizado" at bounding box center [472, 185] width 90 height 15
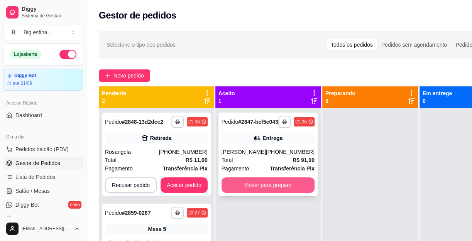
click at [243, 184] on button "Mover para preparo" at bounding box center [267, 184] width 93 height 15
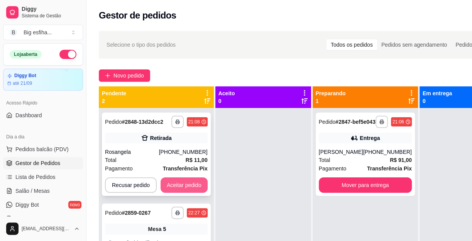
click at [184, 188] on button "Aceitar pedido" at bounding box center [183, 184] width 47 height 15
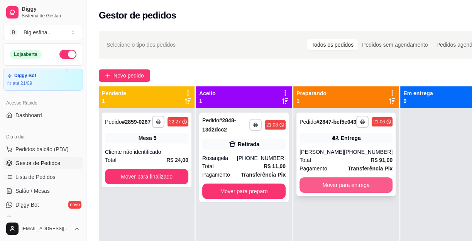
click at [362, 190] on button "Mover para entrega" at bounding box center [345, 184] width 93 height 15
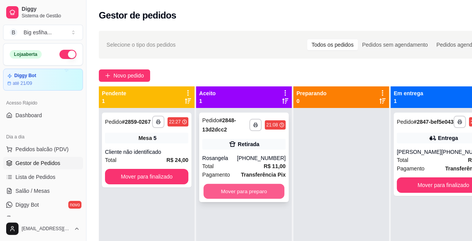
click at [232, 193] on button "Mover para preparo" at bounding box center [243, 191] width 81 height 15
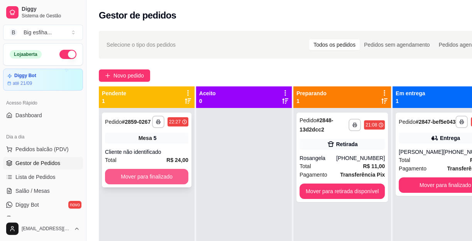
click at [172, 179] on button "Mover para finalizado" at bounding box center [146, 176] width 83 height 15
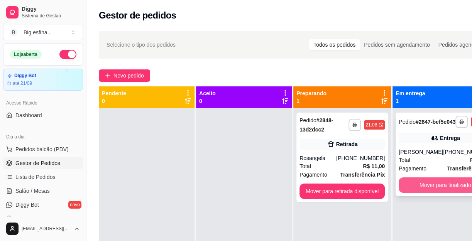
click at [450, 185] on button "Mover para finalizado" at bounding box center [445, 184] width 93 height 15
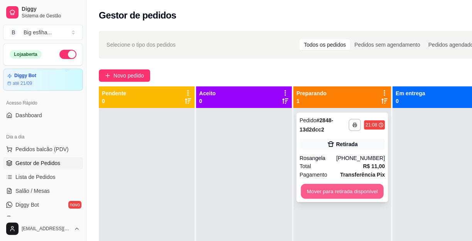
click at [338, 193] on button "Mover para retirada disponível" at bounding box center [342, 191] width 83 height 15
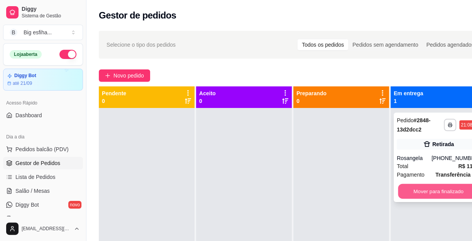
click at [429, 187] on button "Mover para finalizado" at bounding box center [438, 191] width 81 height 15
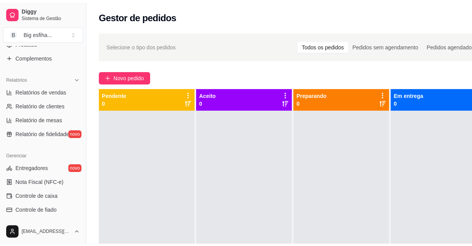
scroll to position [245, 0]
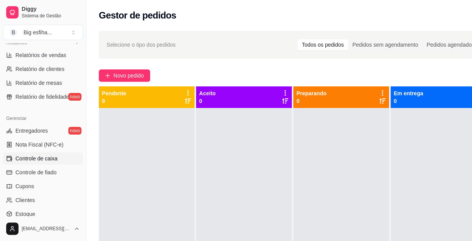
click at [43, 158] on span "Controle de caixa" at bounding box center [36, 159] width 42 height 8
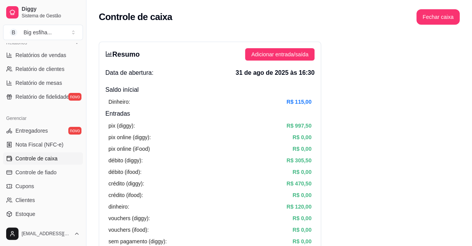
click at [128, 160] on article "débito (diggy):" at bounding box center [125, 160] width 34 height 8
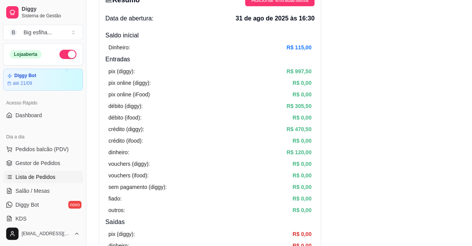
scroll to position [35, 0]
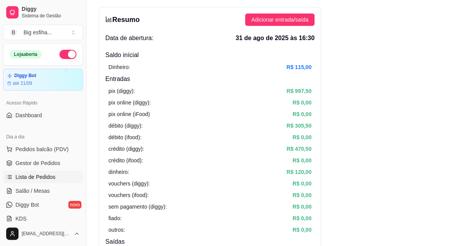
click at [52, 174] on span "Lista de Pedidos" at bounding box center [35, 177] width 40 height 8
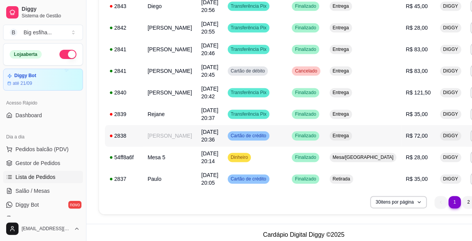
scroll to position [574, 0]
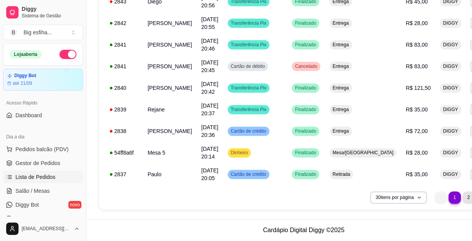
click at [462, 199] on li "2" at bounding box center [468, 197] width 12 height 12
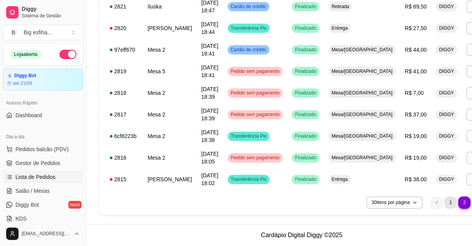
click at [444, 204] on li "1" at bounding box center [450, 202] width 12 height 12
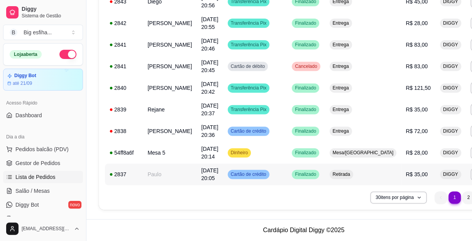
click at [162, 179] on td "Paulo" at bounding box center [170, 175] width 54 height 22
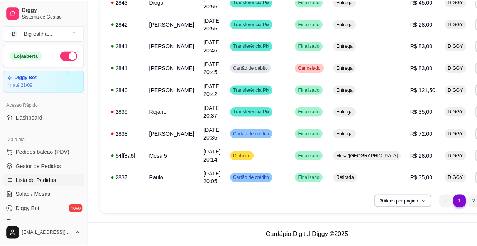
scroll to position [569, 0]
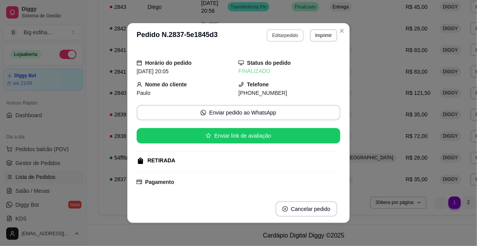
click at [284, 37] on button "Editar pedido" at bounding box center [285, 35] width 37 height 12
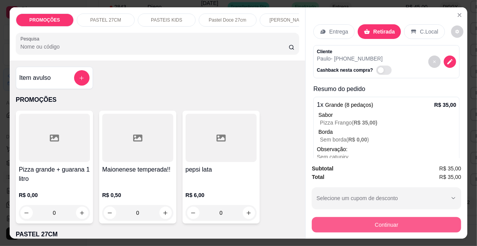
click at [352, 220] on button "Continuar" at bounding box center [386, 224] width 149 height 15
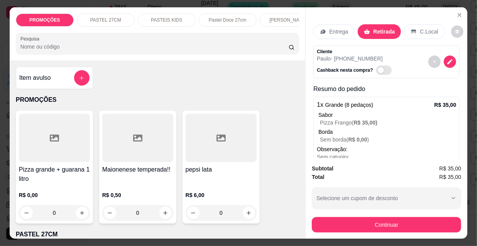
click at [177, 120] on div "Dinheiro" at bounding box center [186, 100] width 54 height 45
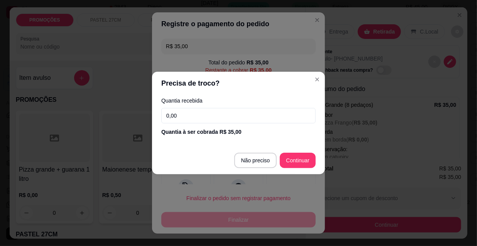
click at [182, 115] on input "0,00" at bounding box center [238, 115] width 154 height 15
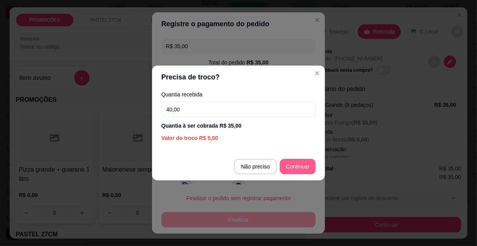
type input "40,00"
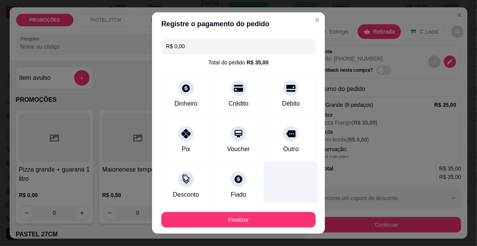
type input "R$ 0,00"
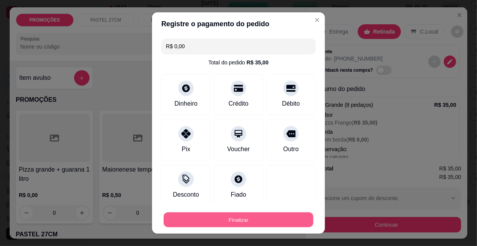
click at [275, 221] on button "Finalizar" at bounding box center [239, 220] width 150 height 15
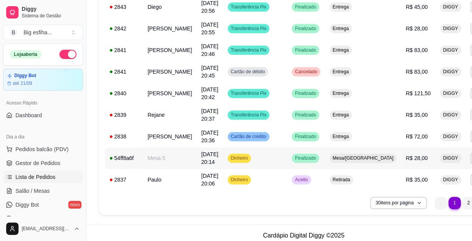
click at [303, 166] on td "Finalizado" at bounding box center [305, 158] width 37 height 22
click at [51, 159] on span "Gestor de Pedidos" at bounding box center [37, 163] width 45 height 8
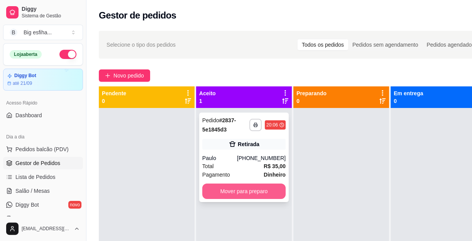
click at [248, 189] on button "Mover para preparo" at bounding box center [243, 191] width 83 height 15
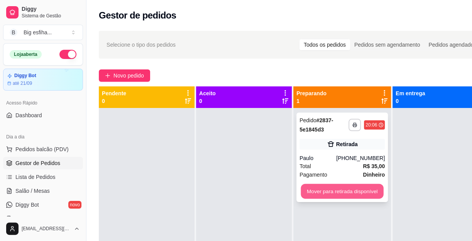
click at [320, 188] on button "Mover para retirada disponível" at bounding box center [342, 191] width 83 height 15
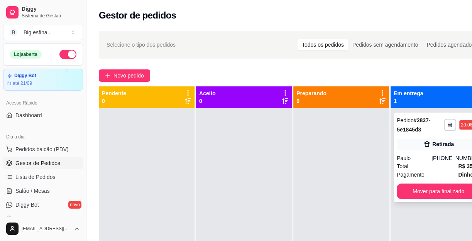
click at [397, 186] on div "**********" at bounding box center [438, 228] width 96 height 241
click at [416, 191] on button "Mover para finalizado" at bounding box center [438, 191] width 83 height 15
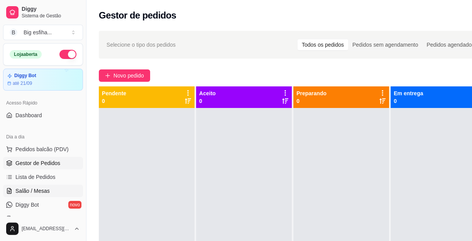
click at [44, 194] on span "Salão / Mesas" at bounding box center [32, 191] width 34 height 8
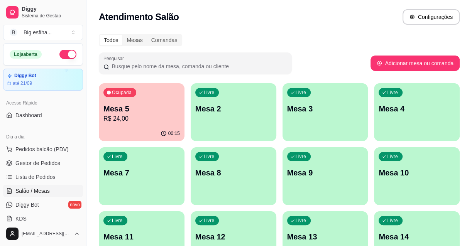
click at [119, 113] on p "Mesa 5" at bounding box center [141, 108] width 76 height 11
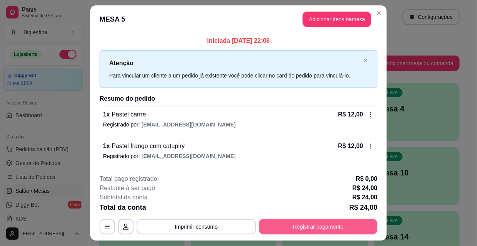
click at [328, 226] on button "Registrar pagamento" at bounding box center [318, 226] width 118 height 15
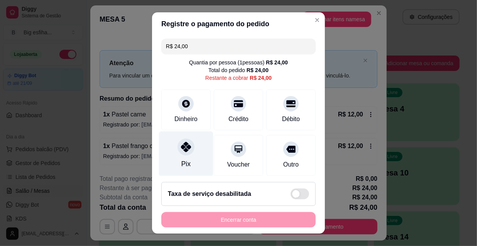
click at [195, 152] on div "Pix" at bounding box center [186, 154] width 54 height 45
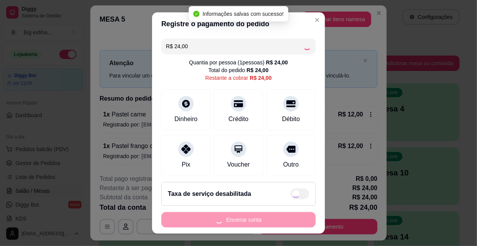
type input "R$ 0,00"
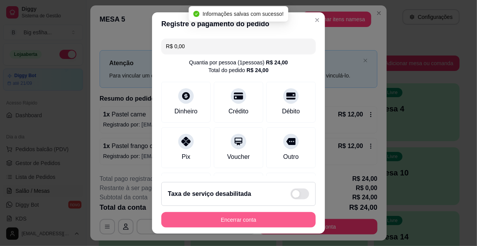
click at [239, 221] on button "Encerrar conta" at bounding box center [238, 219] width 154 height 15
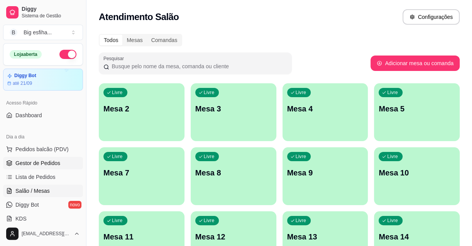
click at [51, 162] on span "Gestor de Pedidos" at bounding box center [37, 163] width 45 height 8
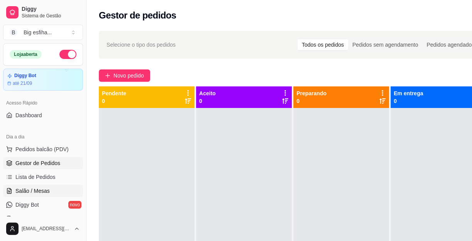
click at [37, 190] on span "Salão / Mesas" at bounding box center [32, 191] width 34 height 8
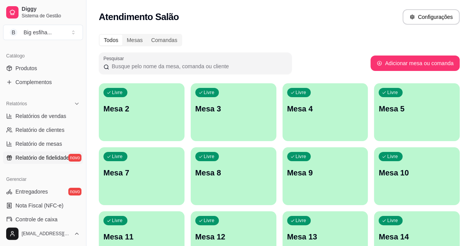
scroll to position [210, 0]
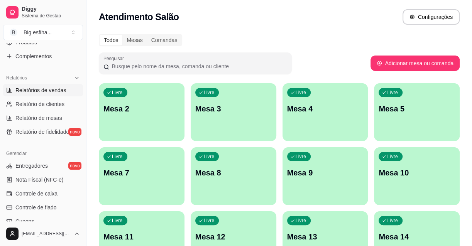
click at [46, 88] on span "Relatórios de vendas" at bounding box center [40, 90] width 51 height 8
select select "ALL"
select select "0"
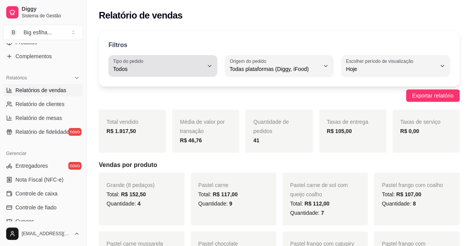
click at [161, 68] on span "Todos" at bounding box center [158, 69] width 90 height 8
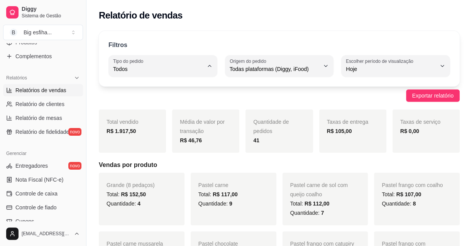
click at [153, 97] on span "Entrega" at bounding box center [159, 99] width 85 height 7
type input "DELIVERY"
select select "DELIVERY"
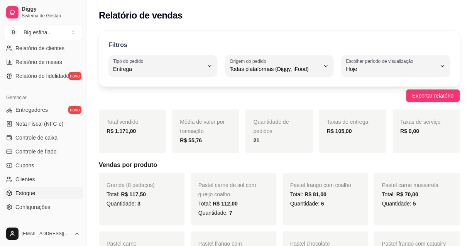
scroll to position [308, 0]
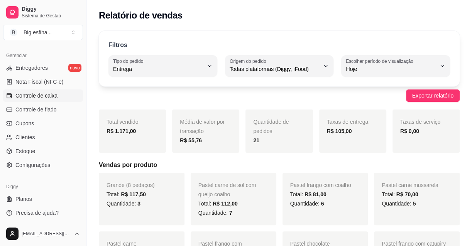
click at [54, 98] on span "Controle de caixa" at bounding box center [36, 96] width 42 height 8
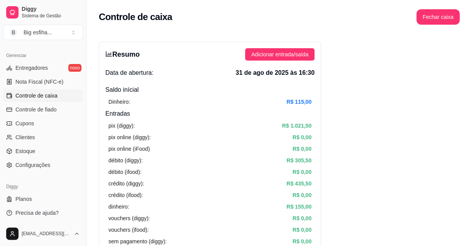
click at [112, 163] on article "débito (diggy):" at bounding box center [125, 160] width 34 height 8
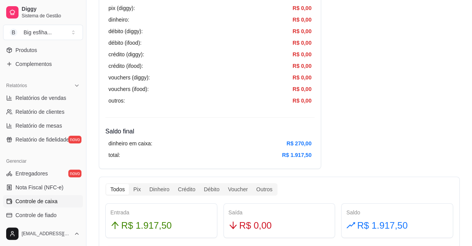
scroll to position [203, 0]
click at [57, 100] on span "Relatórios de vendas" at bounding box center [40, 98] width 51 height 8
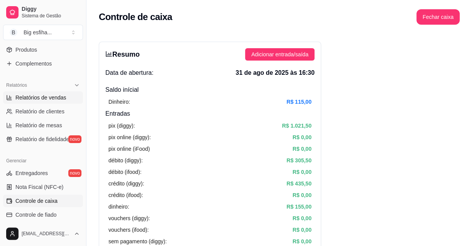
select select "ALL"
select select "0"
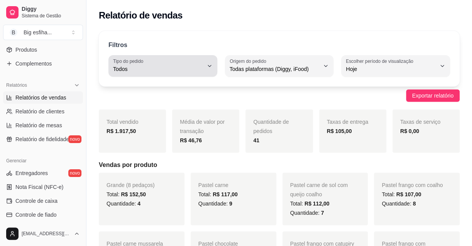
click at [203, 67] on span "Todos" at bounding box center [158, 69] width 90 height 8
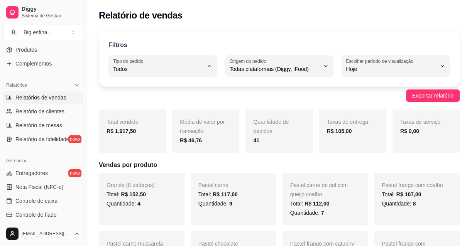
click at [189, 97] on span "Entrega" at bounding box center [159, 99] width 85 height 7
type input "DELIVERY"
select select "DELIVERY"
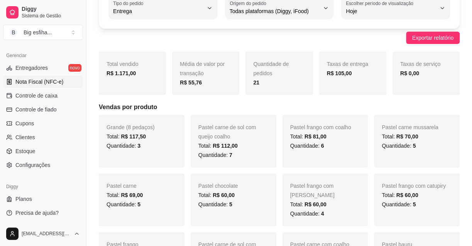
scroll to position [70, 0]
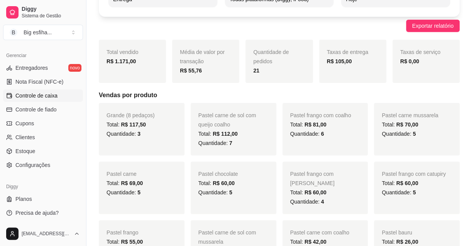
click at [51, 97] on span "Controle de caixa" at bounding box center [36, 96] width 42 height 8
